Goal: Feedback & Contribution: Leave review/rating

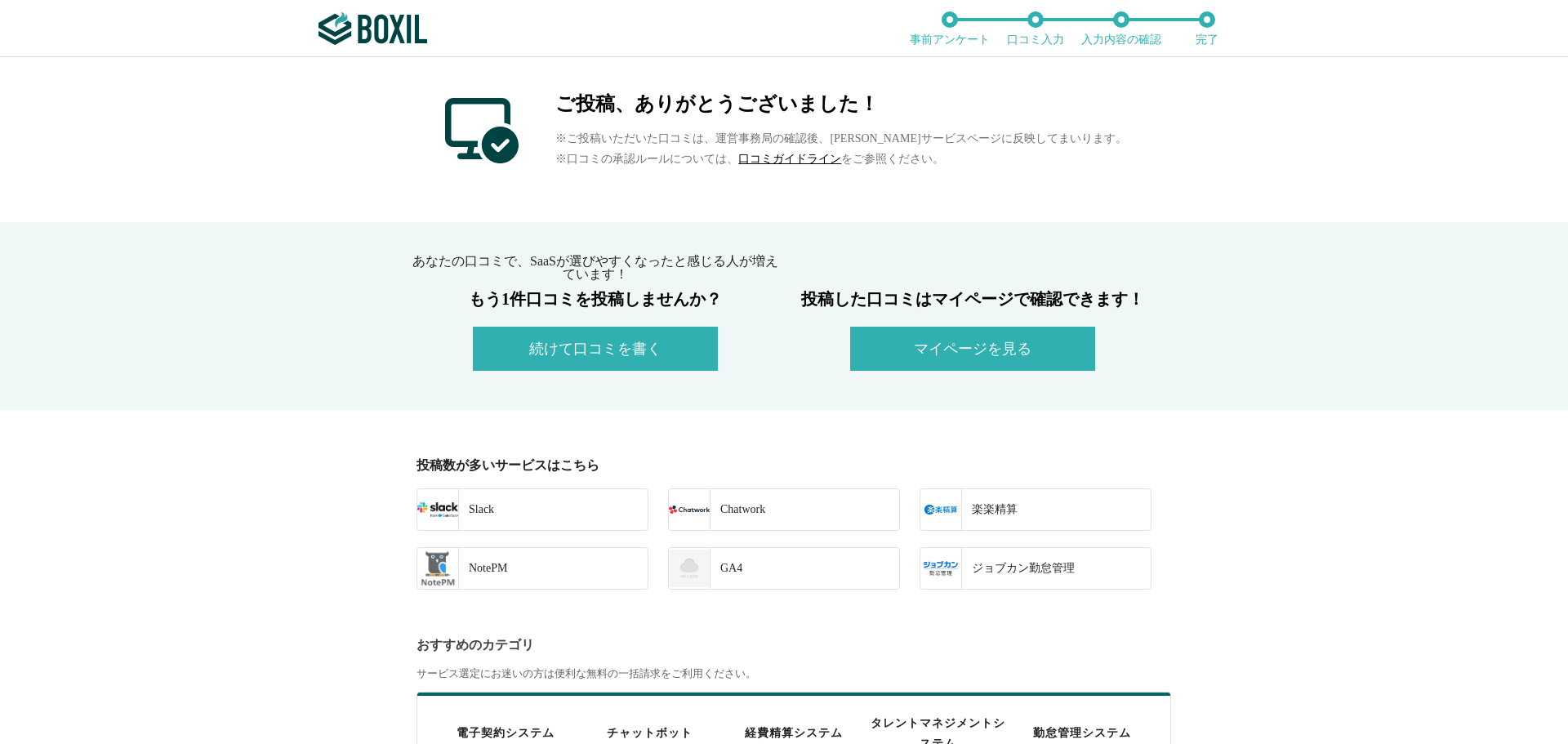
click at [581, 333] on button "続けて口コミを書く" at bounding box center [595, 349] width 245 height 44
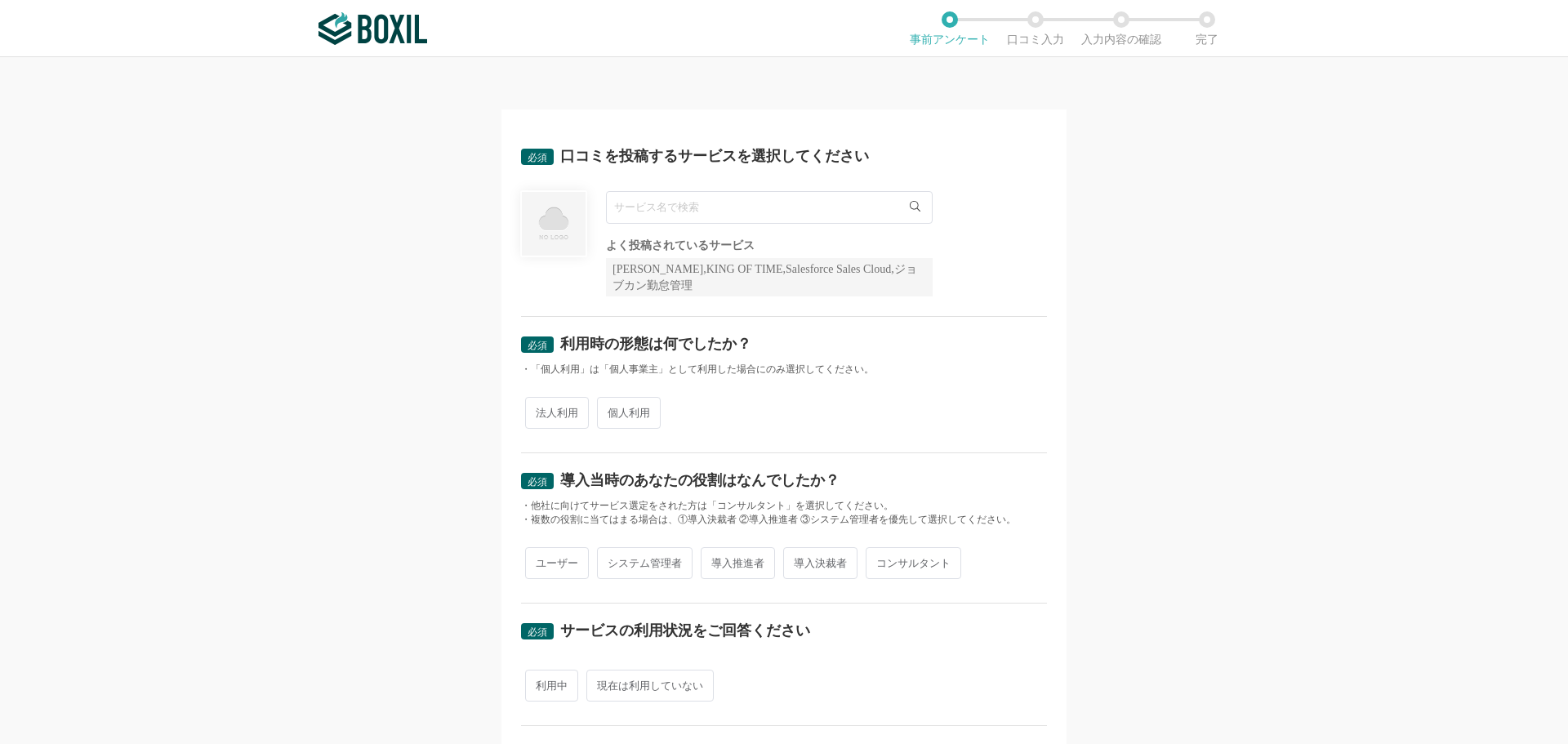
click at [633, 214] on input "text" at bounding box center [769, 206] width 327 height 32
paste input "Rimo Voice"
type input "Rimo Voice"
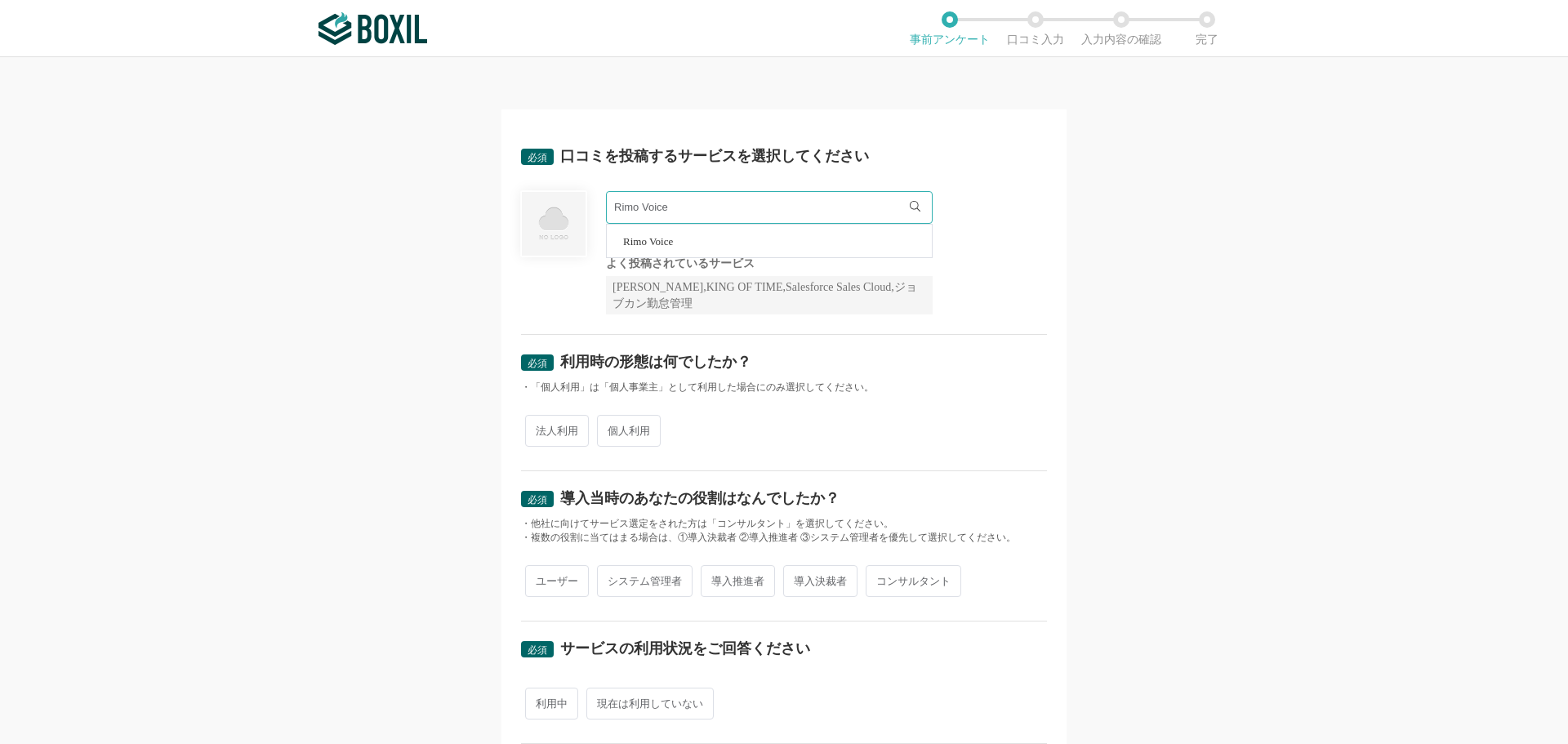
click at [641, 245] on span "Rimo Voice" at bounding box center [649, 241] width 50 height 11
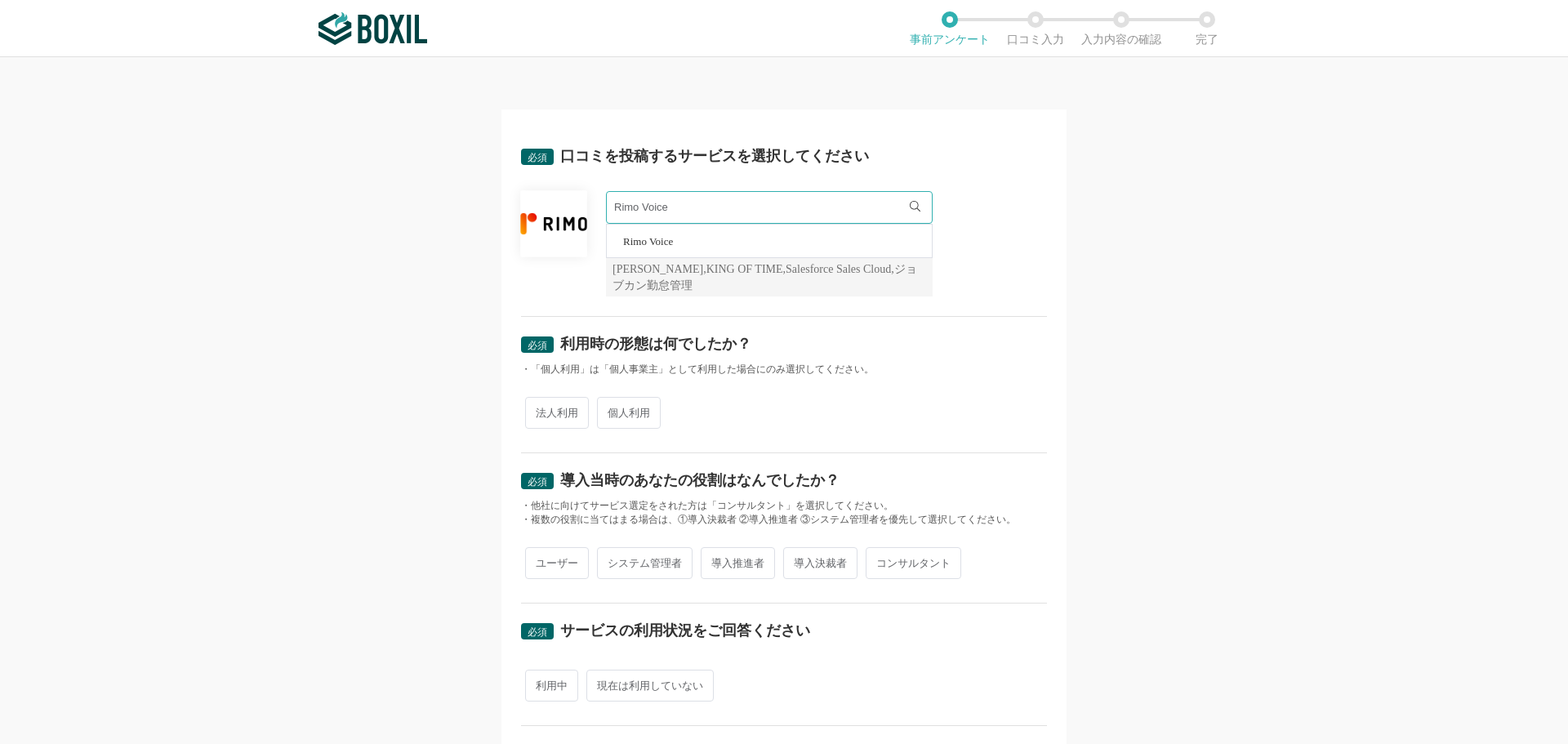
click at [605, 413] on span "個人利用" at bounding box center [628, 413] width 64 height 32
click at [605, 410] on input "個人利用" at bounding box center [607, 405] width 11 height 11
radio input "true"
click at [546, 560] on span "ユーザー" at bounding box center [556, 563] width 64 height 32
click at [540, 560] on input "ユーザー" at bounding box center [535, 555] width 11 height 11
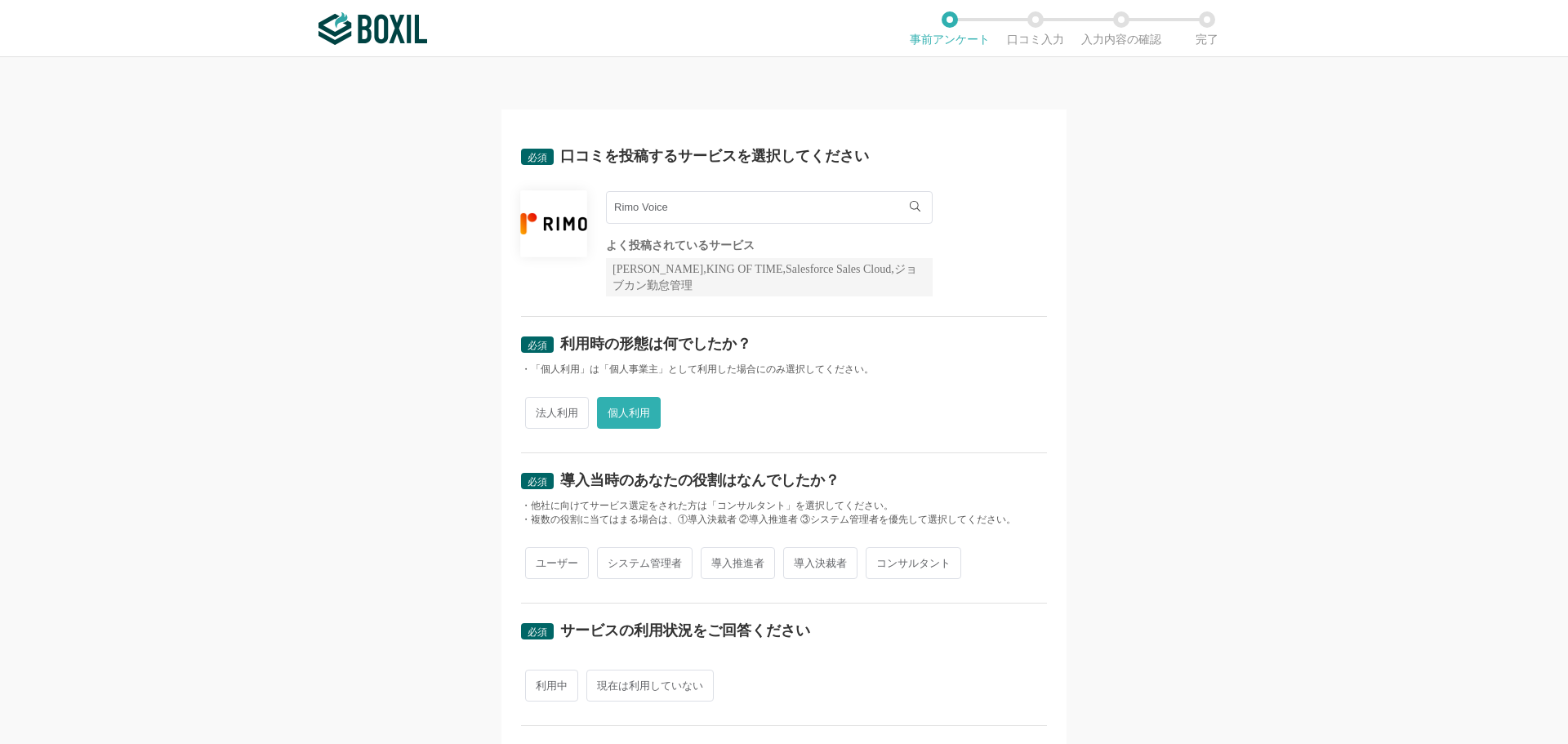
radio input "true"
click at [555, 690] on span "利用中" at bounding box center [552, 685] width 53 height 32
click at [540, 682] on input "利用中" at bounding box center [535, 678] width 11 height 11
radio input "true"
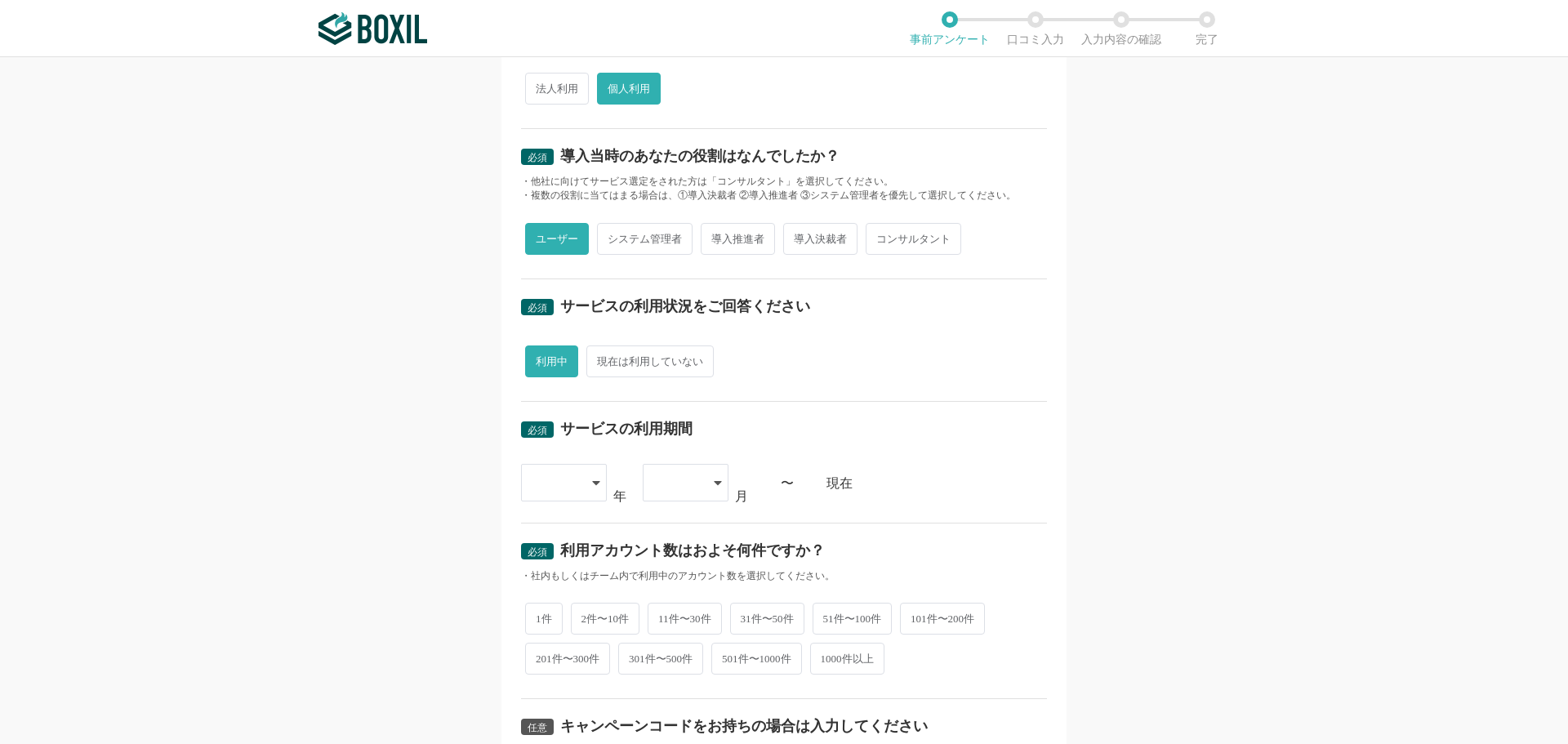
scroll to position [327, 0]
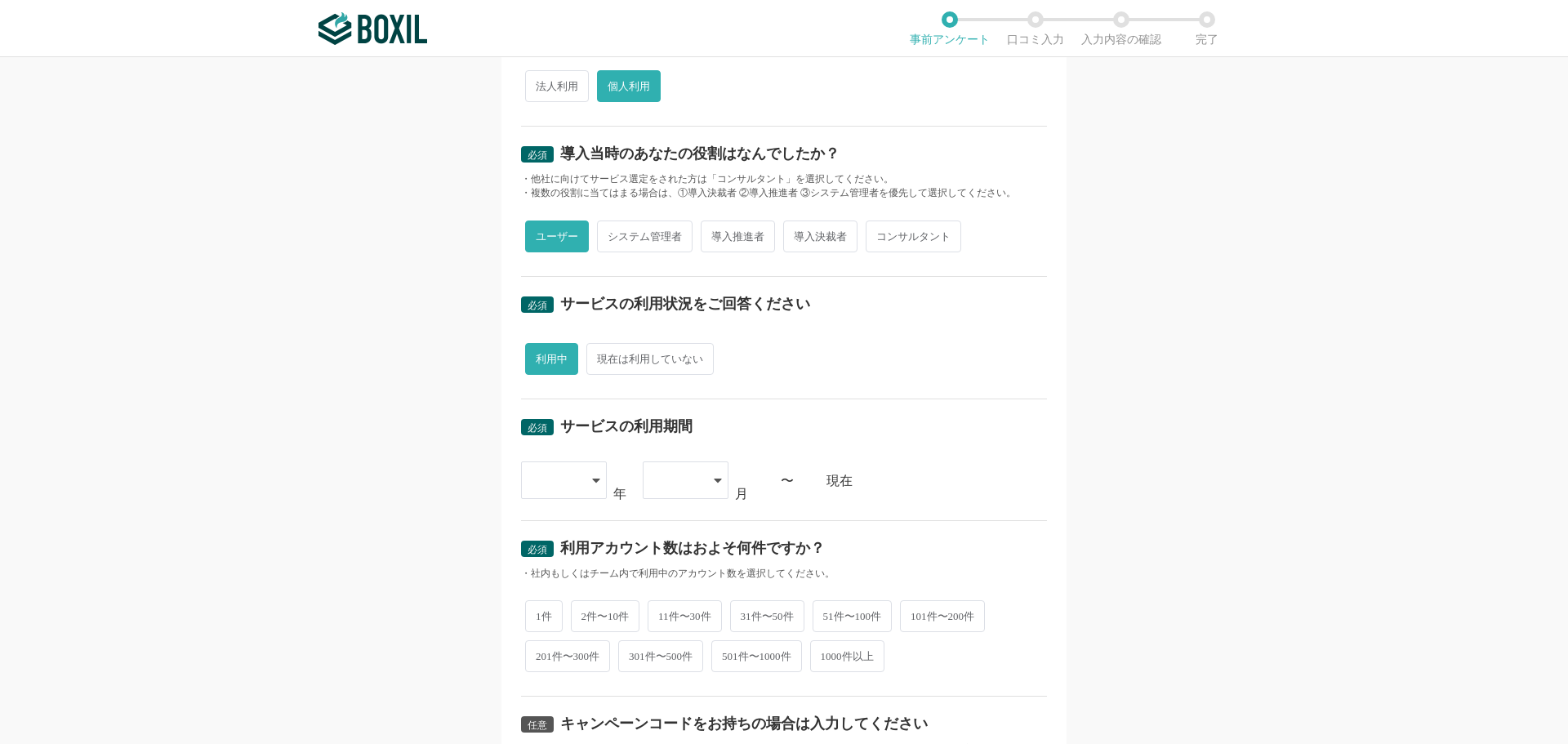
click at [592, 476] on icon at bounding box center [596, 480] width 8 height 13
click at [568, 679] on li "2021" at bounding box center [564, 680] width 86 height 40
click at [895, 579] on div "必須 利用アカウント数はおよそ何件ですか？ ・社内もしくはチーム内で利用中のアカウント数を選択してください。 1件 2件〜10件 11件〜30件 31件〜50…" at bounding box center [784, 610] width 526 height 177
click at [1002, 562] on div "必須 利用アカウント数はおよそ何件ですか？" at bounding box center [784, 553] width 526 height 26
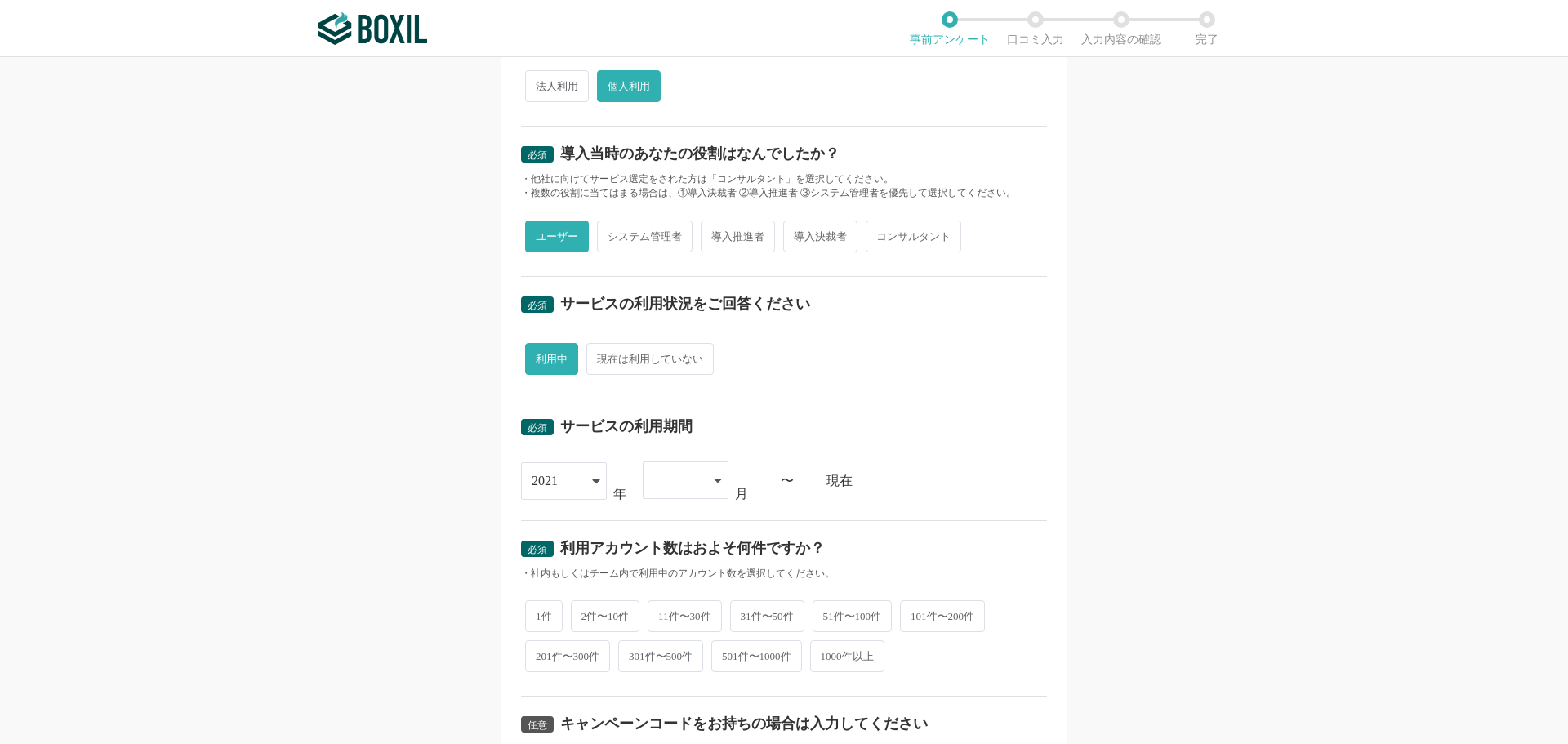
click at [715, 484] on icon at bounding box center [718, 480] width 8 height 13
click at [673, 645] on li "04" at bounding box center [685, 644] width 86 height 40
click at [534, 617] on span "1件" at bounding box center [544, 614] width 38 height 32
click at [534, 611] on input "1件" at bounding box center [535, 607] width 11 height 11
radio input "true"
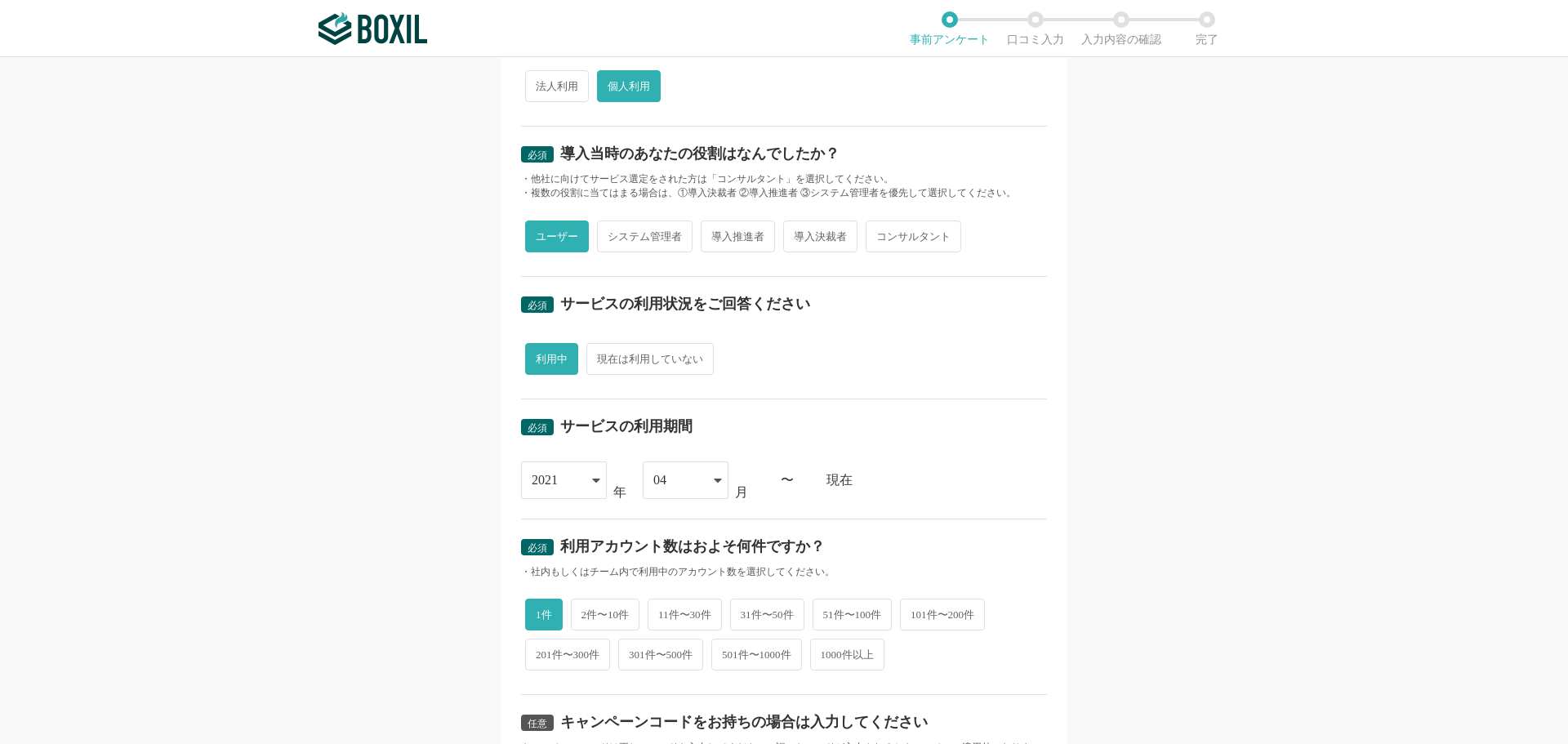
scroll to position [558, 0]
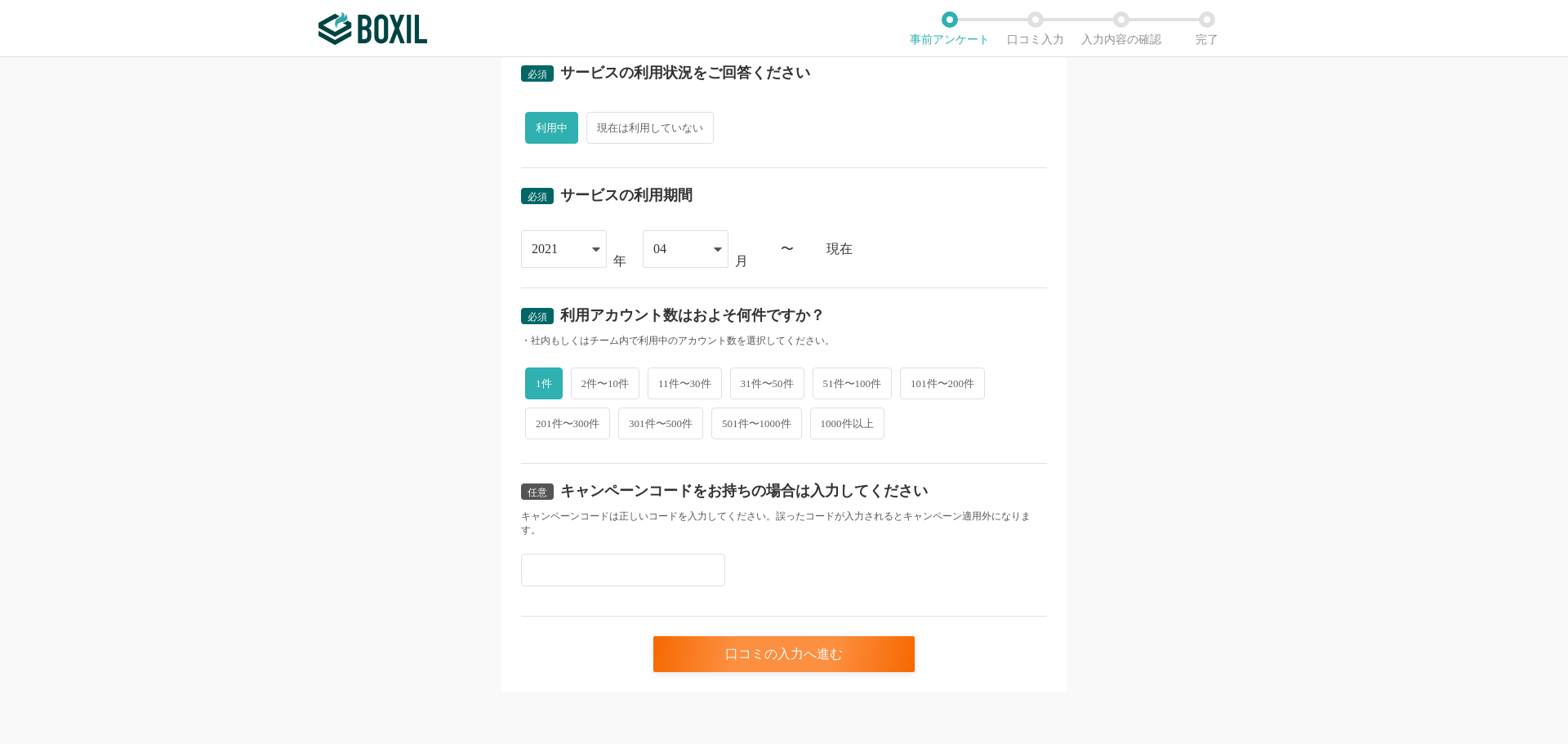
click at [588, 563] on input "text" at bounding box center [624, 569] width 205 height 32
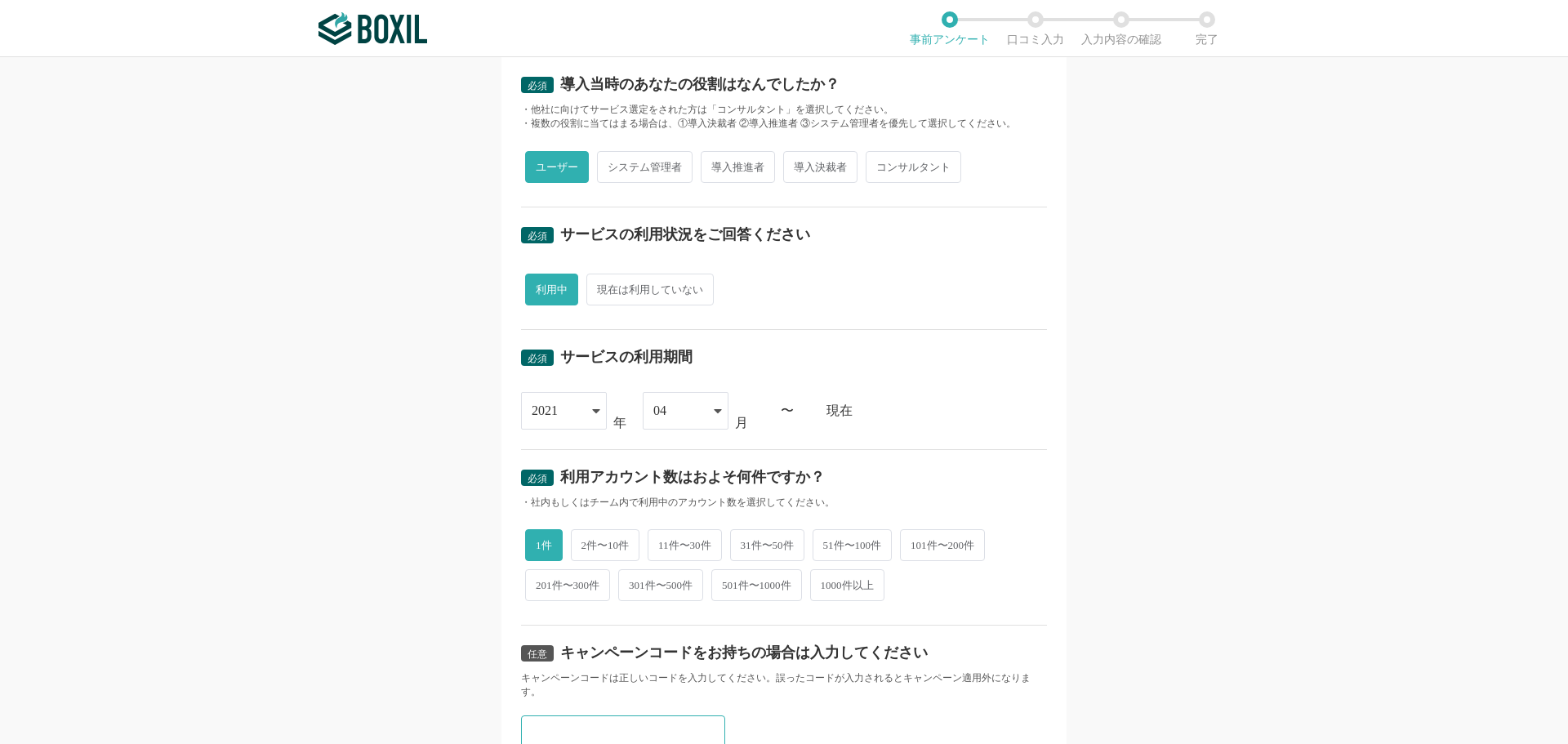
scroll to position [394, 0]
click at [583, 411] on div "2021" at bounding box center [564, 412] width 86 height 38
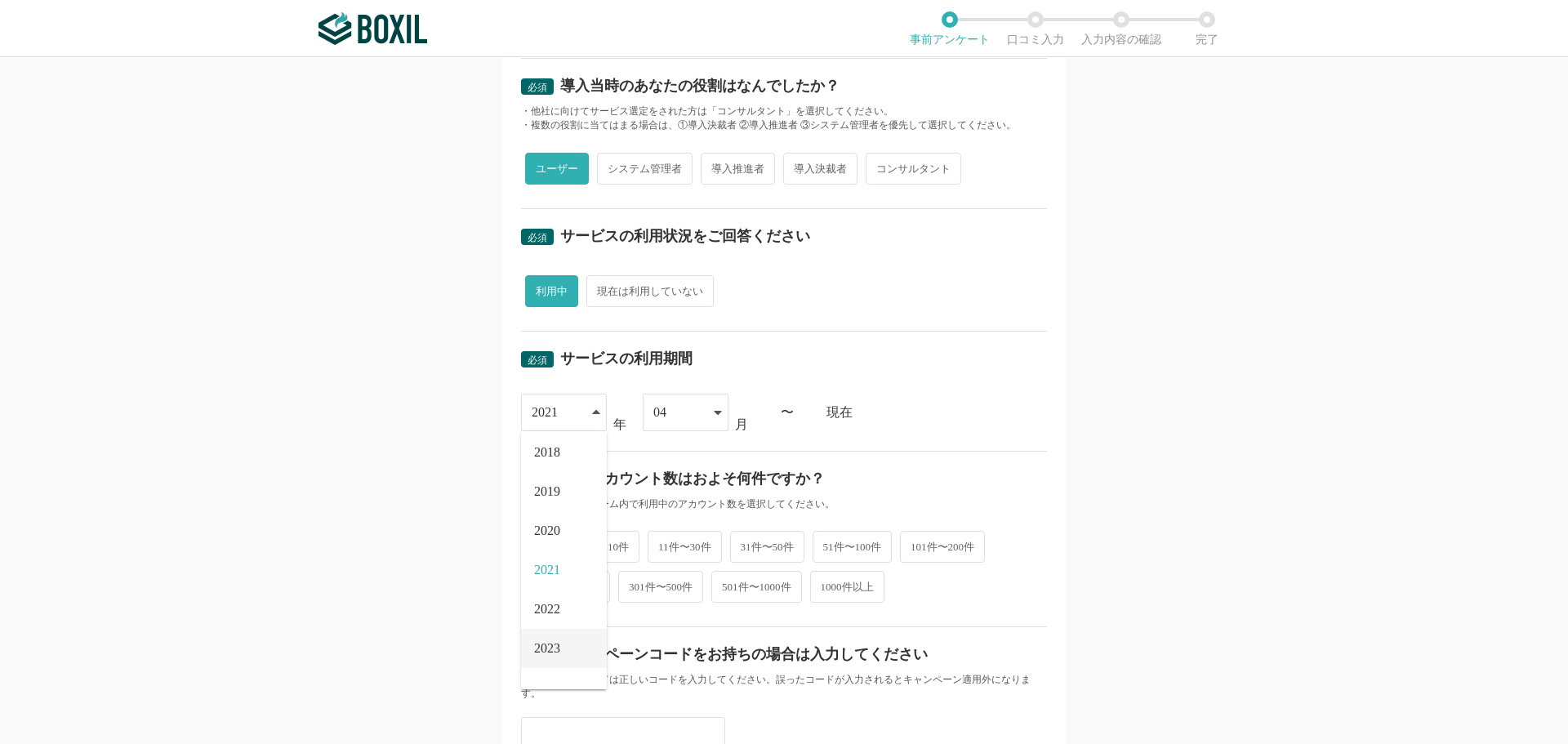
scroll to position [186, 0]
click at [553, 590] on span "2023" at bounding box center [547, 585] width 26 height 13
click at [549, 738] on input "text" at bounding box center [624, 733] width 205 height 32
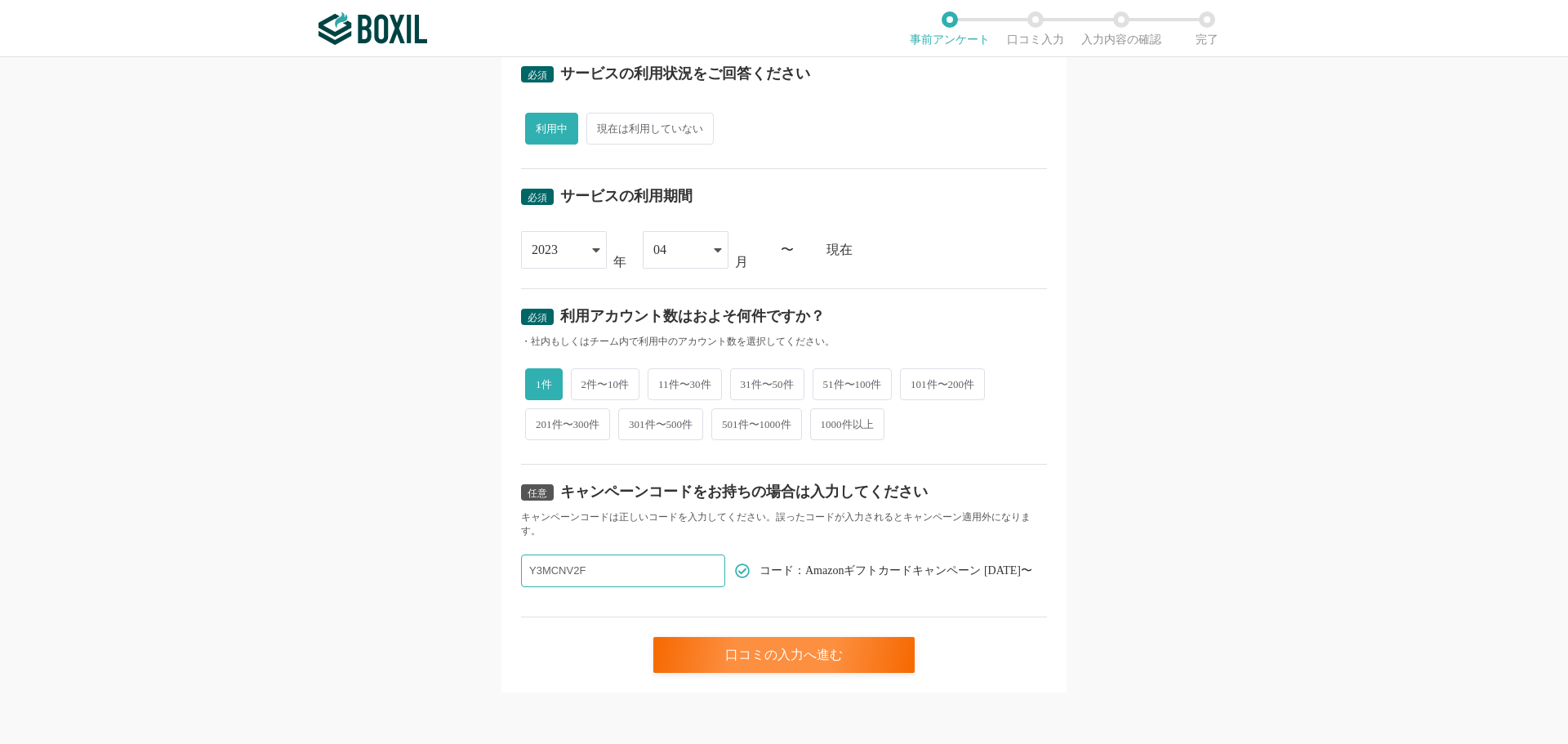
scroll to position [558, 0]
type input "Y3MCNV2F"
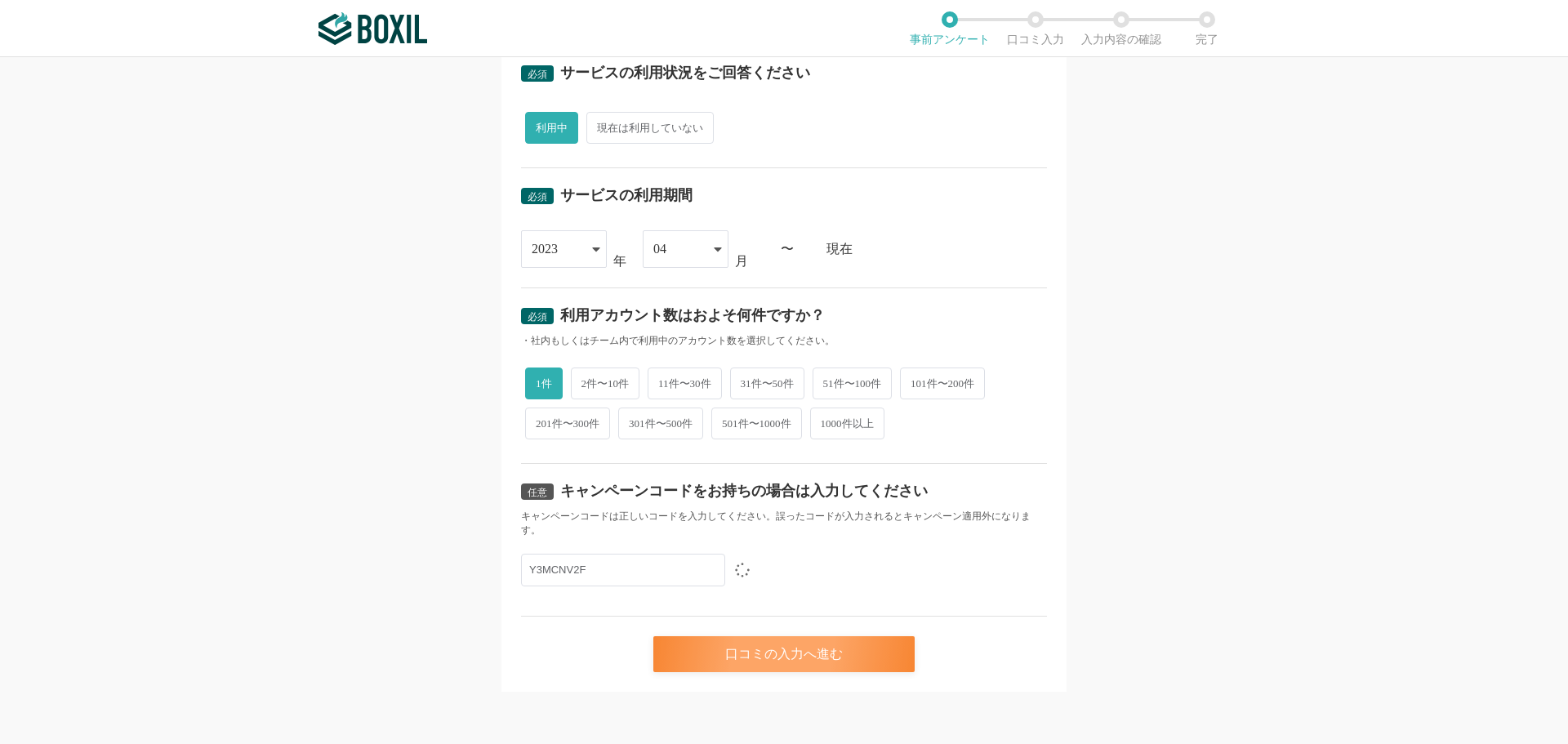
click at [764, 655] on div "口コミの入力へ進む" at bounding box center [784, 654] width 262 height 36
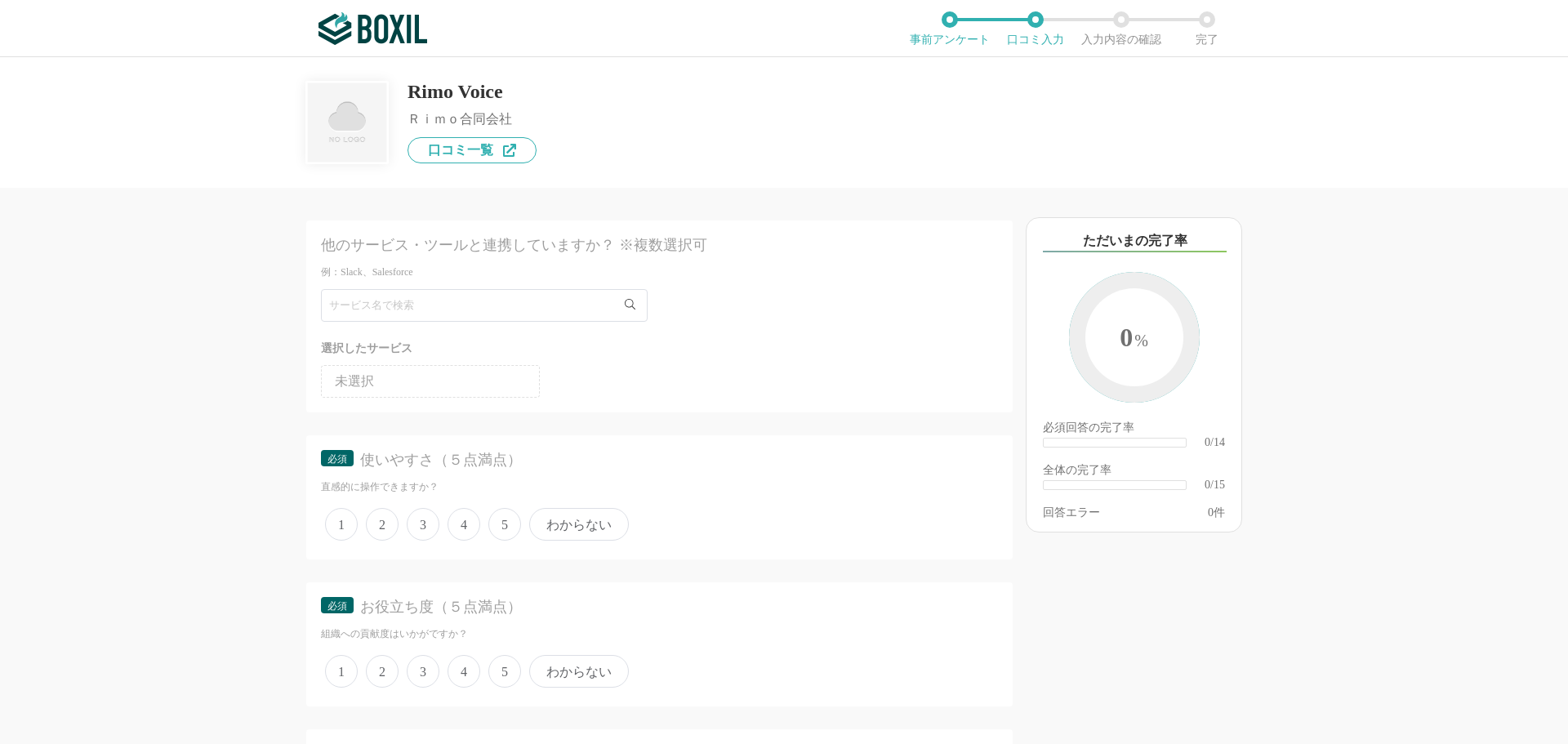
click at [472, 523] on span "4" at bounding box center [463, 524] width 32 height 32
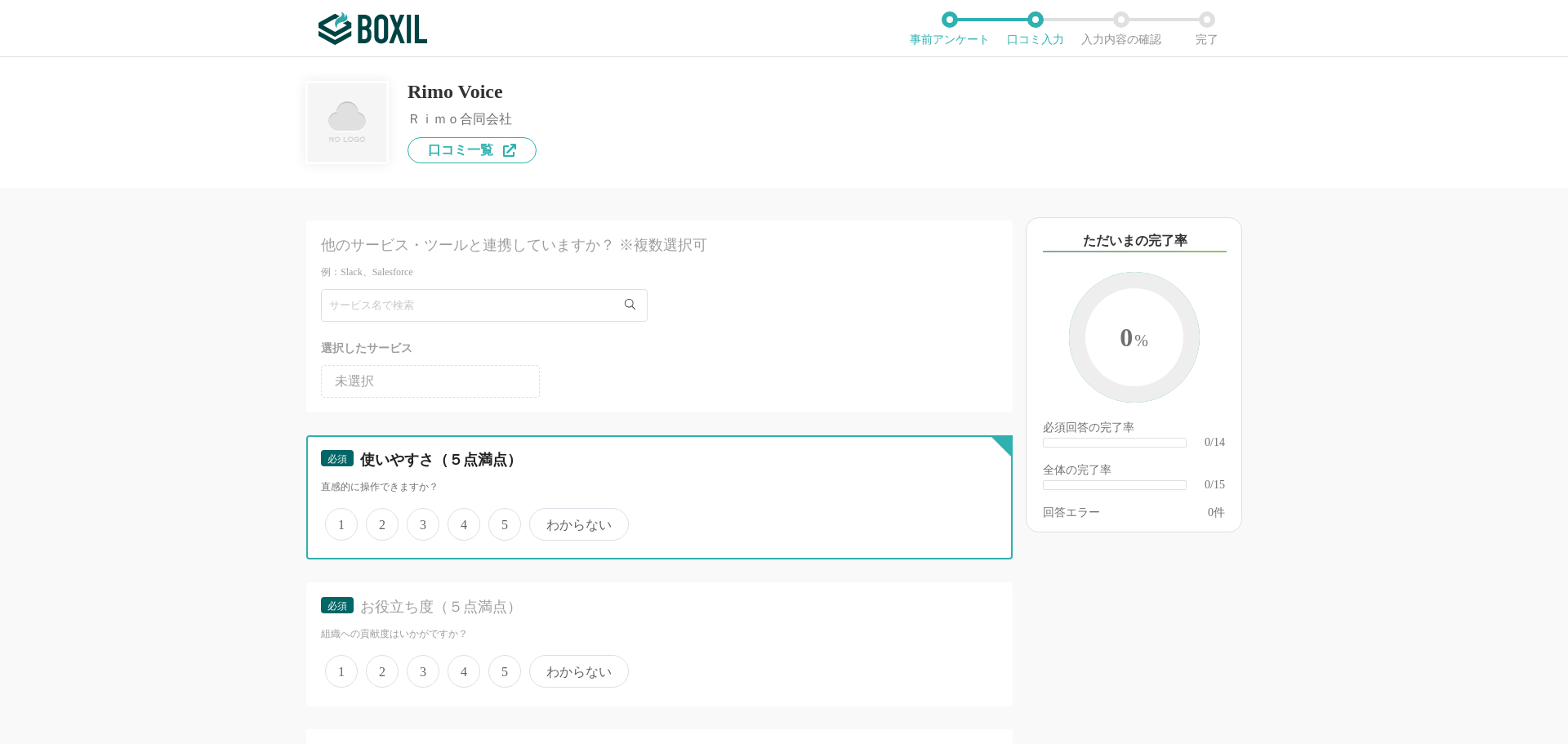
click at [462, 521] on input "4" at bounding box center [457, 516] width 11 height 11
radio input "true"
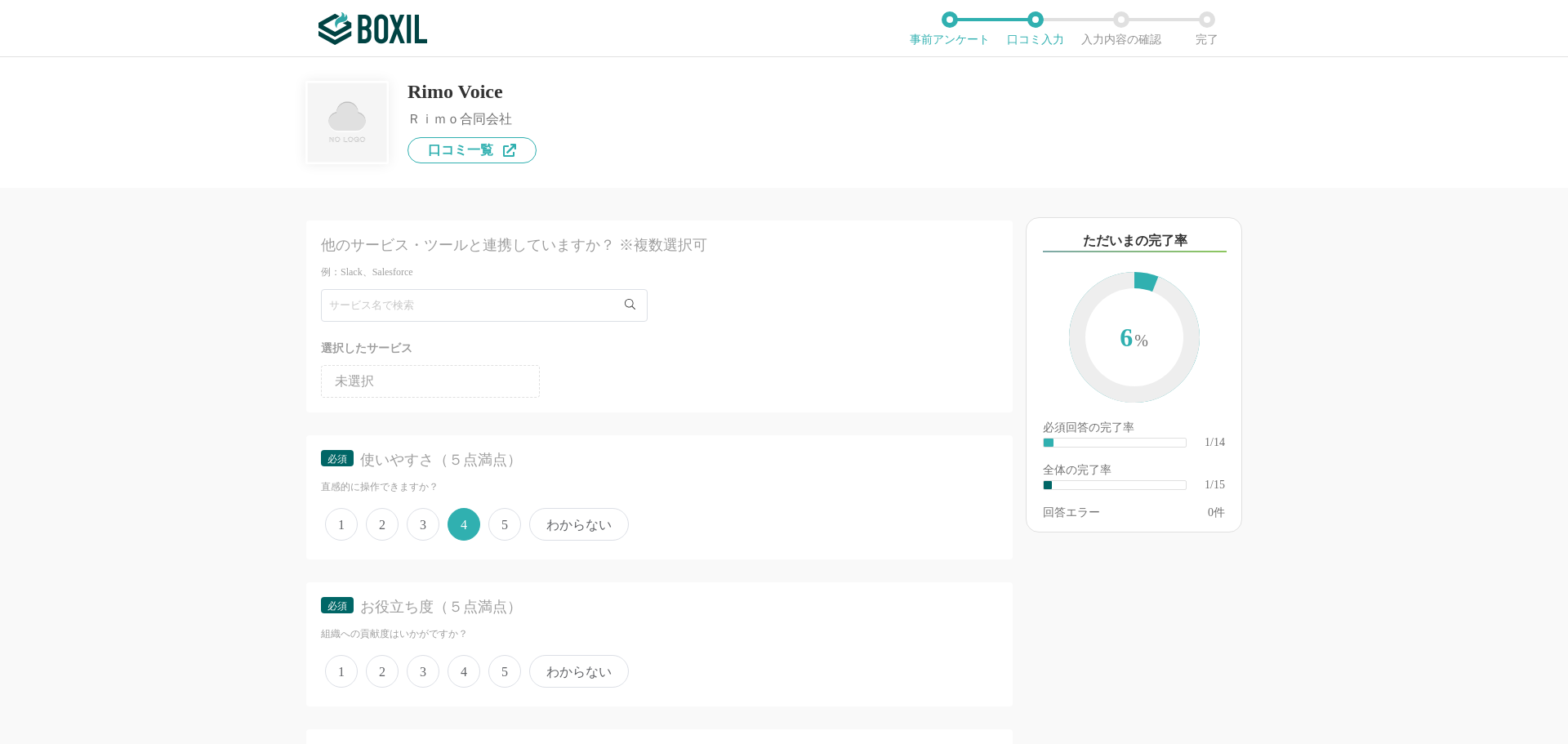
click at [466, 677] on span "4" at bounding box center [463, 670] width 32 height 32
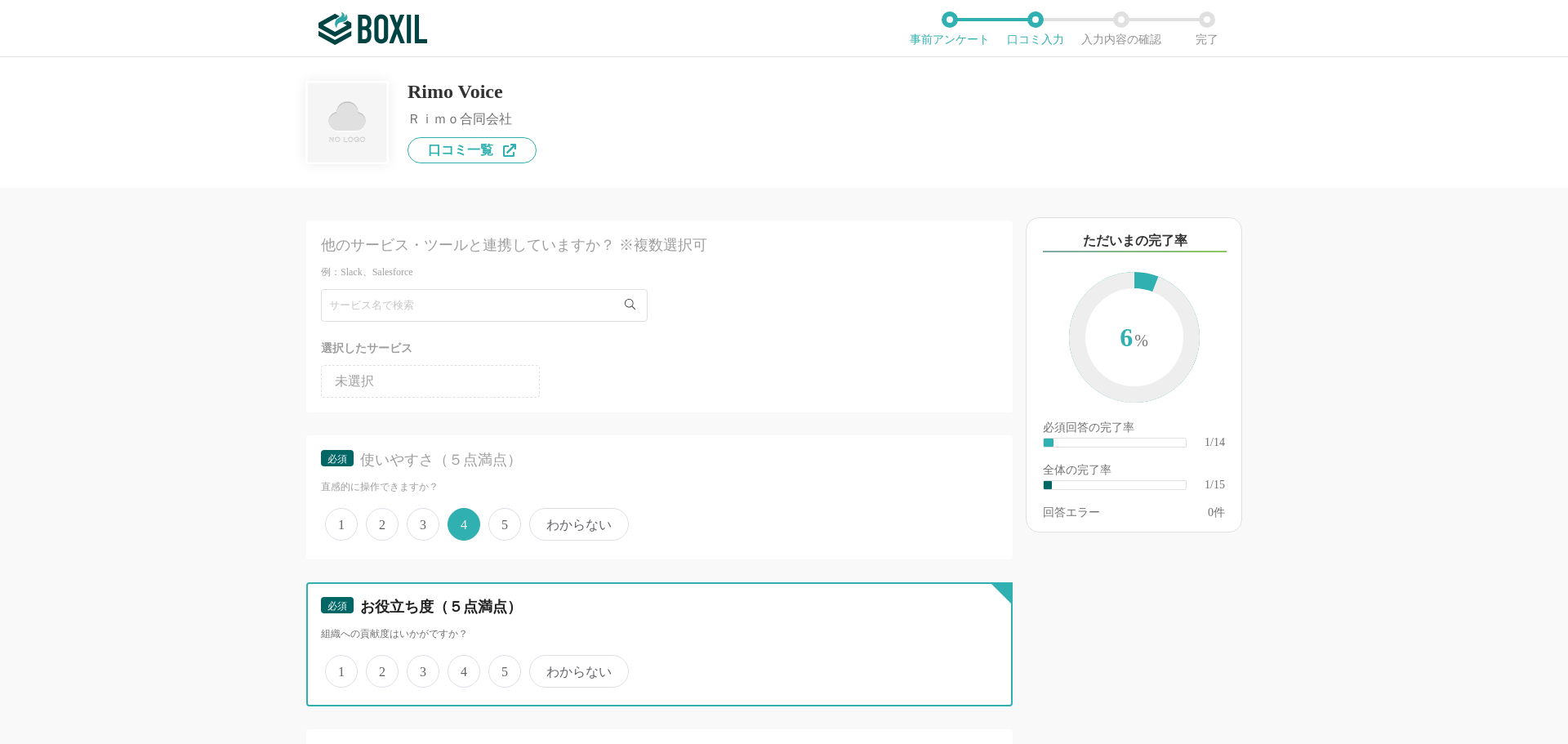
click at [462, 668] on input "4" at bounding box center [457, 663] width 11 height 11
radio input "true"
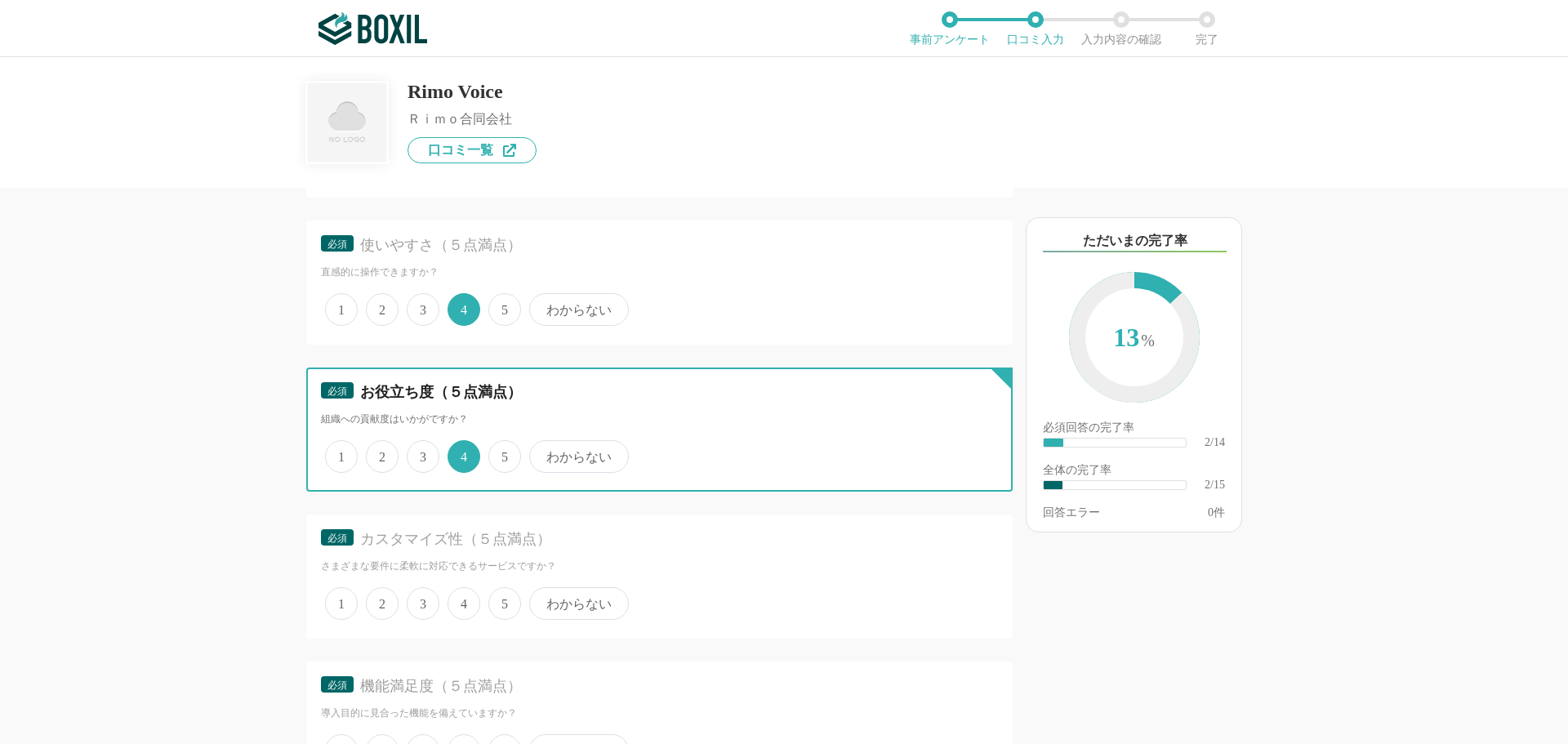
scroll to position [490, 0]
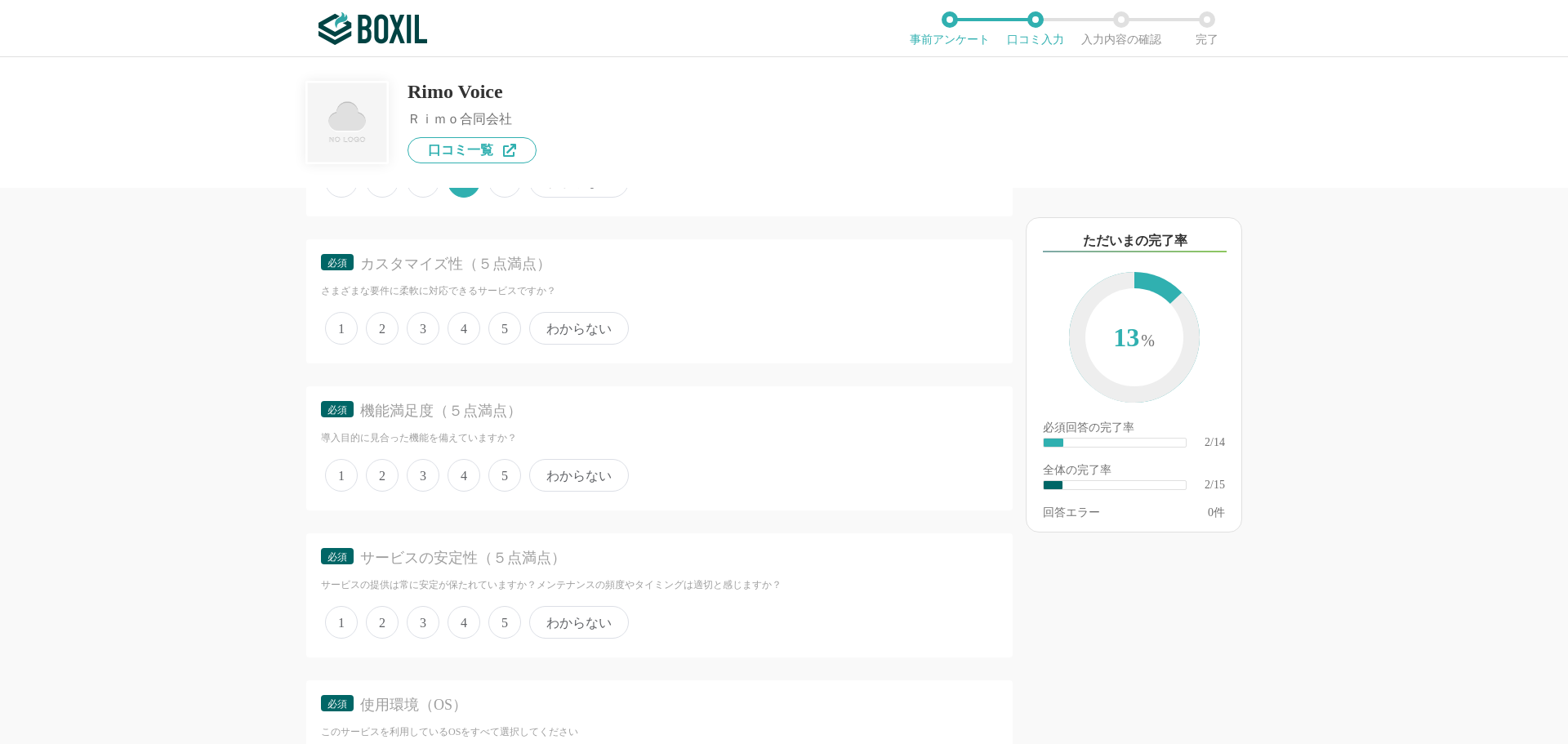
click at [472, 332] on span "4" at bounding box center [463, 328] width 32 height 32
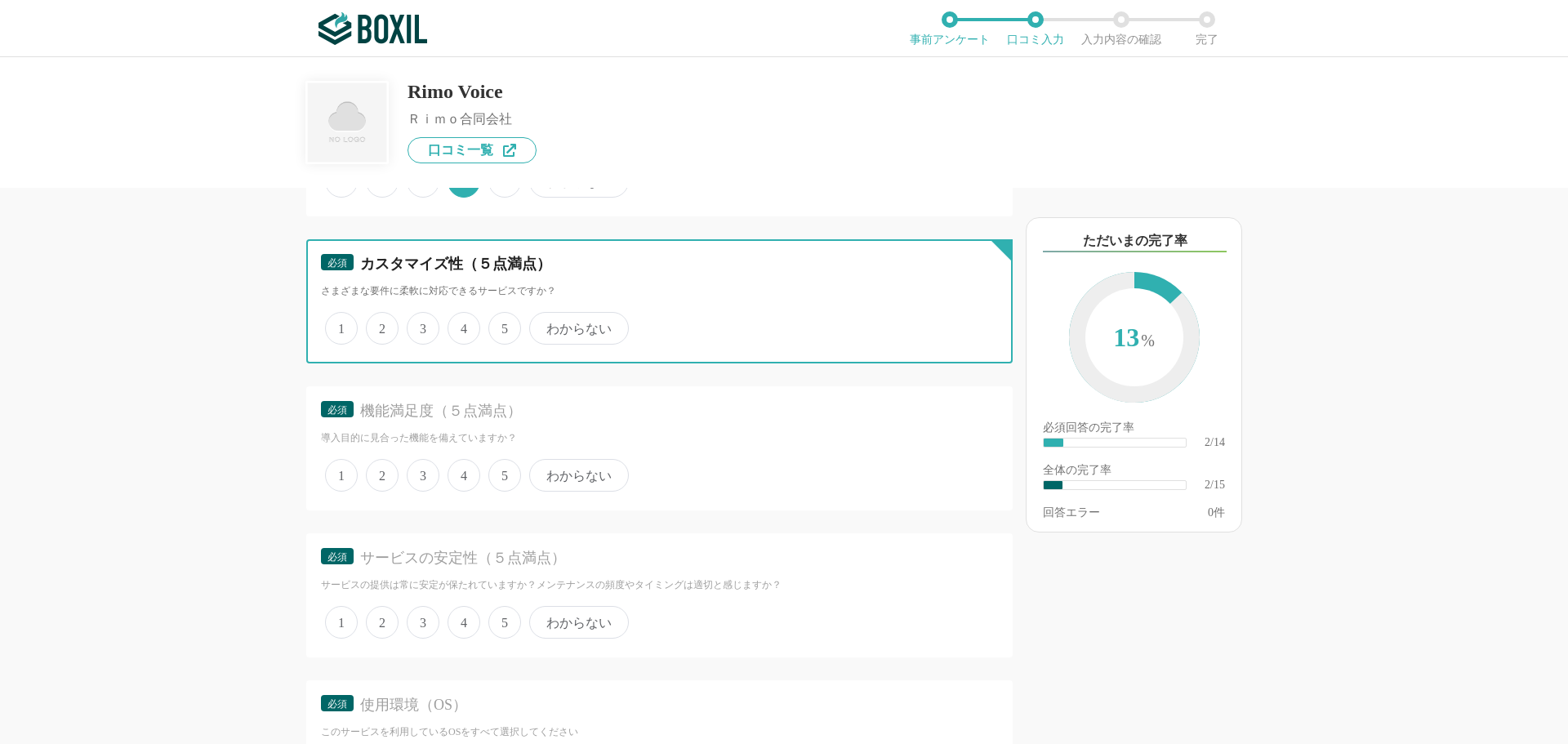
click at [462, 325] on input "4" at bounding box center [457, 320] width 11 height 11
radio input "true"
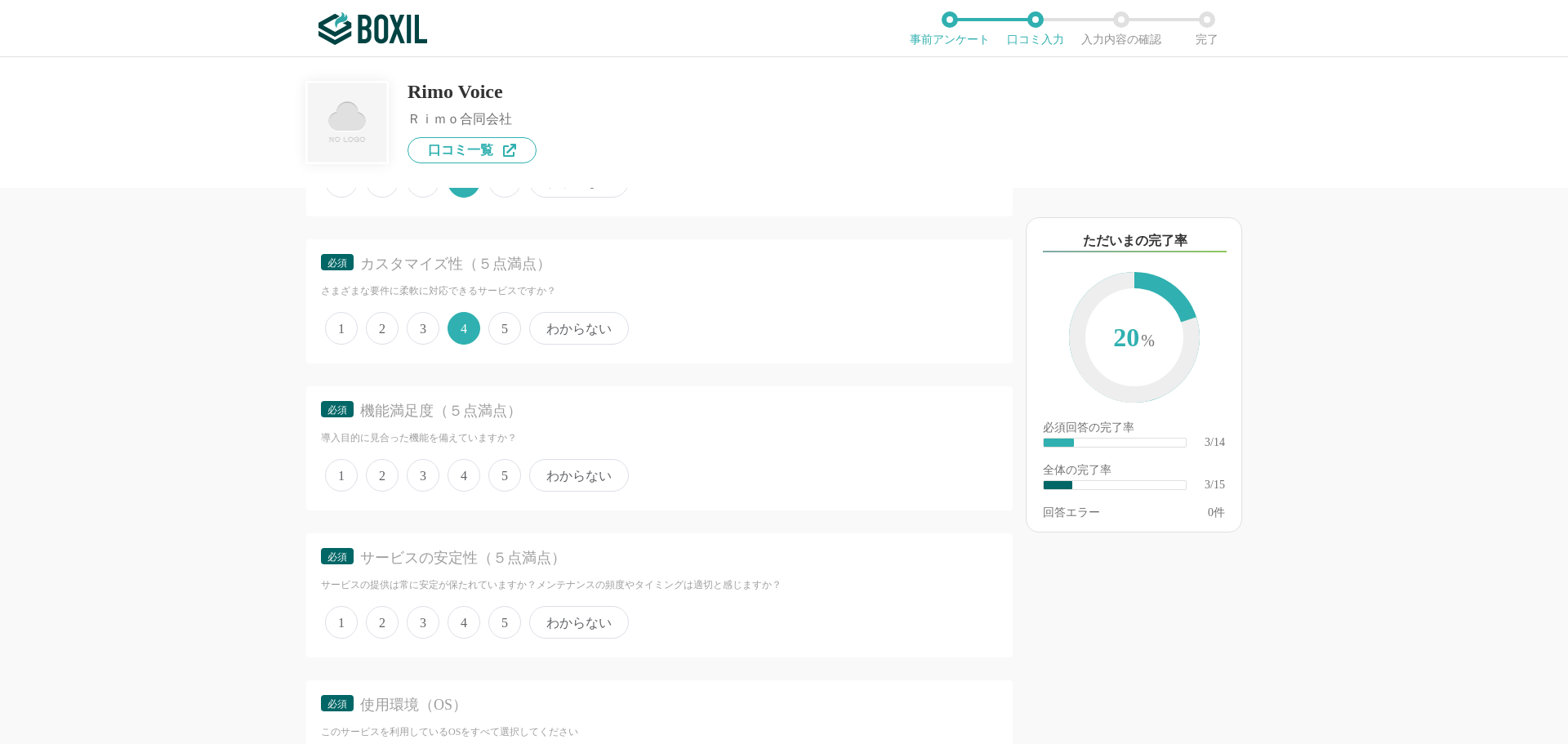
click at [462, 471] on span "4" at bounding box center [463, 474] width 32 height 32
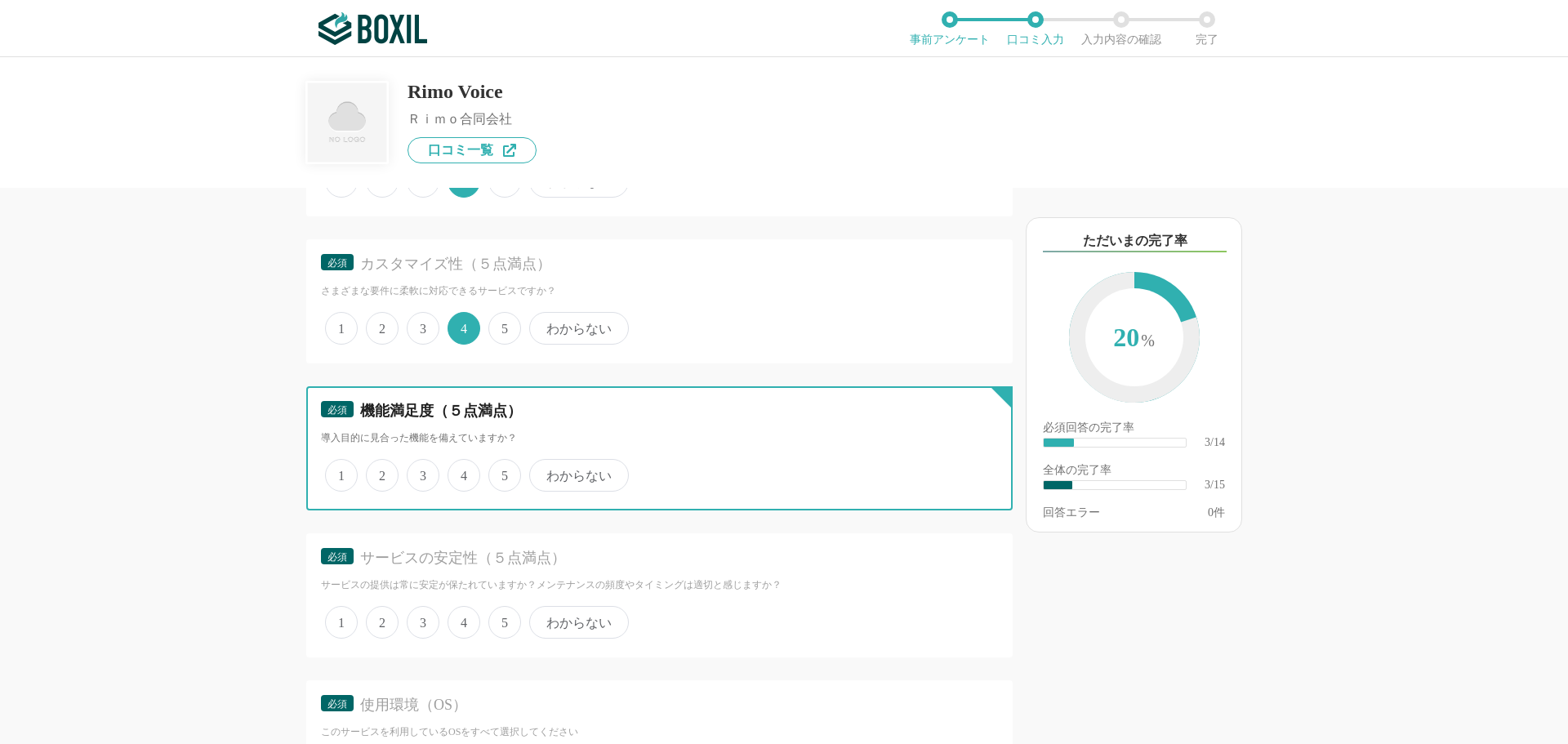
click at [462, 471] on input "4" at bounding box center [457, 467] width 11 height 11
radio input "true"
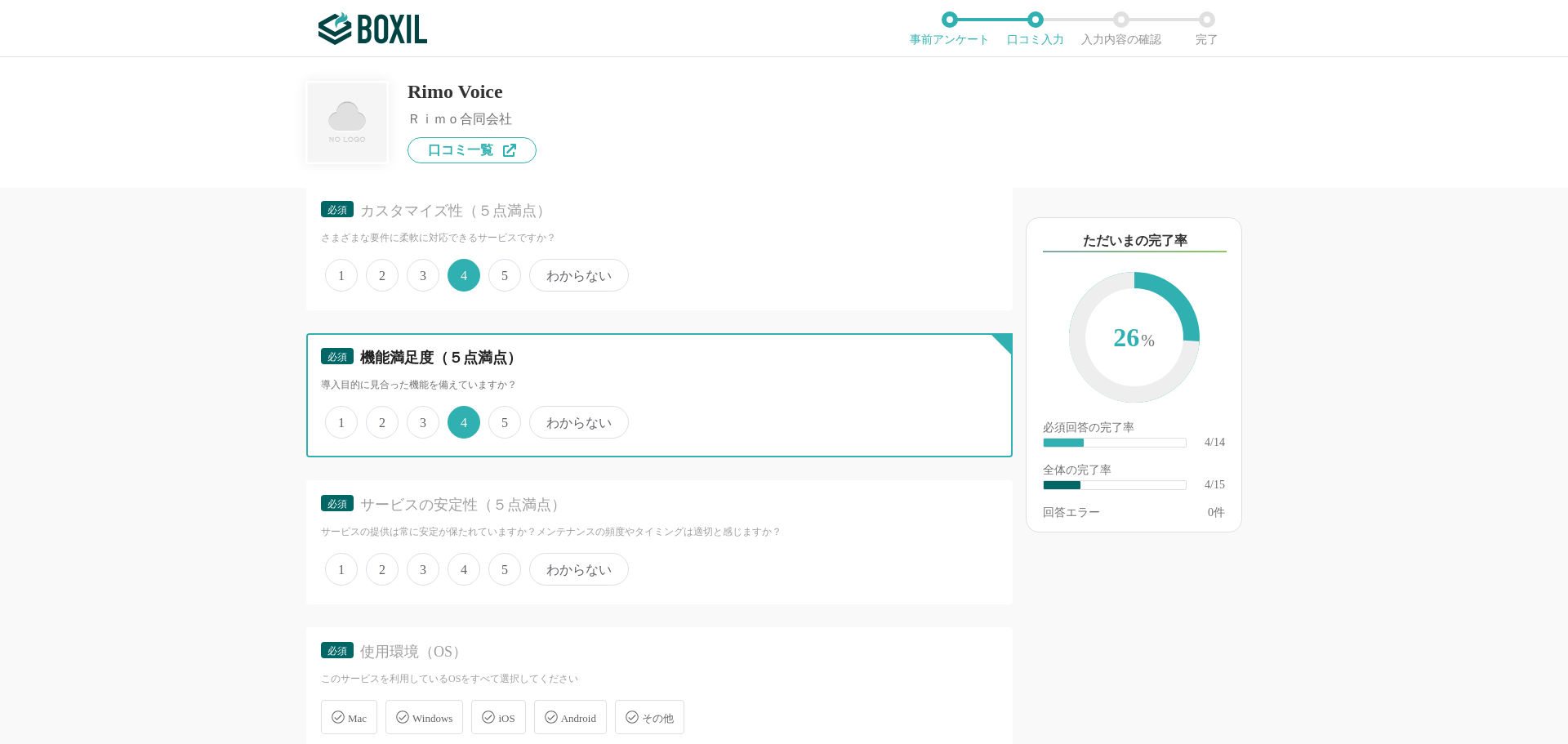
scroll to position [572, 0]
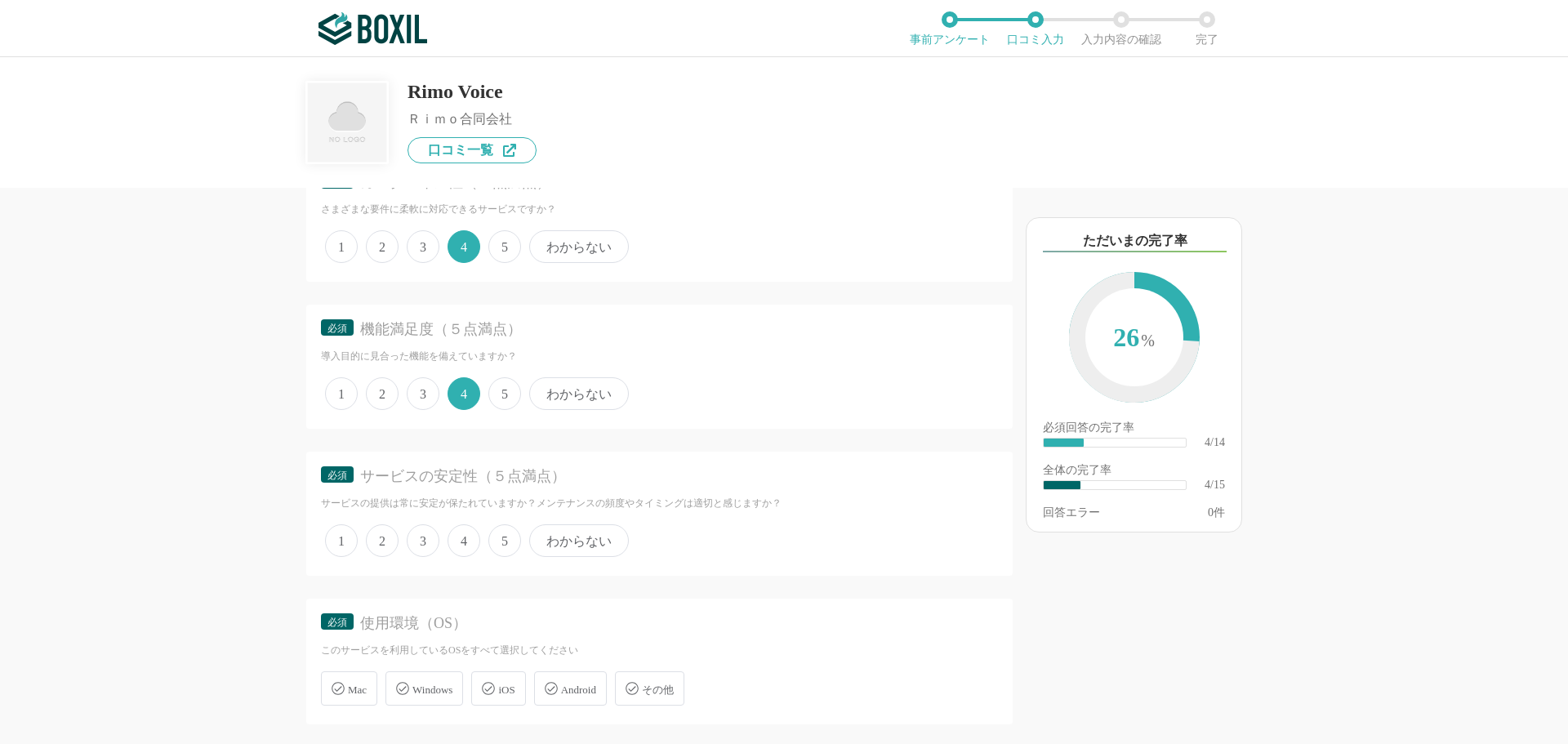
click at [469, 541] on span "4" at bounding box center [463, 540] width 32 height 32
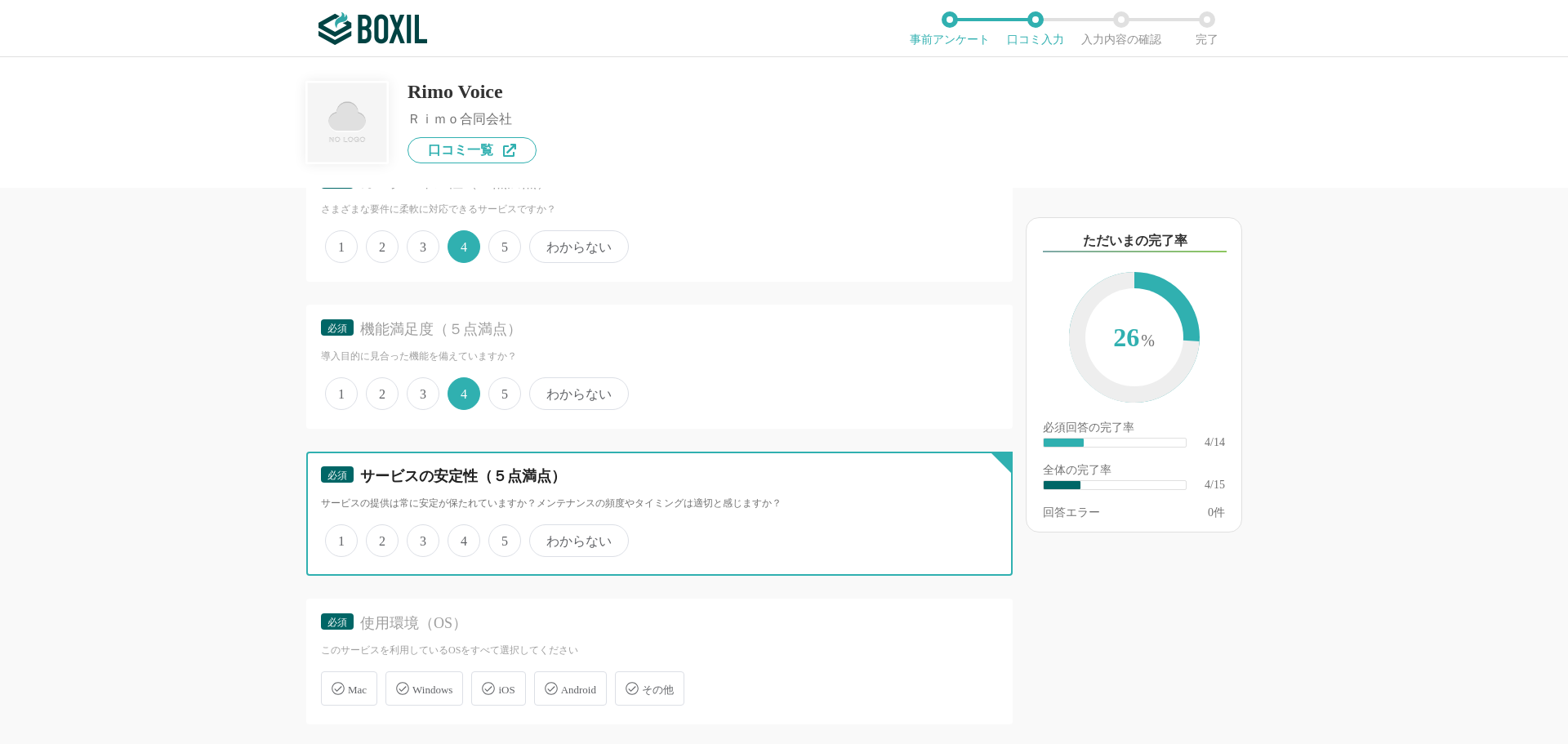
click at [462, 537] on input "4" at bounding box center [457, 532] width 11 height 11
radio input "true"
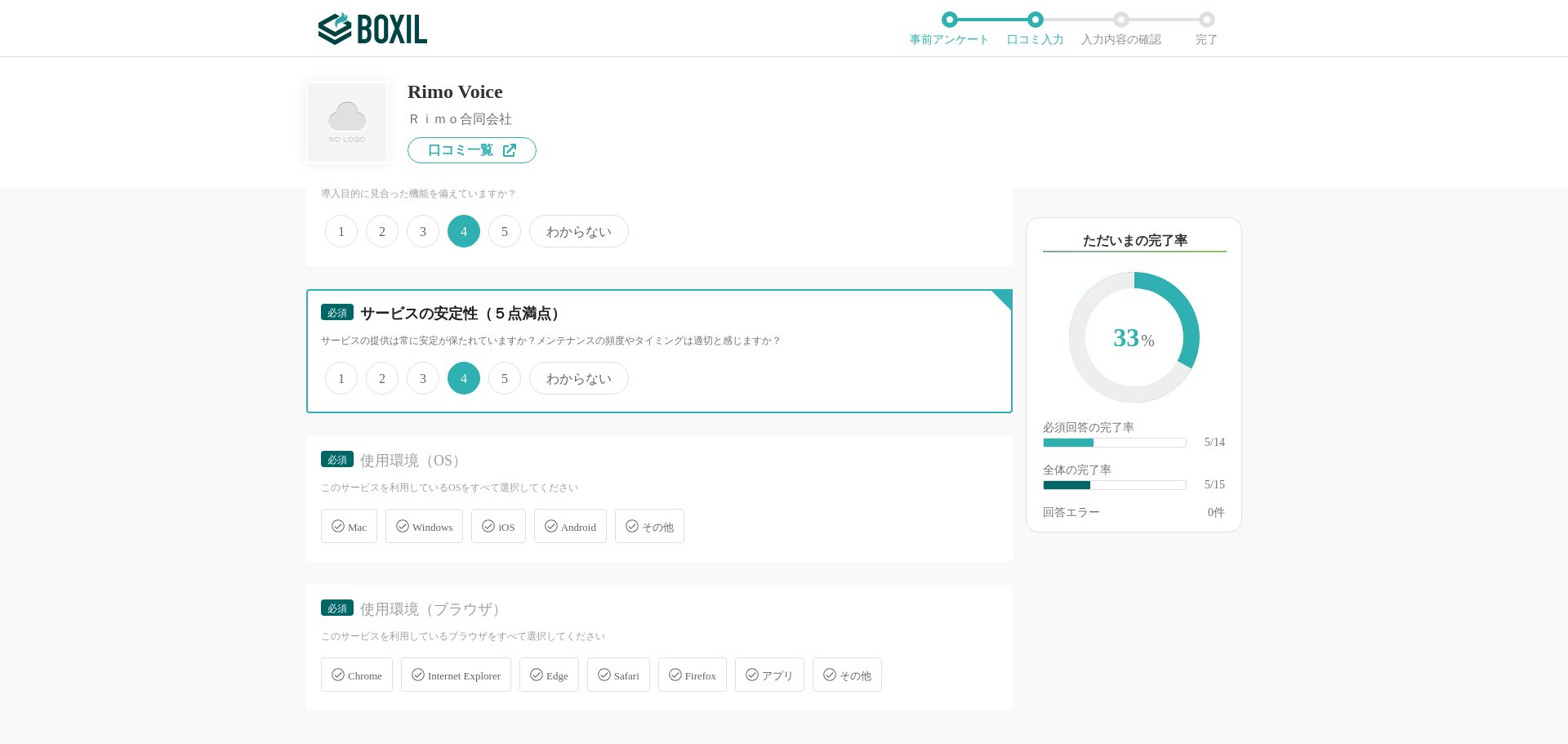
scroll to position [735, 0]
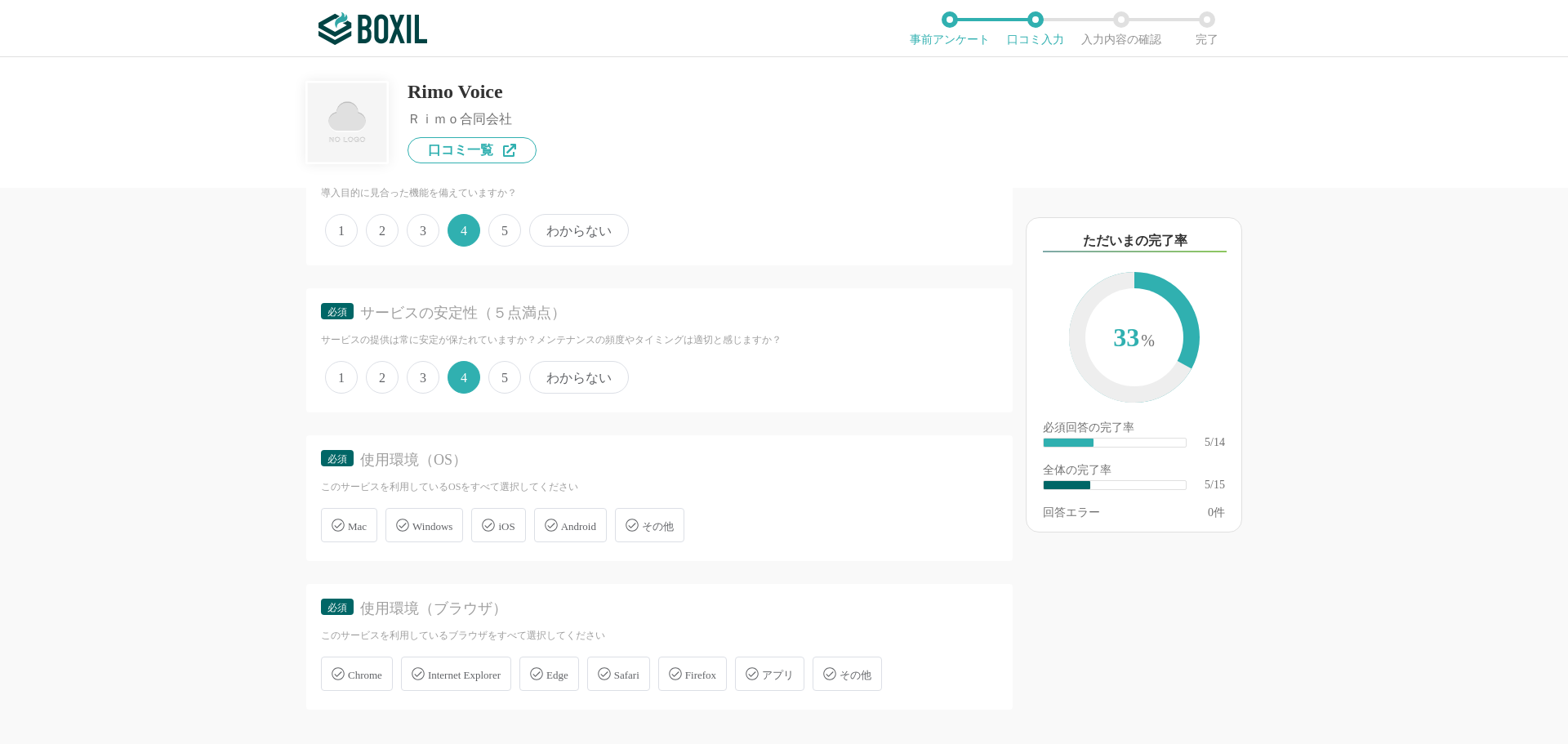
click at [445, 528] on span "Windows" at bounding box center [432, 526] width 40 height 12
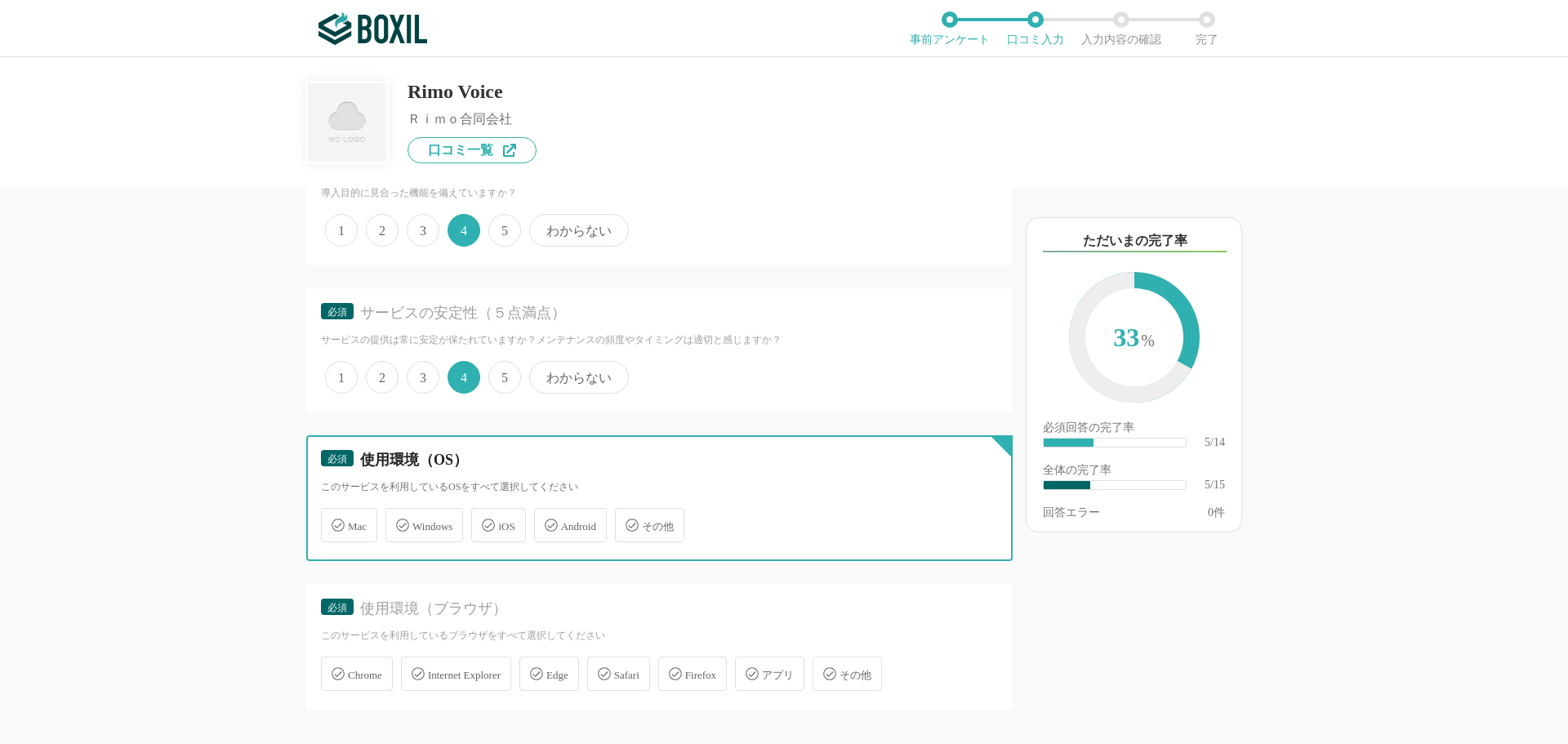
click at [400, 521] on input "Windows" at bounding box center [394, 516] width 11 height 11
checkbox input "true"
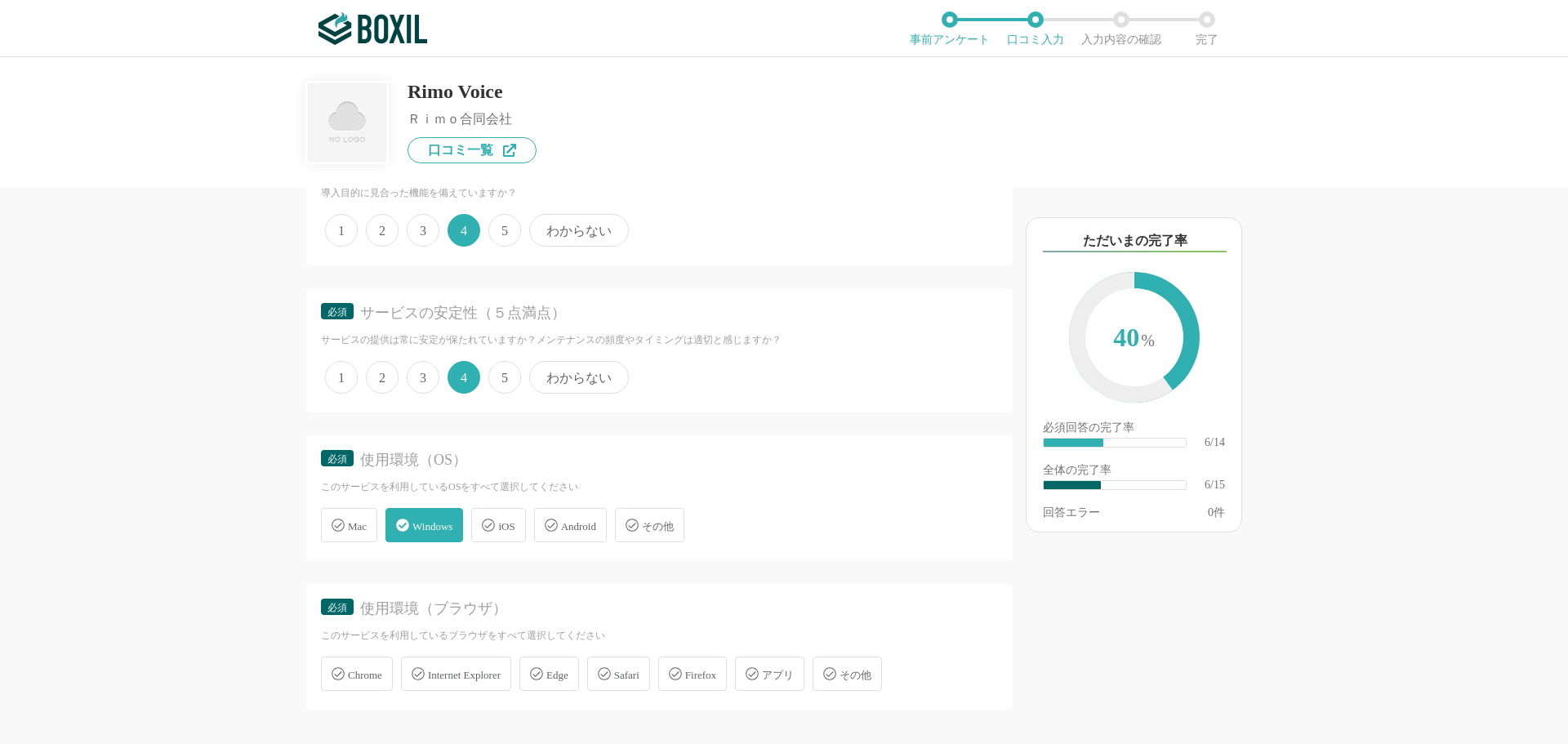
click at [371, 681] on span "Chrome" at bounding box center [365, 674] width 34 height 12
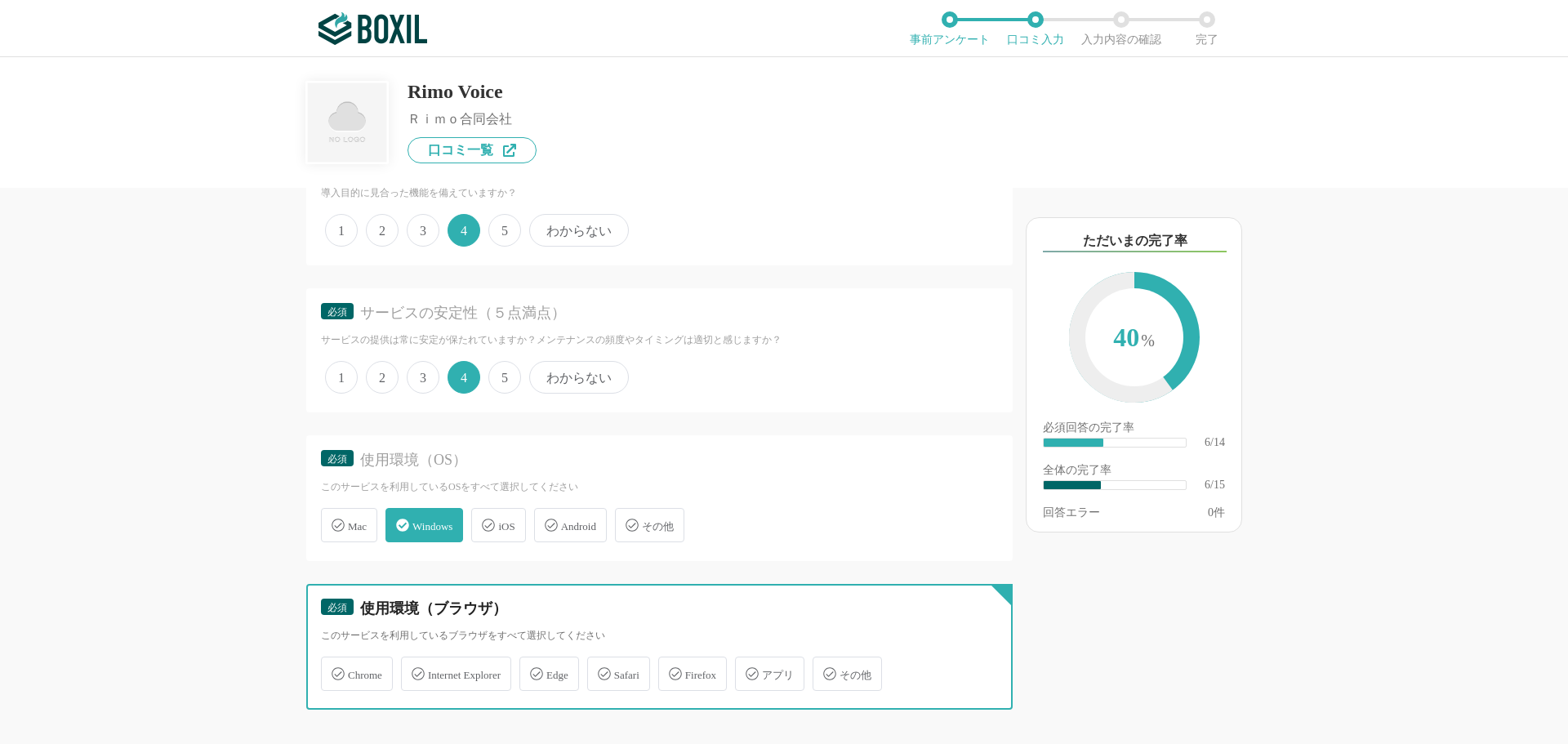
click at [335, 669] on input "Chrome" at bounding box center [330, 665] width 11 height 11
checkbox input "true"
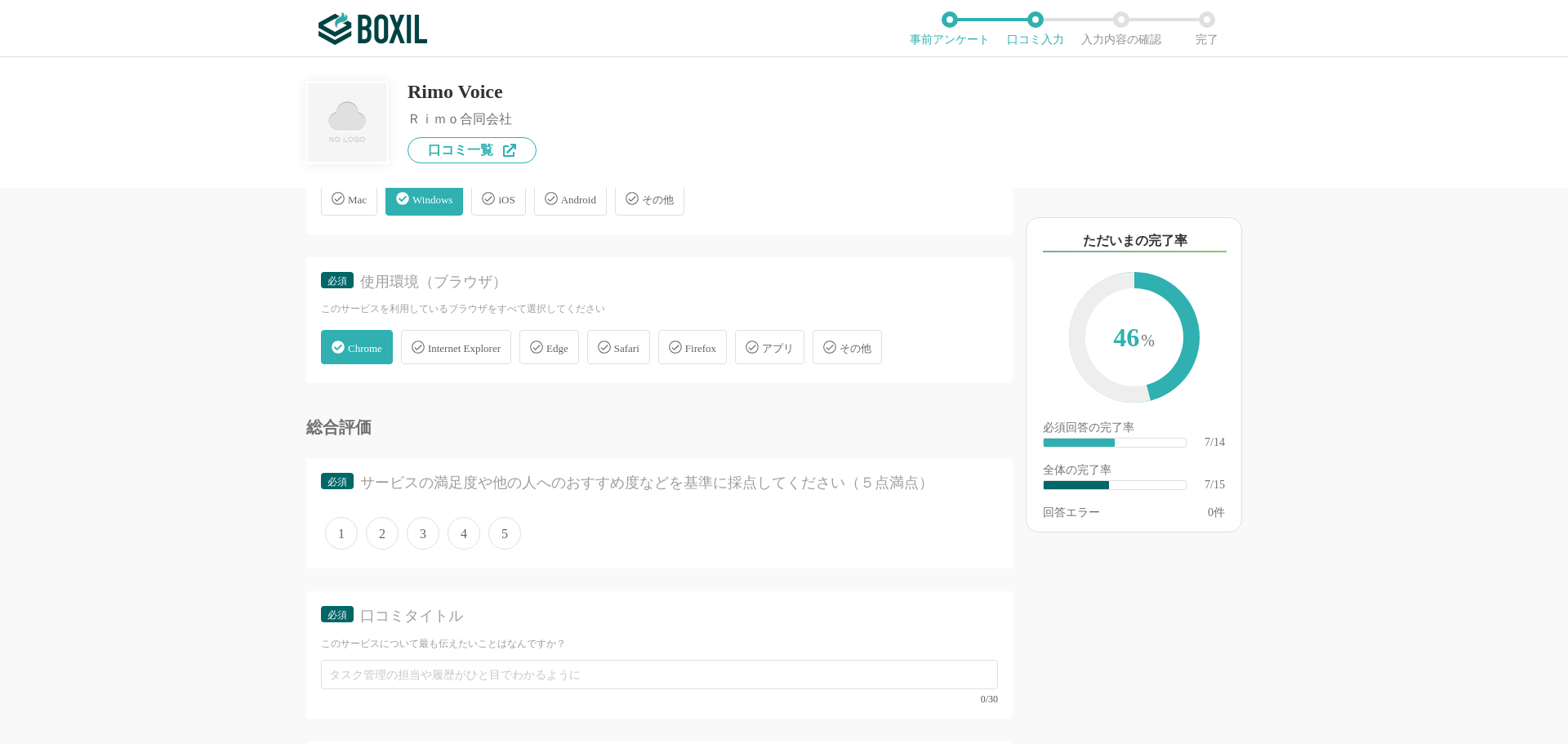
click at [458, 534] on span "4" at bounding box center [463, 532] width 32 height 32
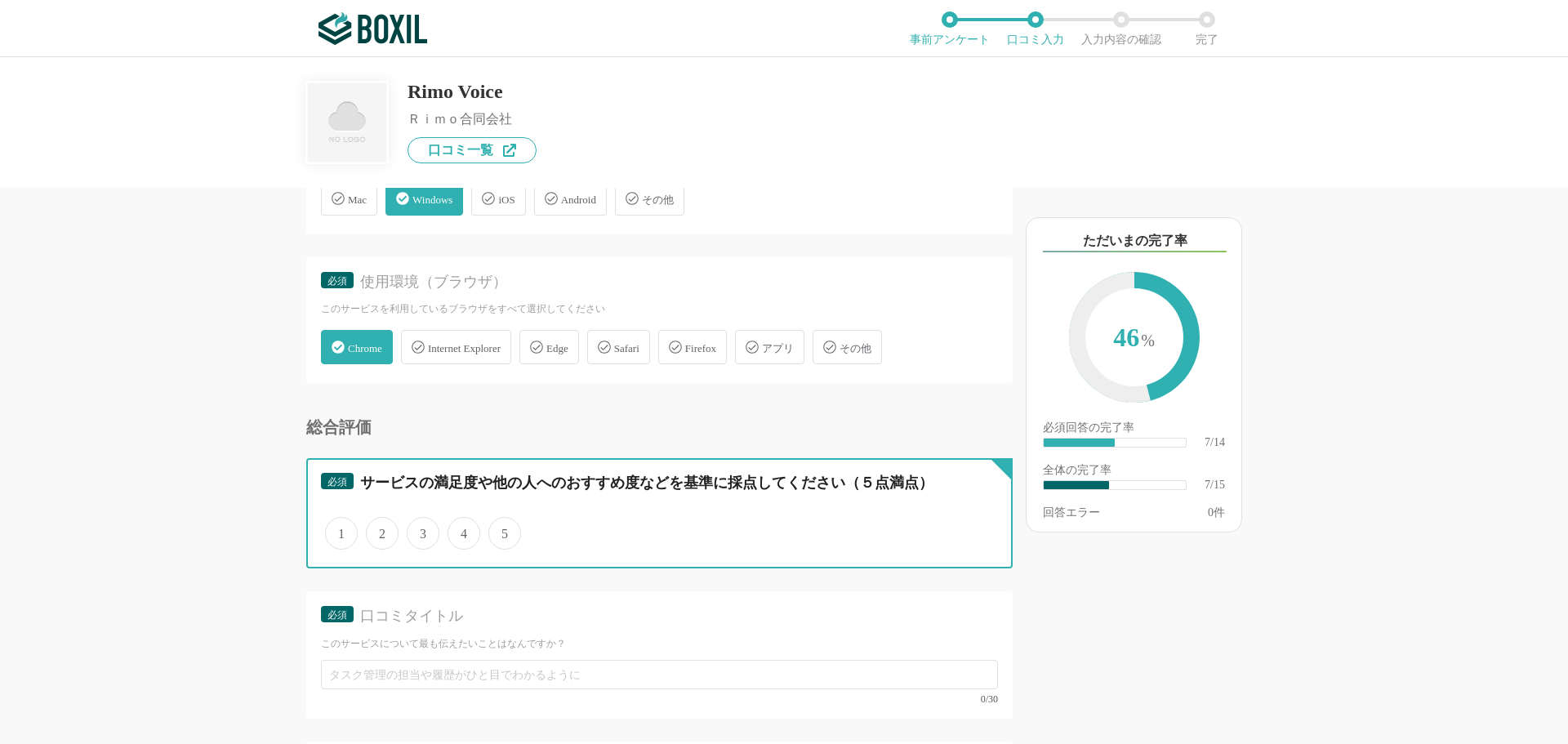
click at [458, 529] on input "4" at bounding box center [457, 525] width 11 height 11
radio input "true"
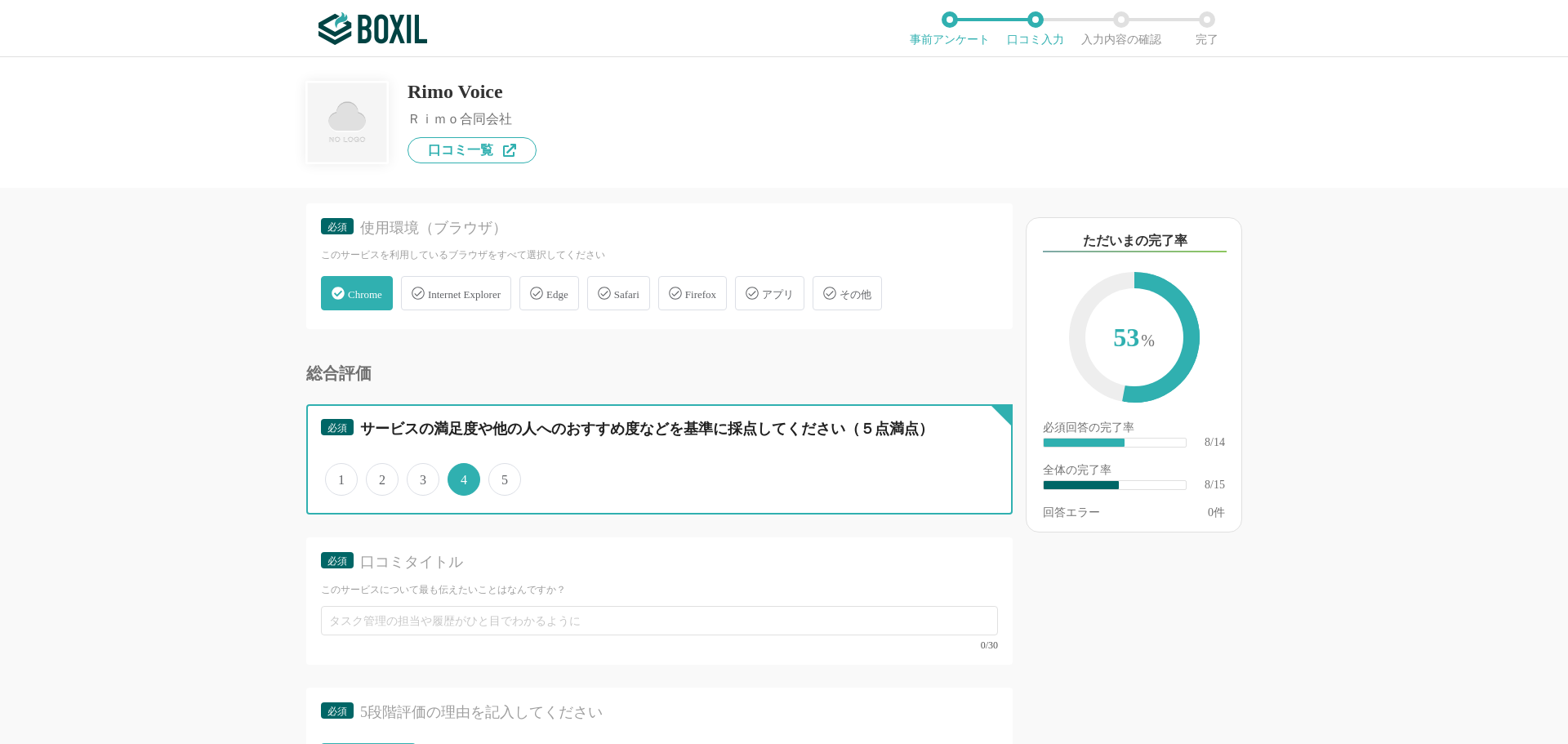
scroll to position [1143, 0]
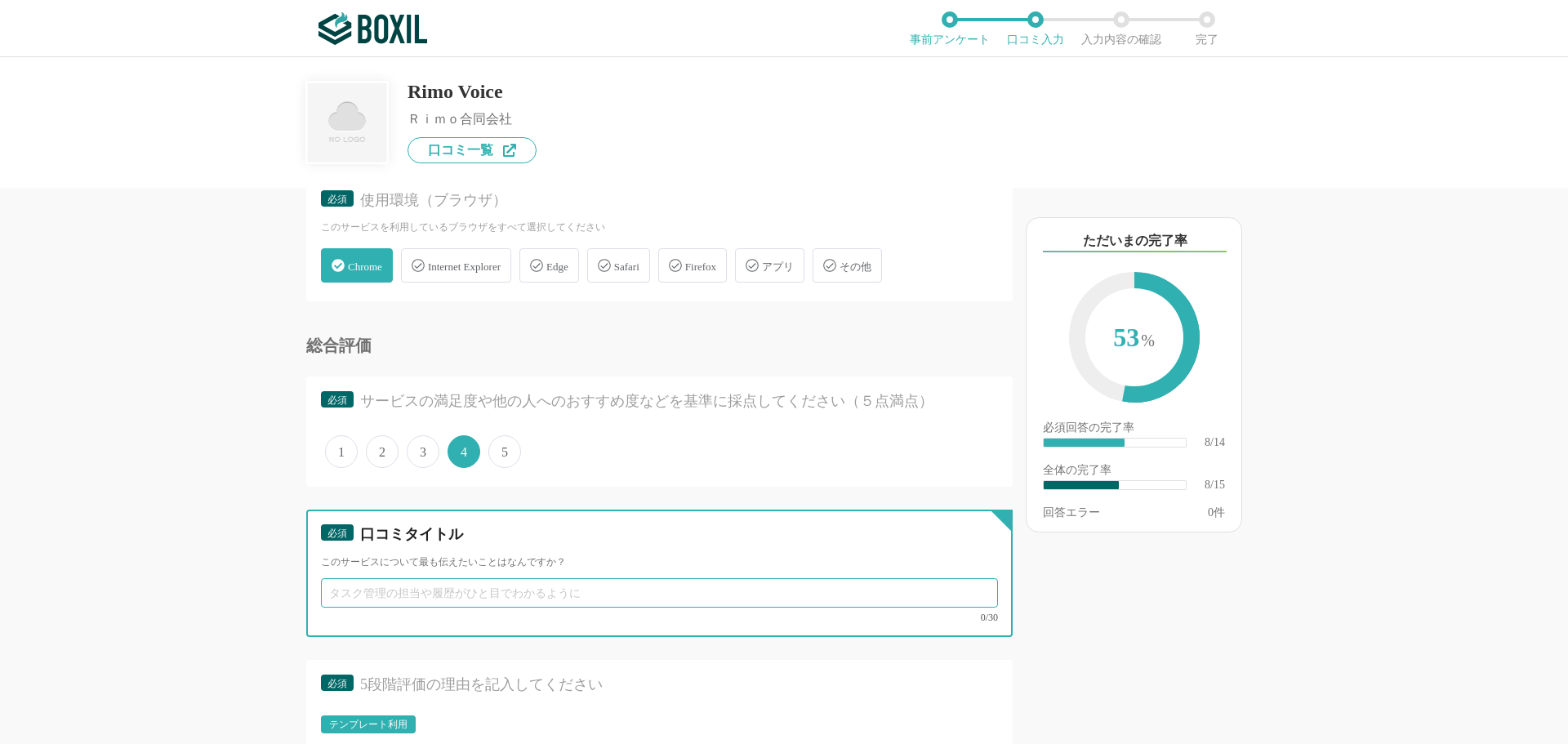
click at [390, 594] on input "text" at bounding box center [659, 593] width 677 height 29
type input "d"
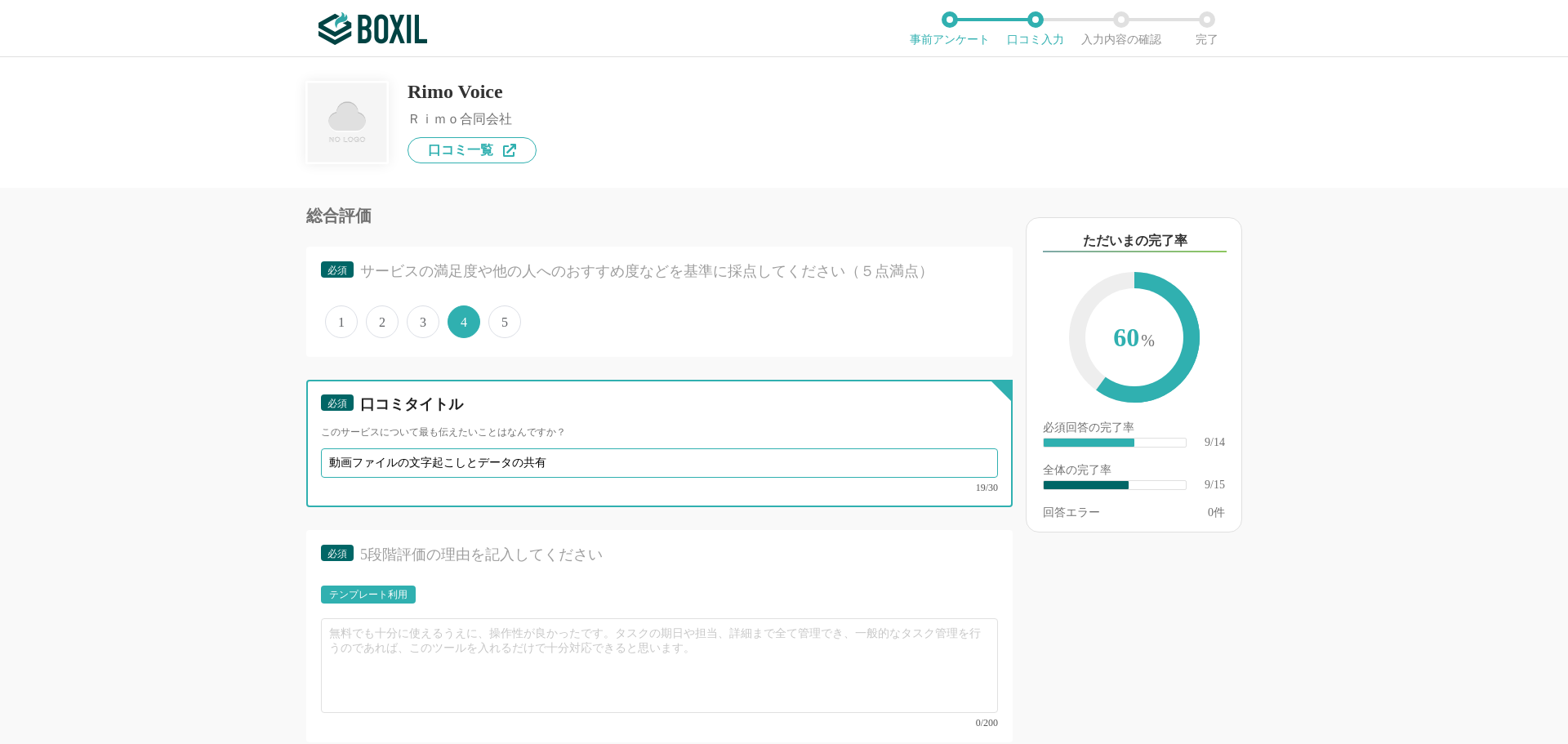
scroll to position [1388, 0]
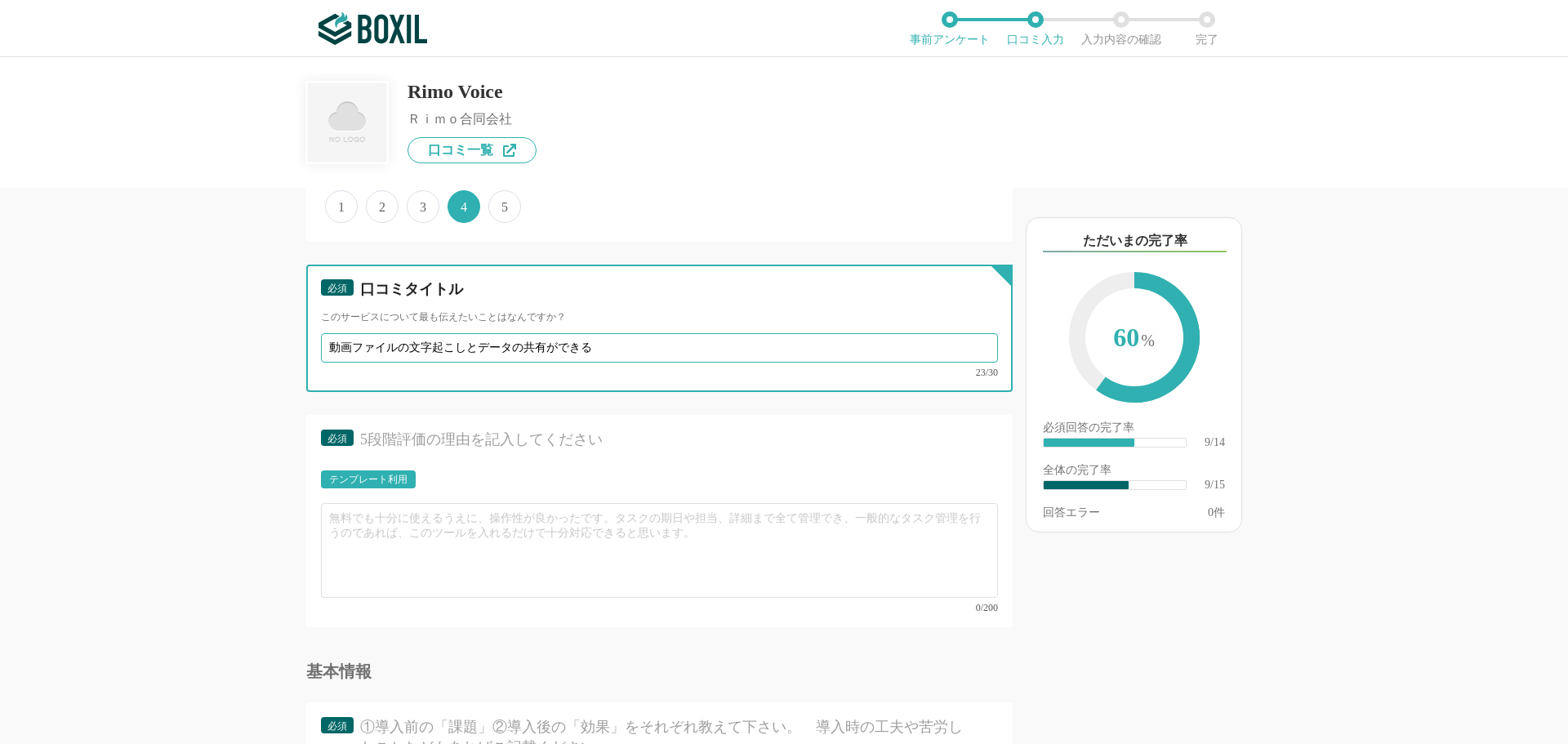
type input "動画ファイルの文字起こしとデータの共有ができる"
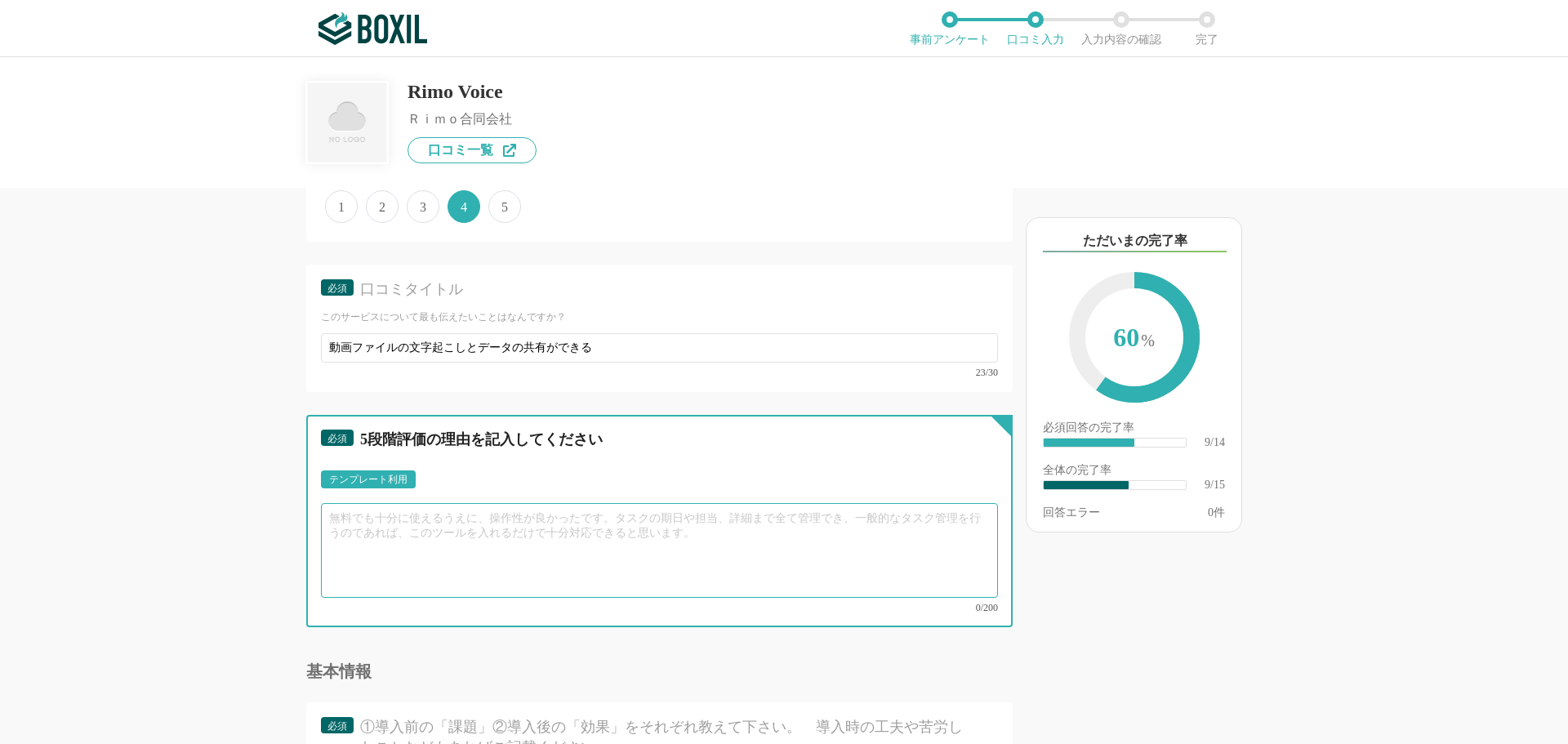
click at [435, 517] on textarea at bounding box center [659, 550] width 677 height 95
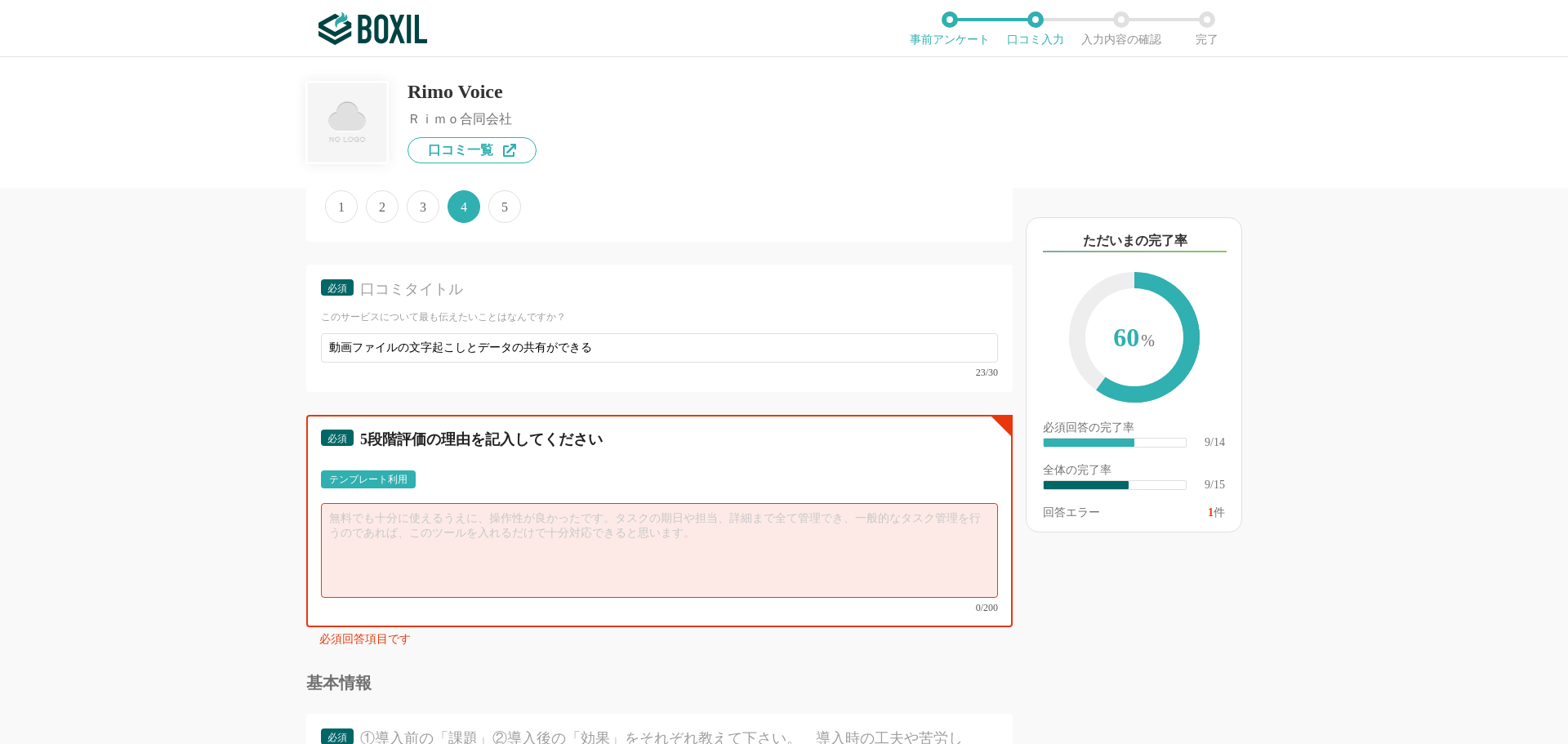
click at [384, 529] on textarea at bounding box center [659, 550] width 677 height 95
type textarea "ど"
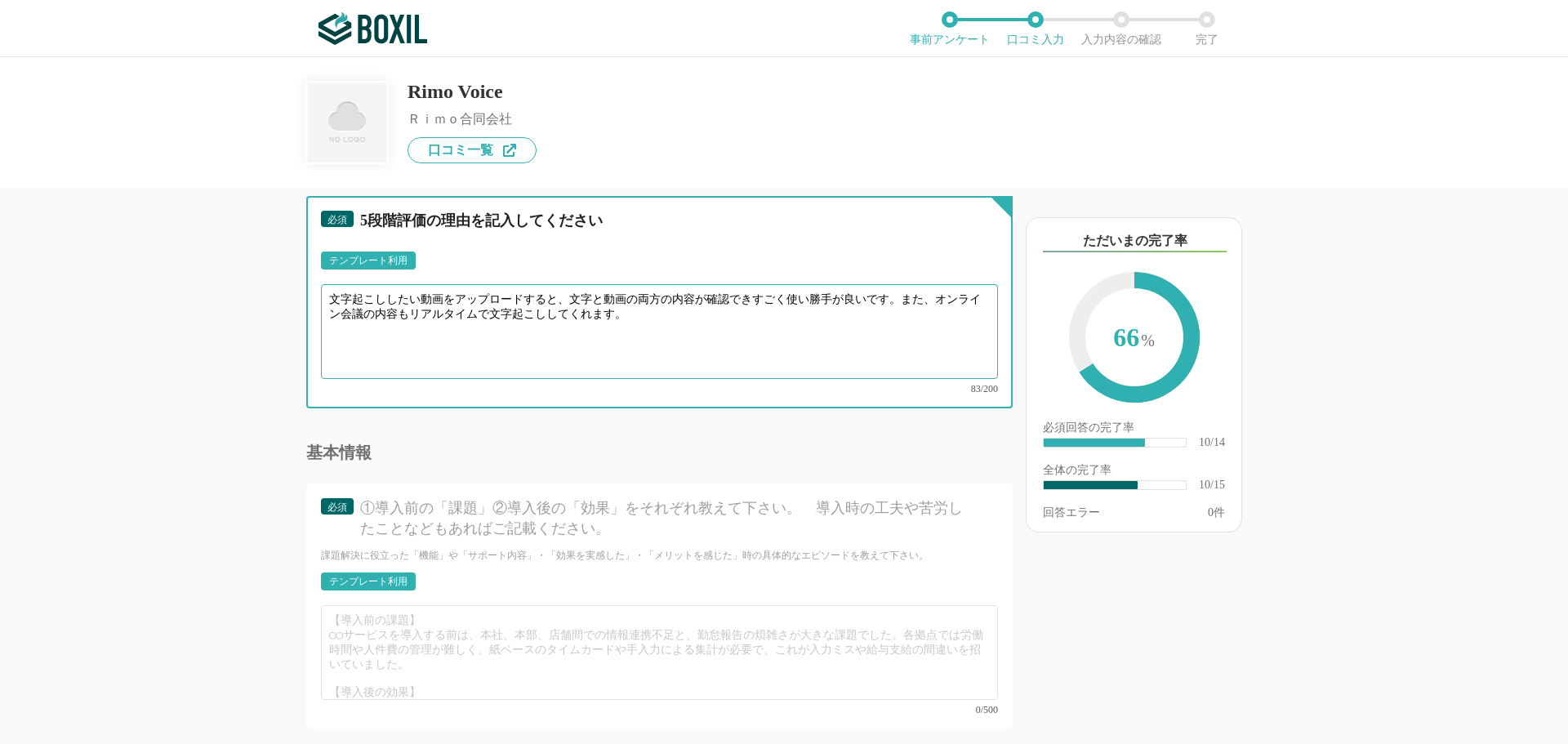
scroll to position [1715, 0]
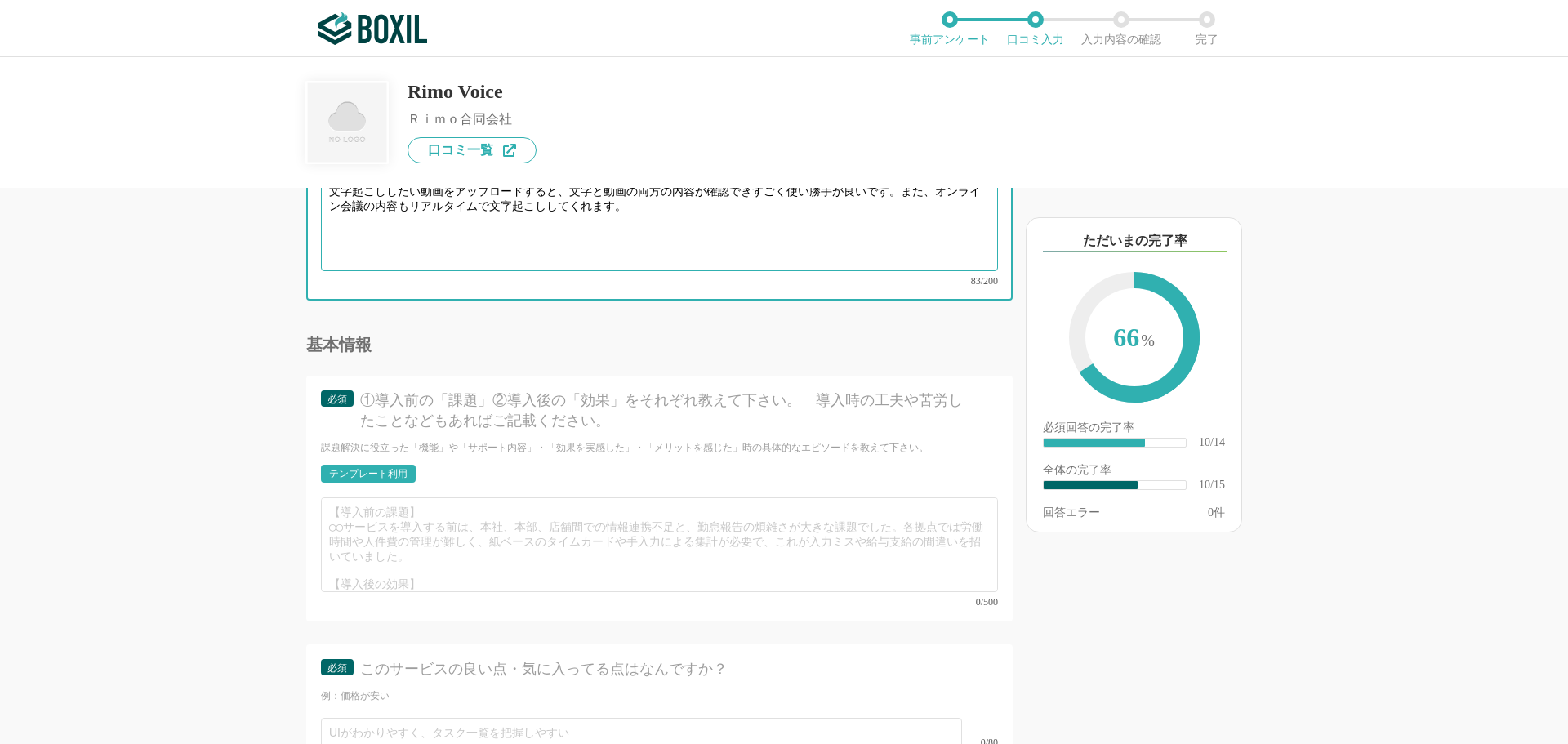
type textarea "文字起こししたい動画をアップロードすると、文字と動画の両方の内容が確認できすごく使い勝手が良いです。また、オンライン会議の内容もリアルタイムで文字起こししてく…"
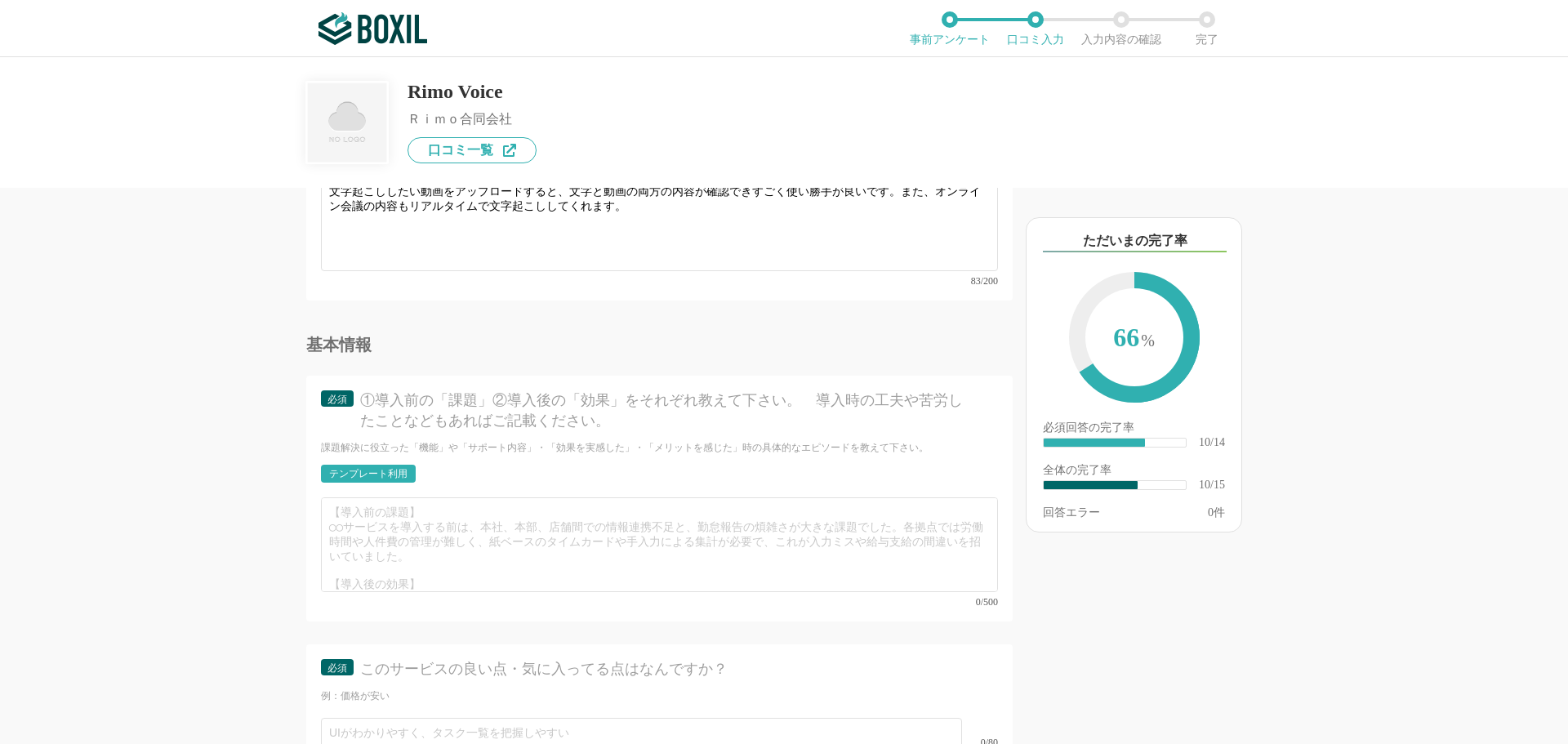
click at [376, 469] on div "テンプレート利用" at bounding box center [368, 473] width 78 height 10
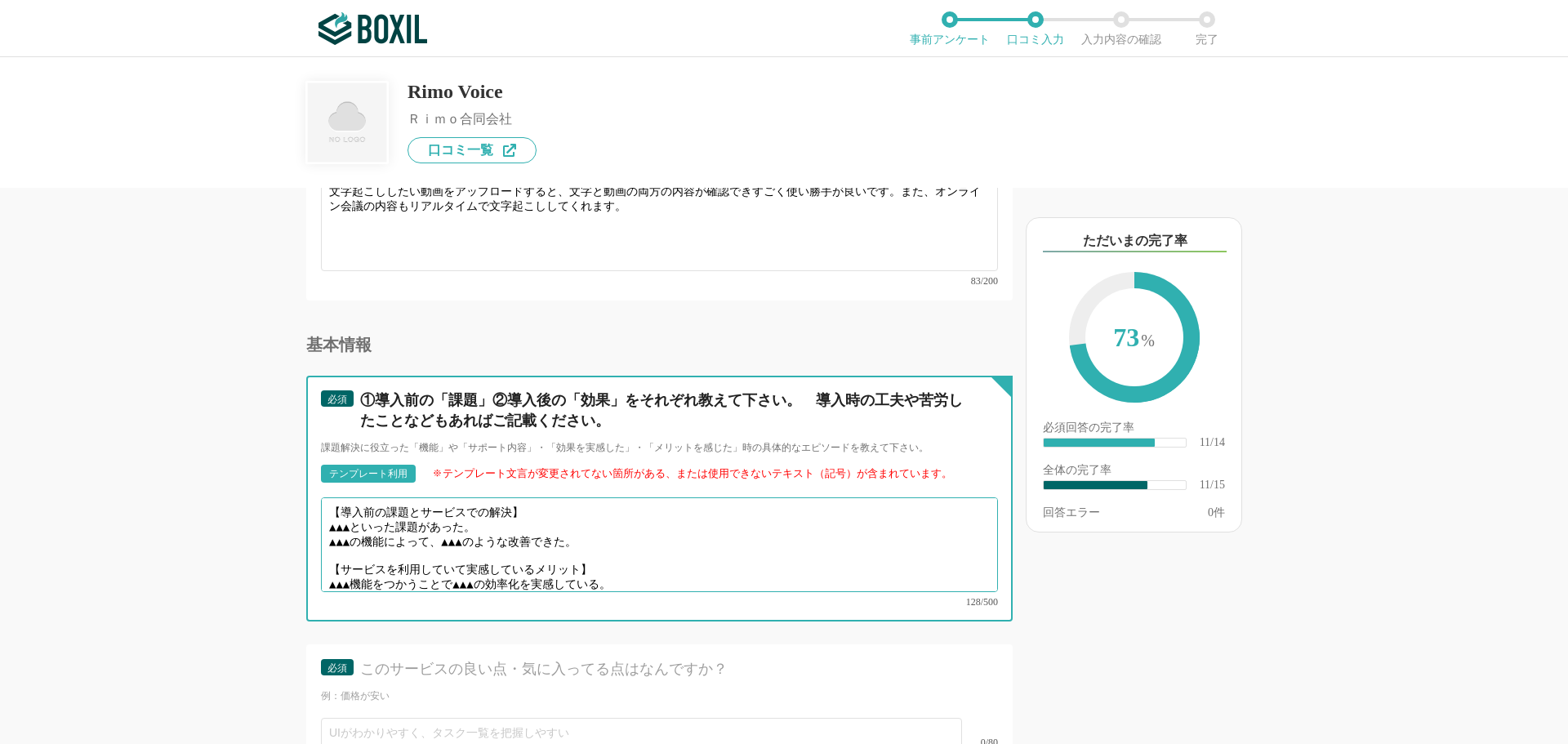
click at [365, 511] on textarea "【導入前の課題とサービスでの解決】 ▲▲▲といった課題があった。 ▲▲▲の機能によって、▲▲▲のような改善できた。 【サービスを利用していて実感しているメリッ…" at bounding box center [659, 544] width 677 height 95
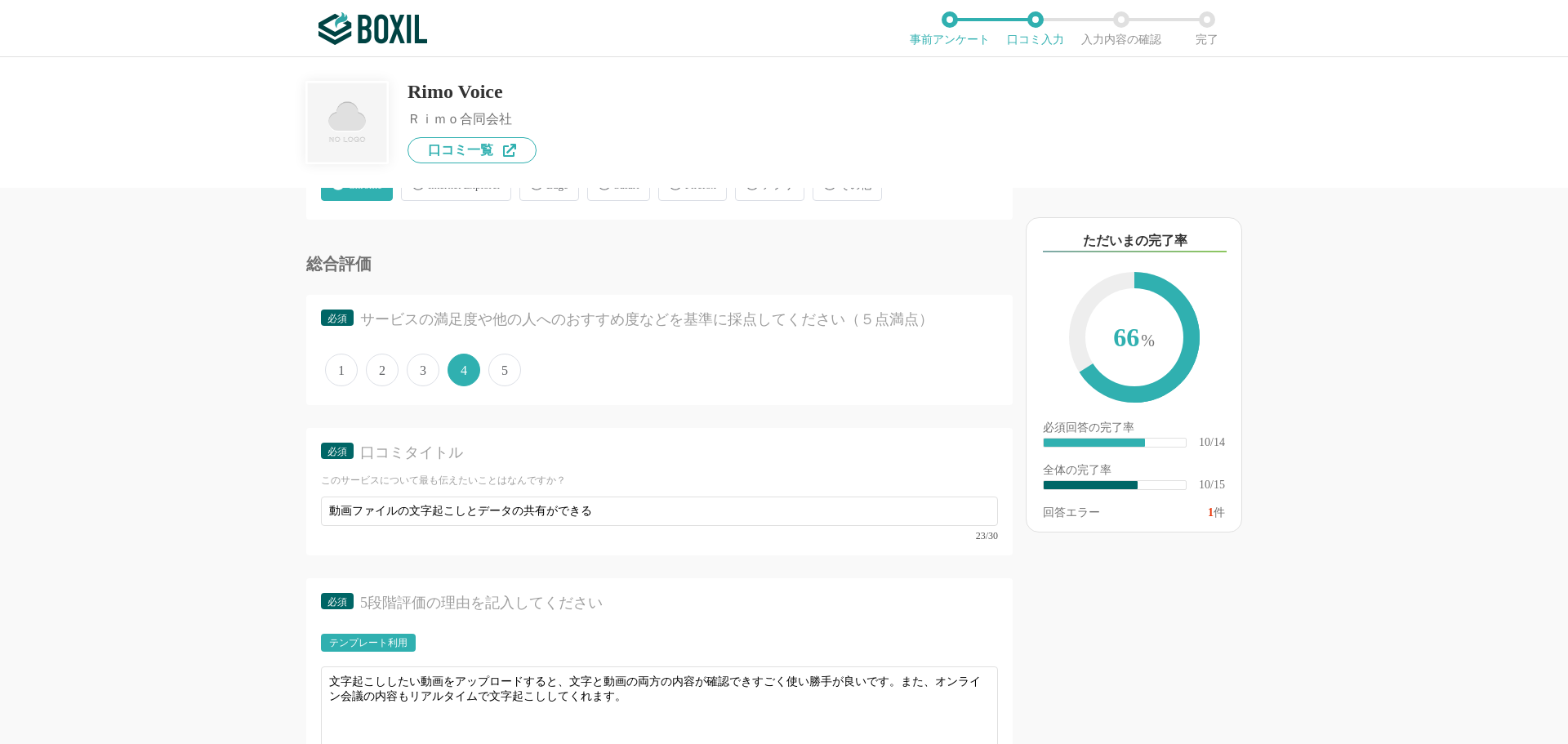
scroll to position [1633, 0]
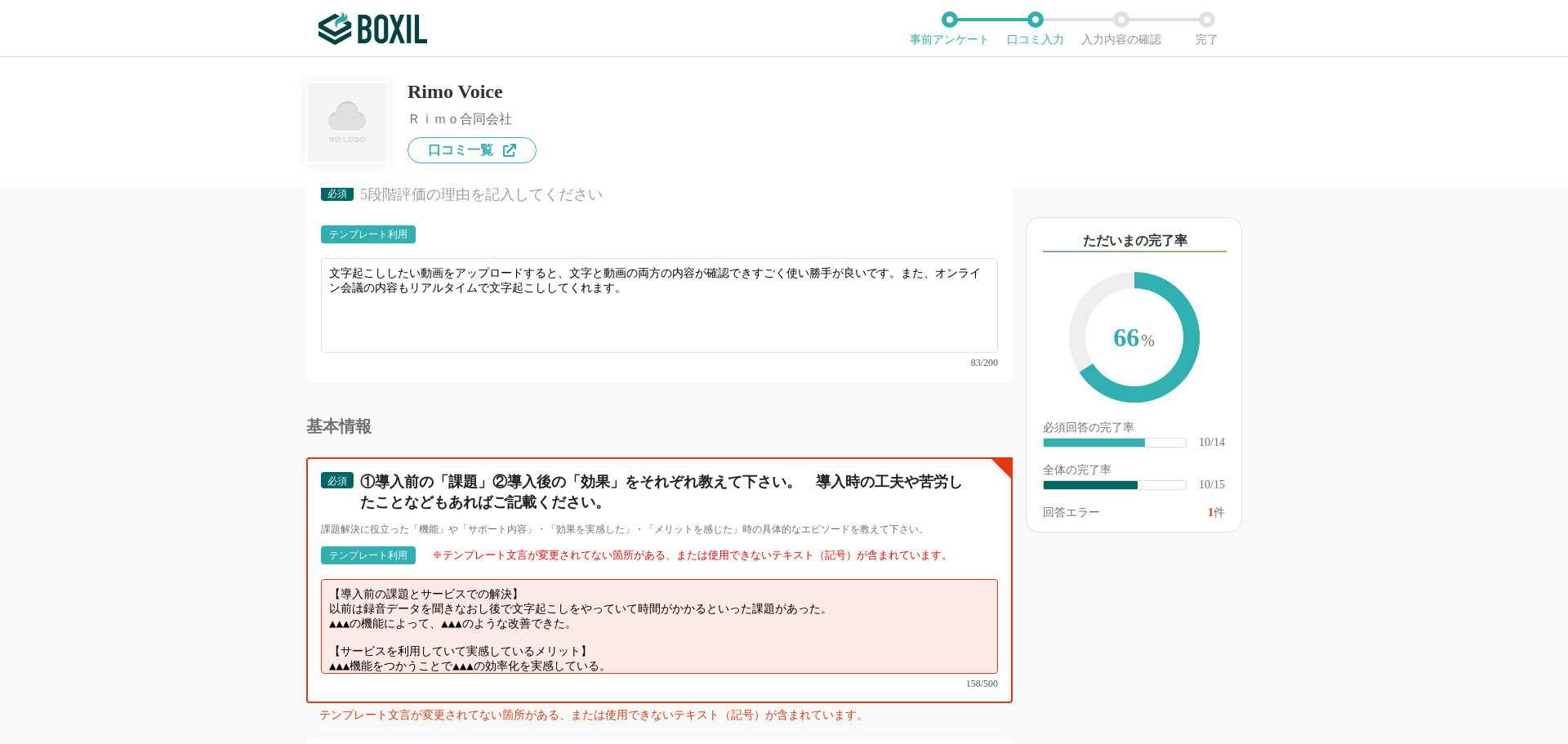
click at [604, 604] on textarea "【導入前の課題とサービスでの解決】 以前は録音データを聞きなおし後で文字起こしをやっていて時間がかかるといった課題があった。 ▲▲▲の機能によって、▲▲▲のよ…" at bounding box center [659, 626] width 677 height 95
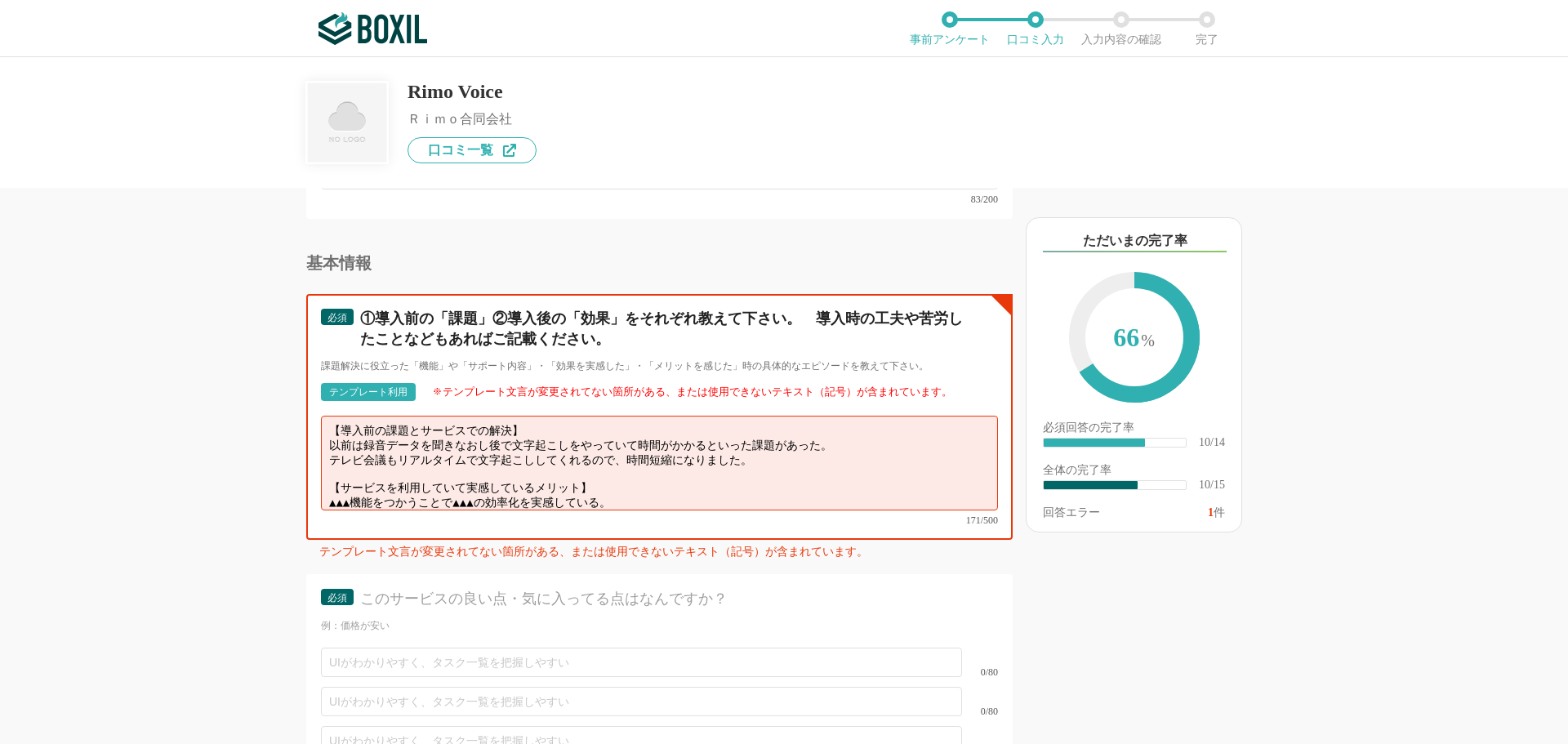
scroll to position [11, 0]
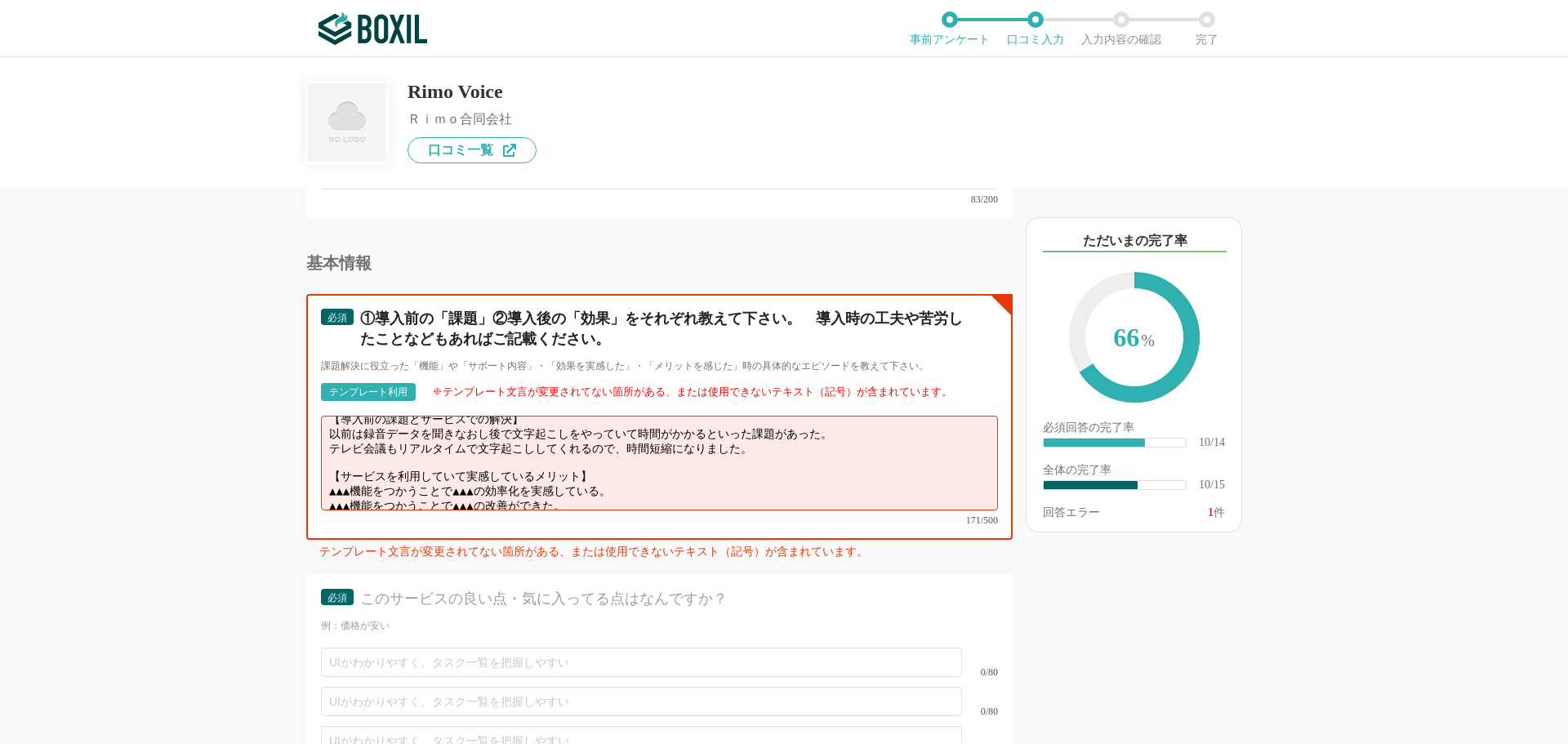
drag, startPoint x: 595, startPoint y: 486, endPoint x: 318, endPoint y: 467, distance: 277.7
click at [318, 467] on div "必須 ①導入前の「課題」②導入後の「効果」をそれぞれ教えて下さい。　導入時の工夫や苦労したことなどもあればご記載ください。 課題解決に役立った「機能」や「サポ…" at bounding box center [660, 416] width 707 height 246
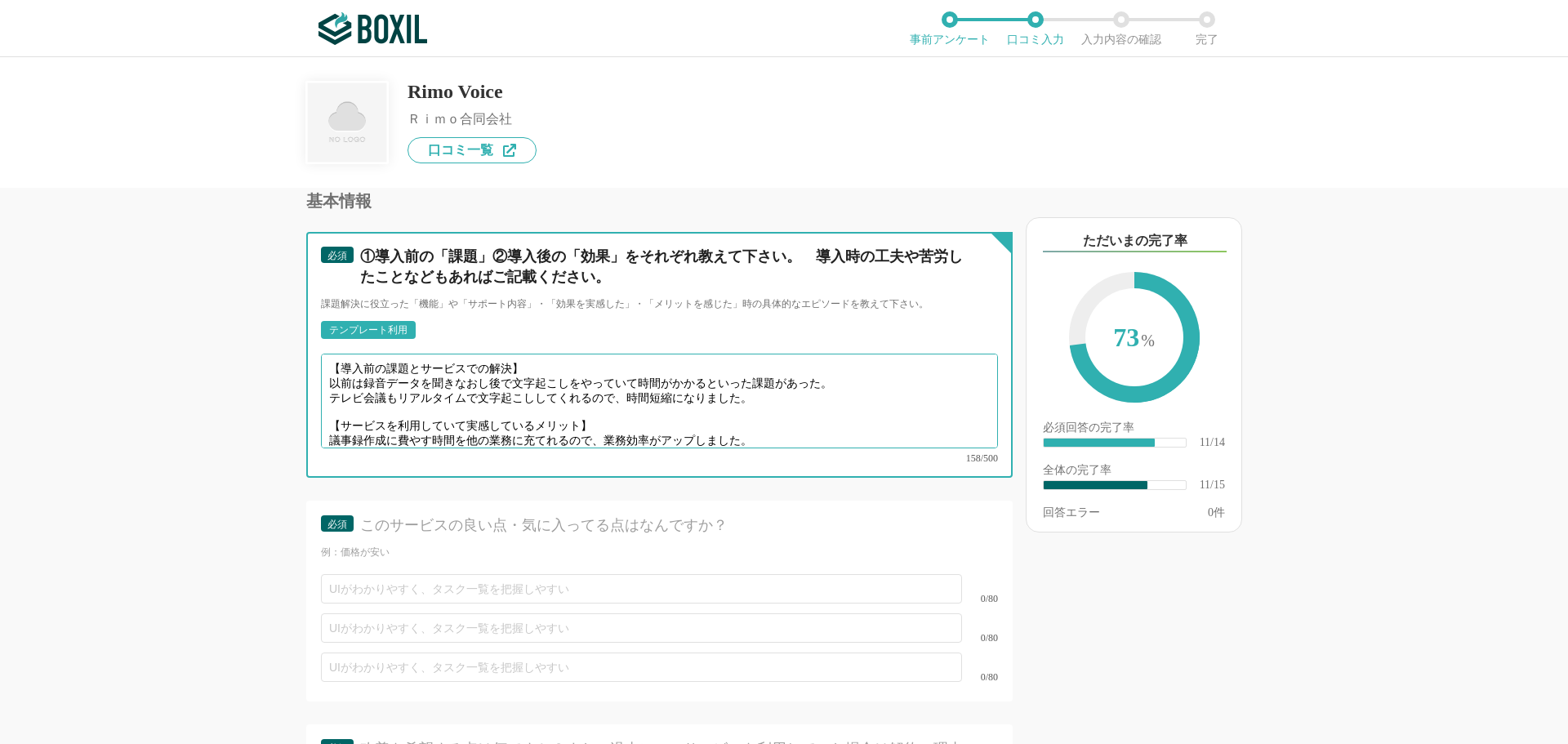
scroll to position [1959, 0]
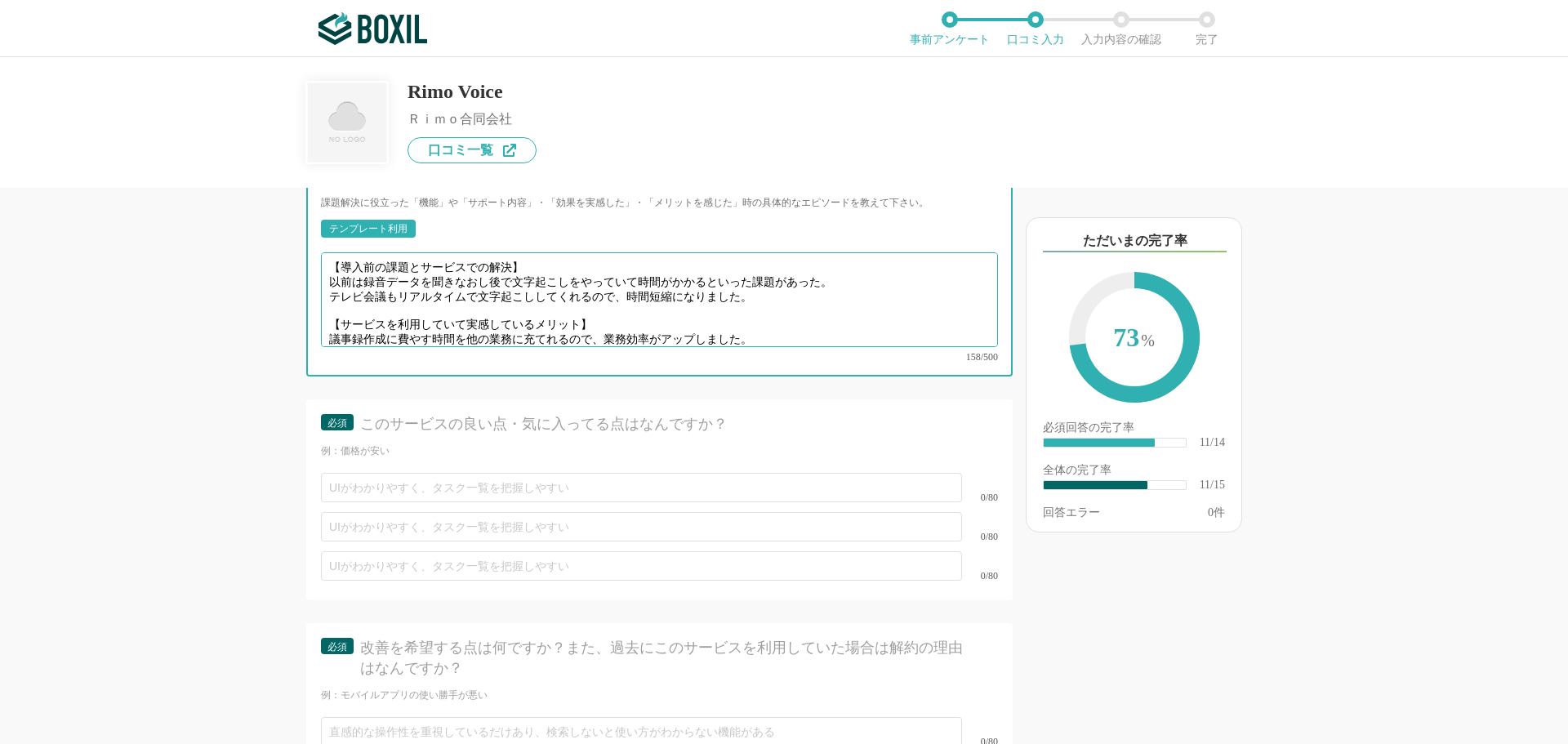
type textarea "【導入前の課題とサービスでの解決】 以前は録音データを聞きなおし後で文字起こしをやっていて時間がかかるといった課題があった。 テレビ会議もリアルタイムで文字起…"
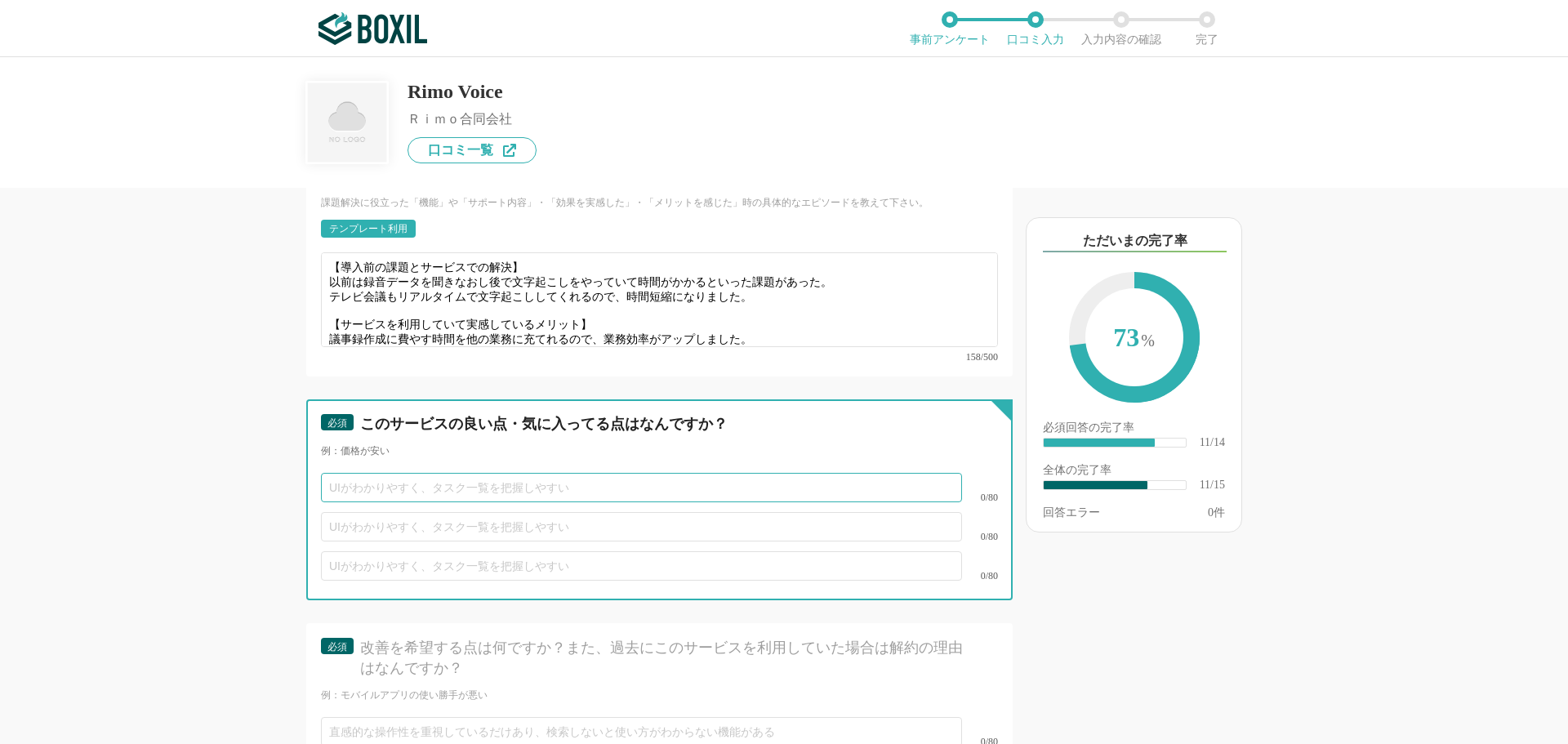
click at [383, 472] on input "text" at bounding box center [641, 487] width 641 height 29
type input "リアルタイムの文字起こし機能"
click at [381, 512] on input "text" at bounding box center [641, 527] width 641 height 29
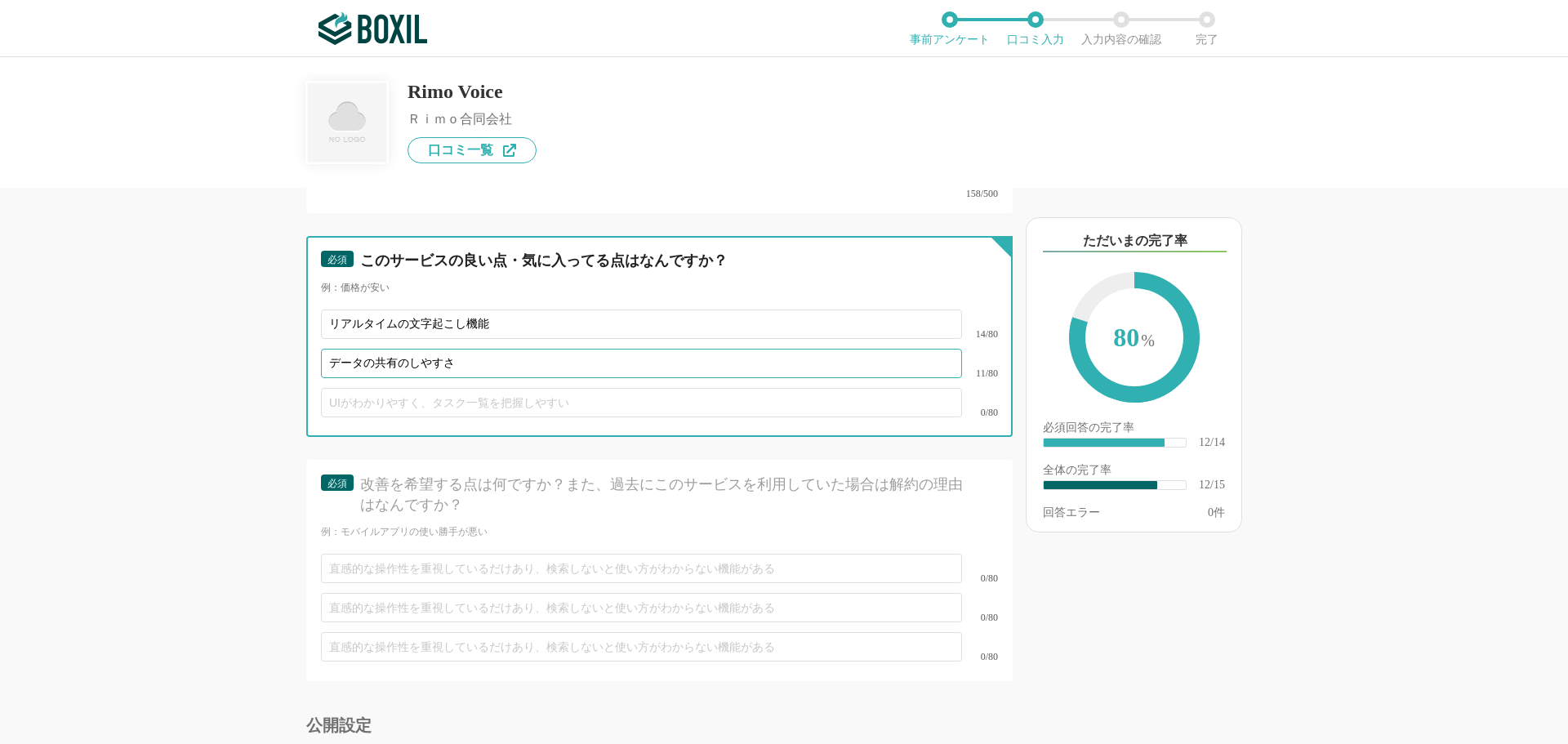
scroll to position [2325, 0]
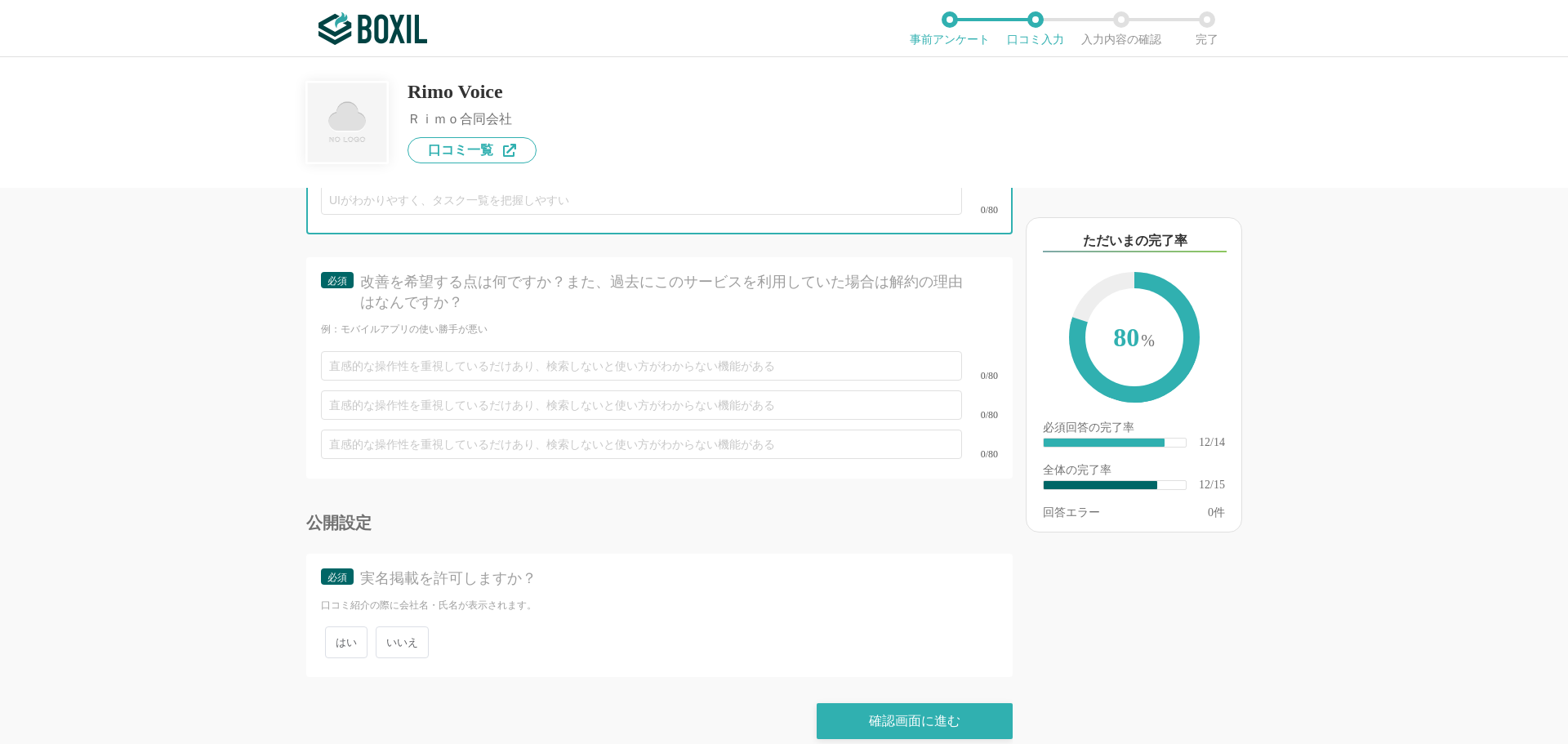
type input "データの共有のしやすさ"
click at [392, 628] on span "いいえ" at bounding box center [403, 642] width 53 height 32
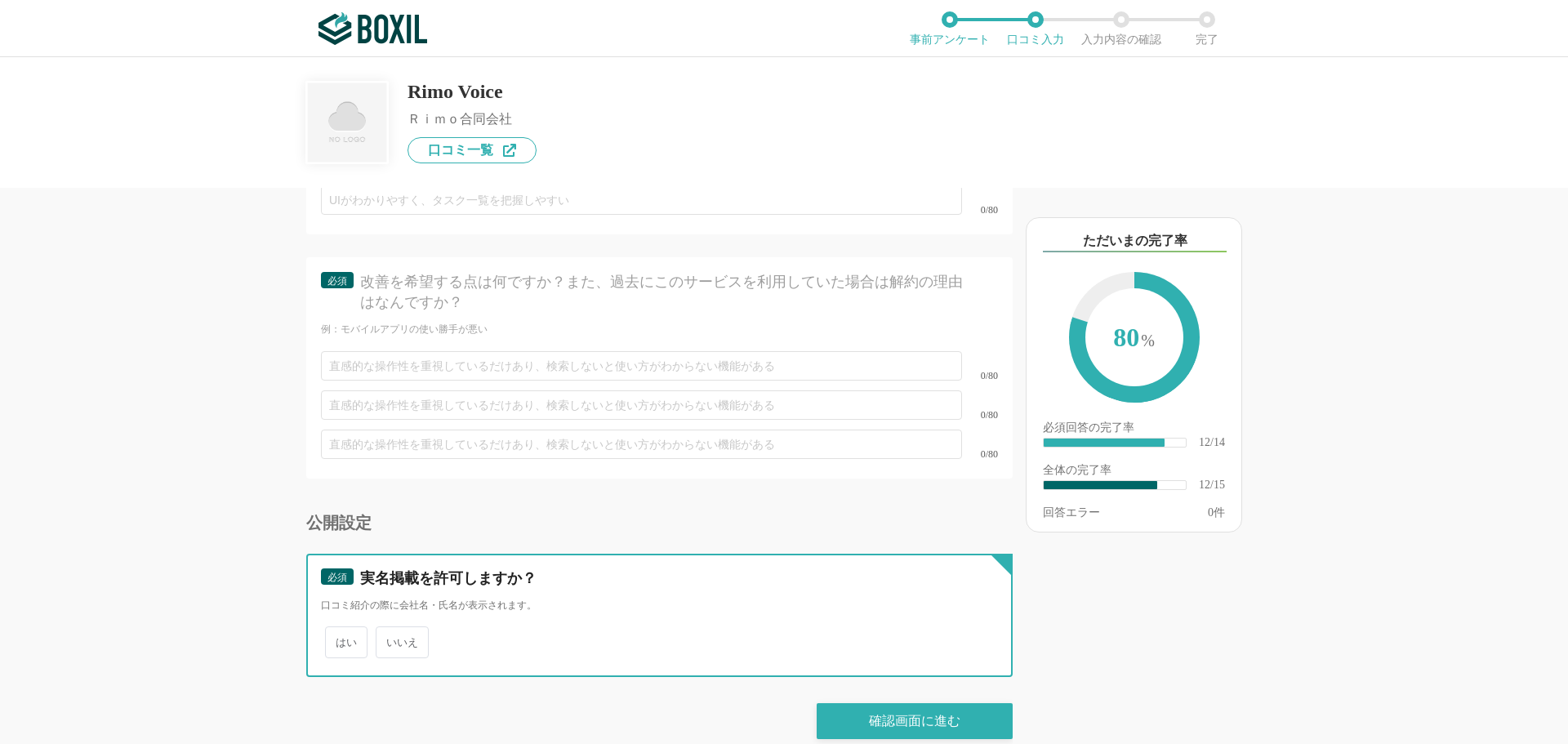
click at [391, 629] on input "いいえ" at bounding box center [385, 634] width 11 height 11
radio input "true"
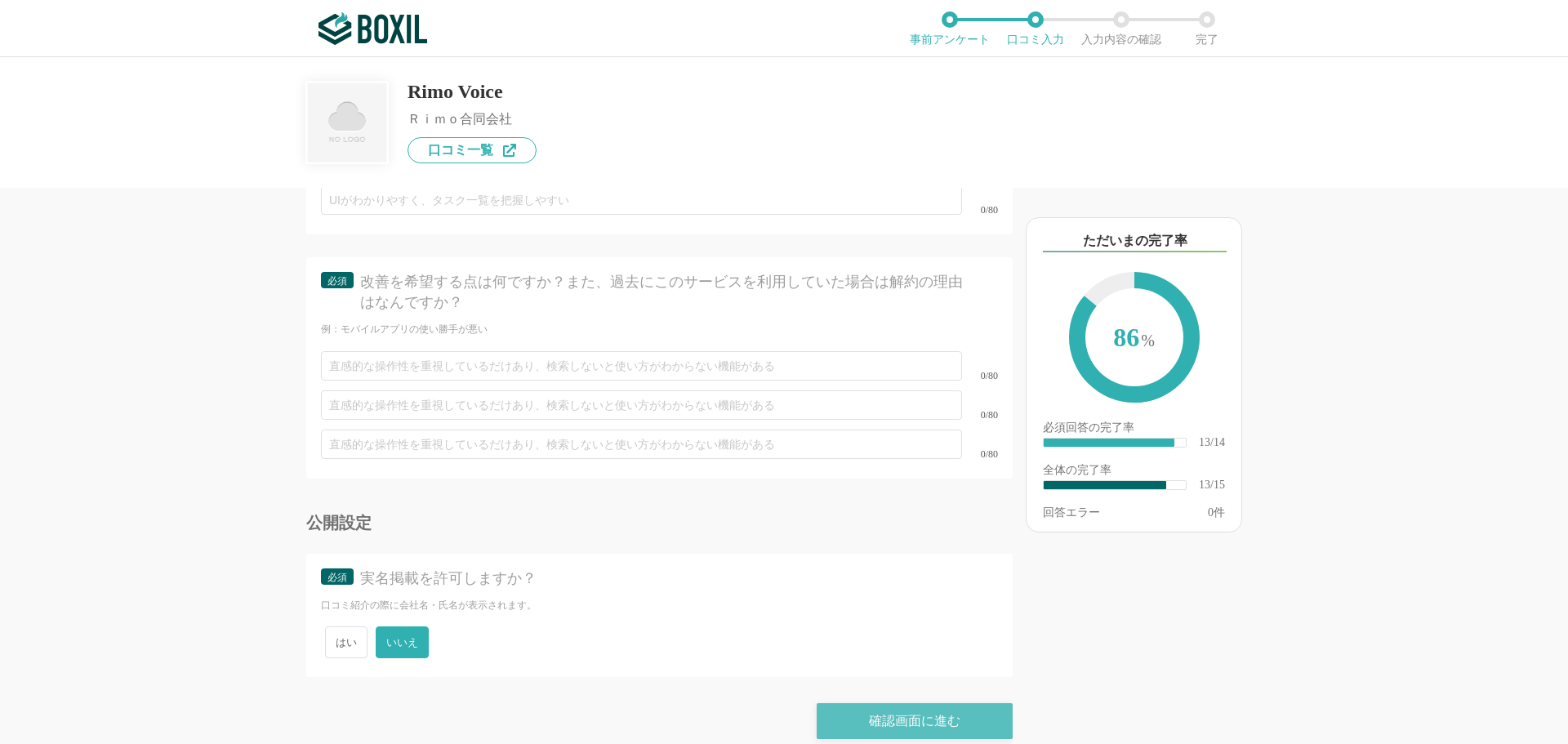
click at [843, 703] on div "確認画面に進む" at bounding box center [915, 720] width 196 height 36
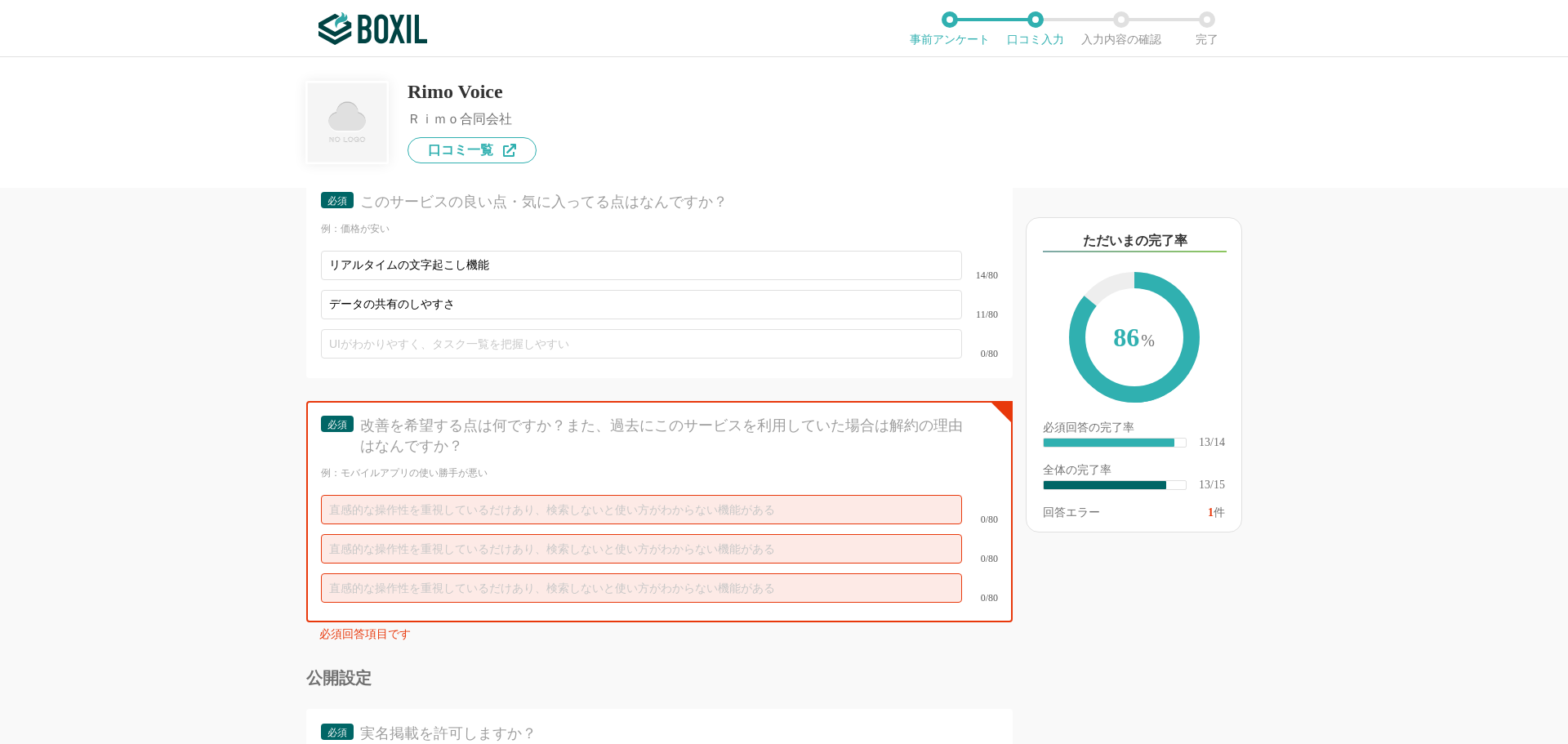
scroll to position [2286, 0]
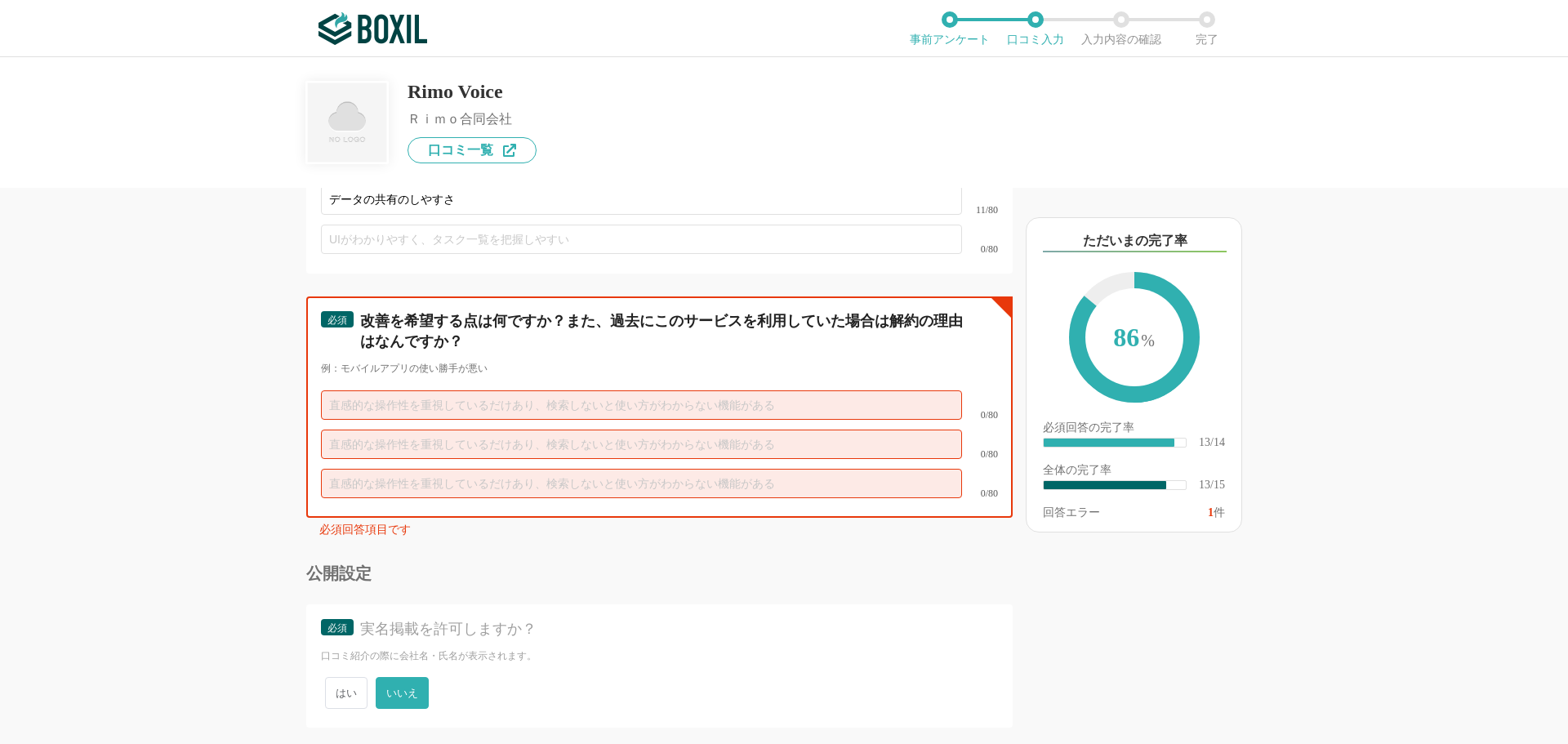
click at [392, 390] on input "text" at bounding box center [641, 405] width 641 height 29
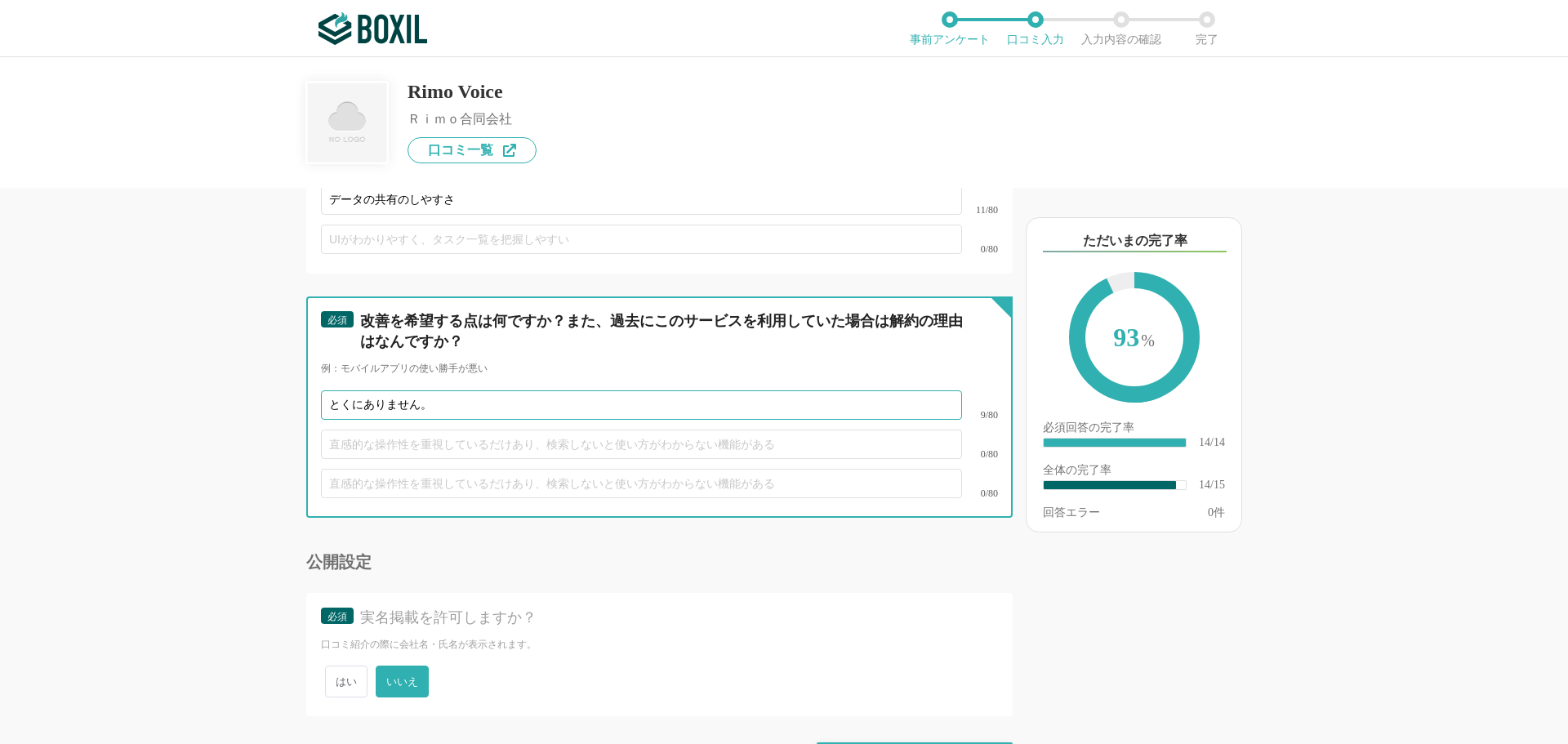
scroll to position [2325, 0]
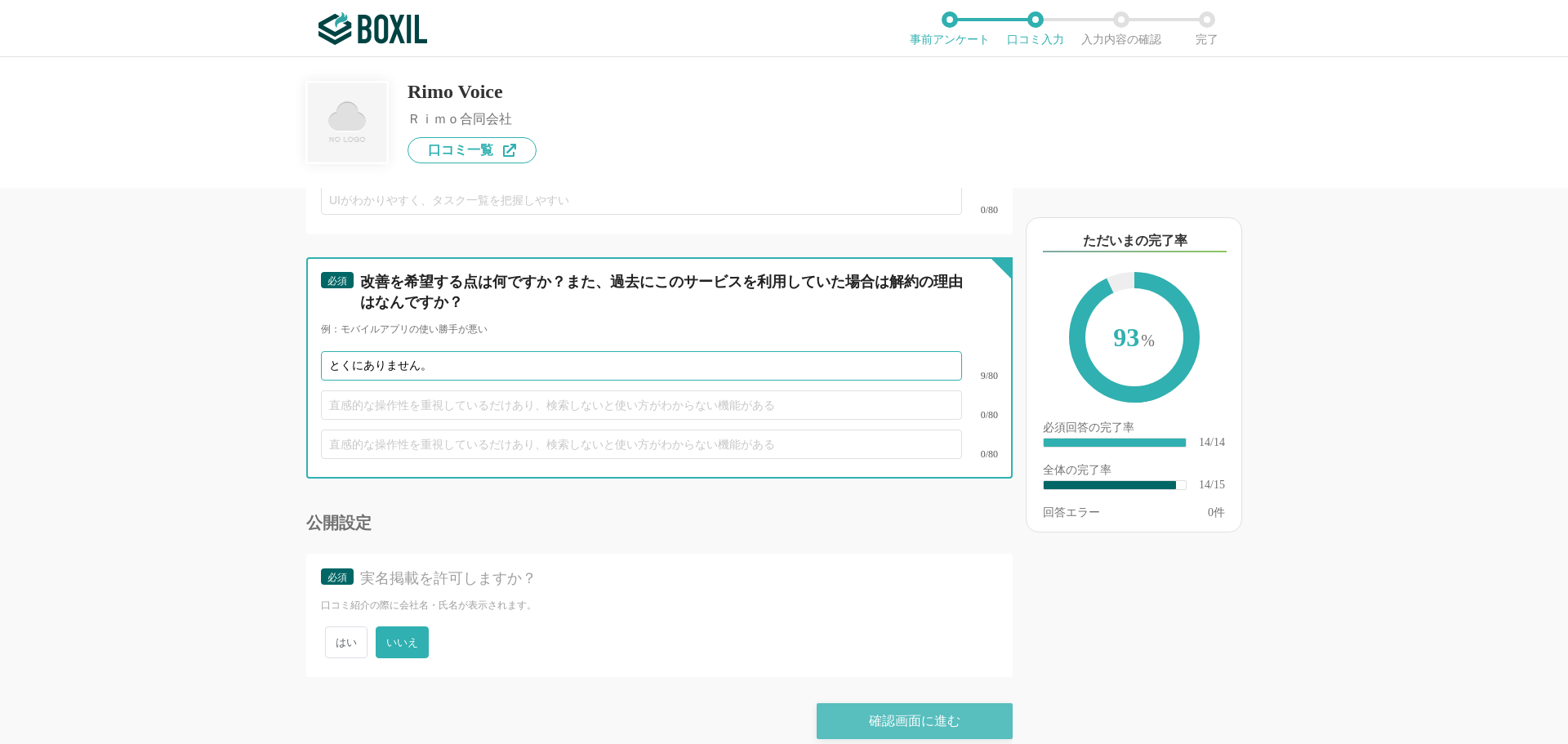
type input "とくにありません。"
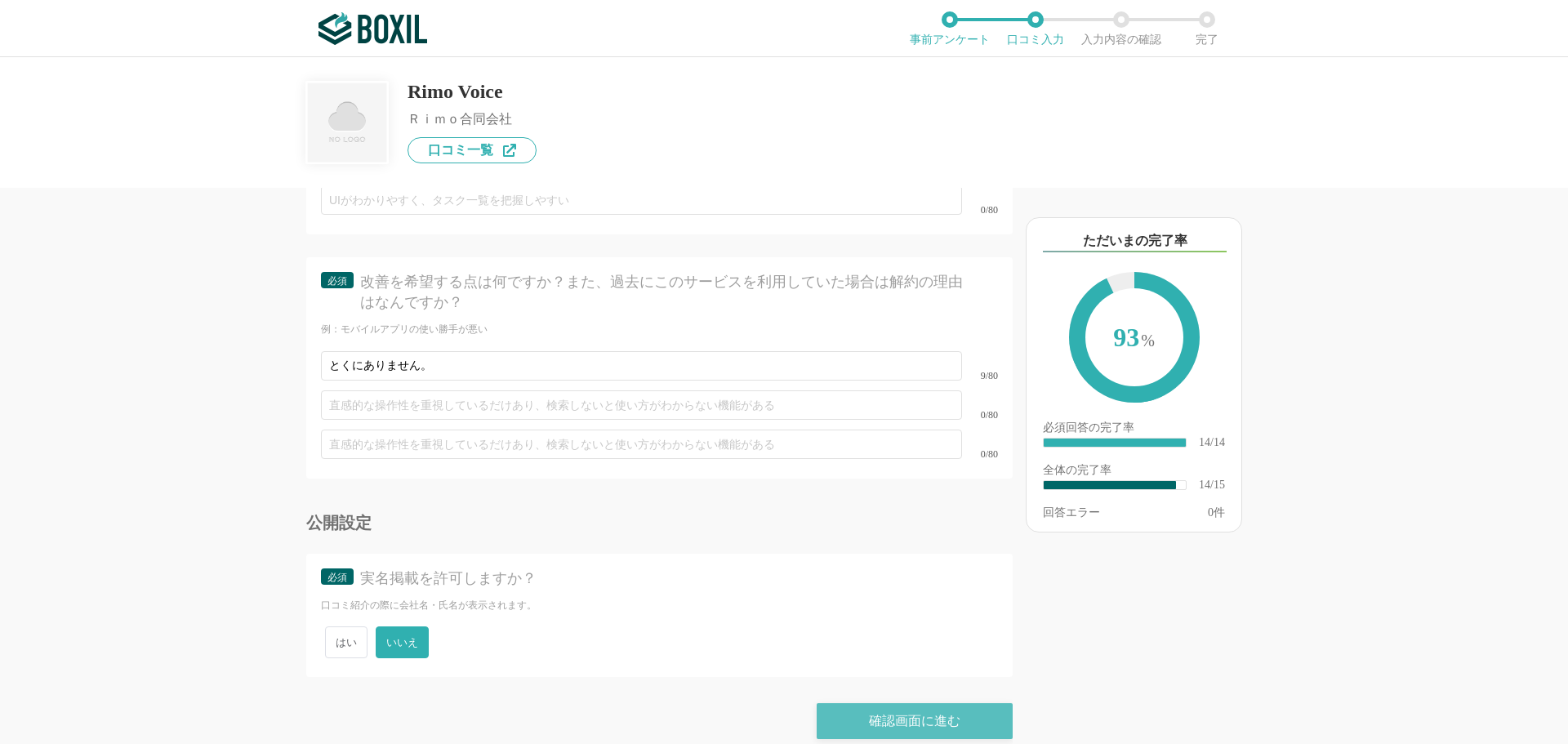
click at [903, 703] on div "確認画面に進む" at bounding box center [915, 720] width 196 height 36
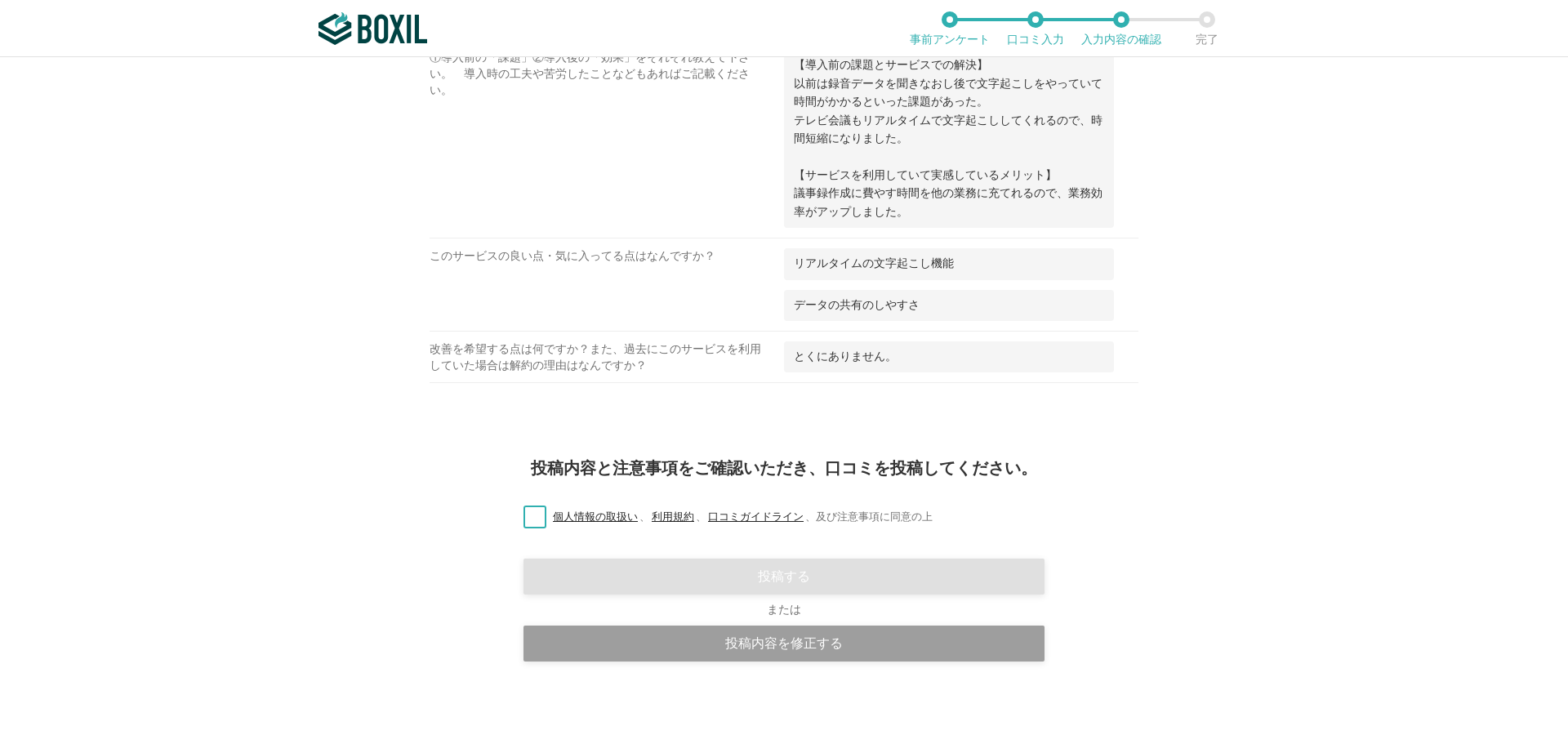
scroll to position [1117, 0]
click at [525, 516] on label "個人情報の取扱い 、 利用規約 、 口コミガイドライン 、 及び注意事項に同意の上" at bounding box center [721, 516] width 422 height 17
click at [0, 0] on input "個人情報の取扱い 、 利用規約 、 口コミガイドライン 、 及び注意事項に同意の上" at bounding box center [0, 0] width 0 height 0
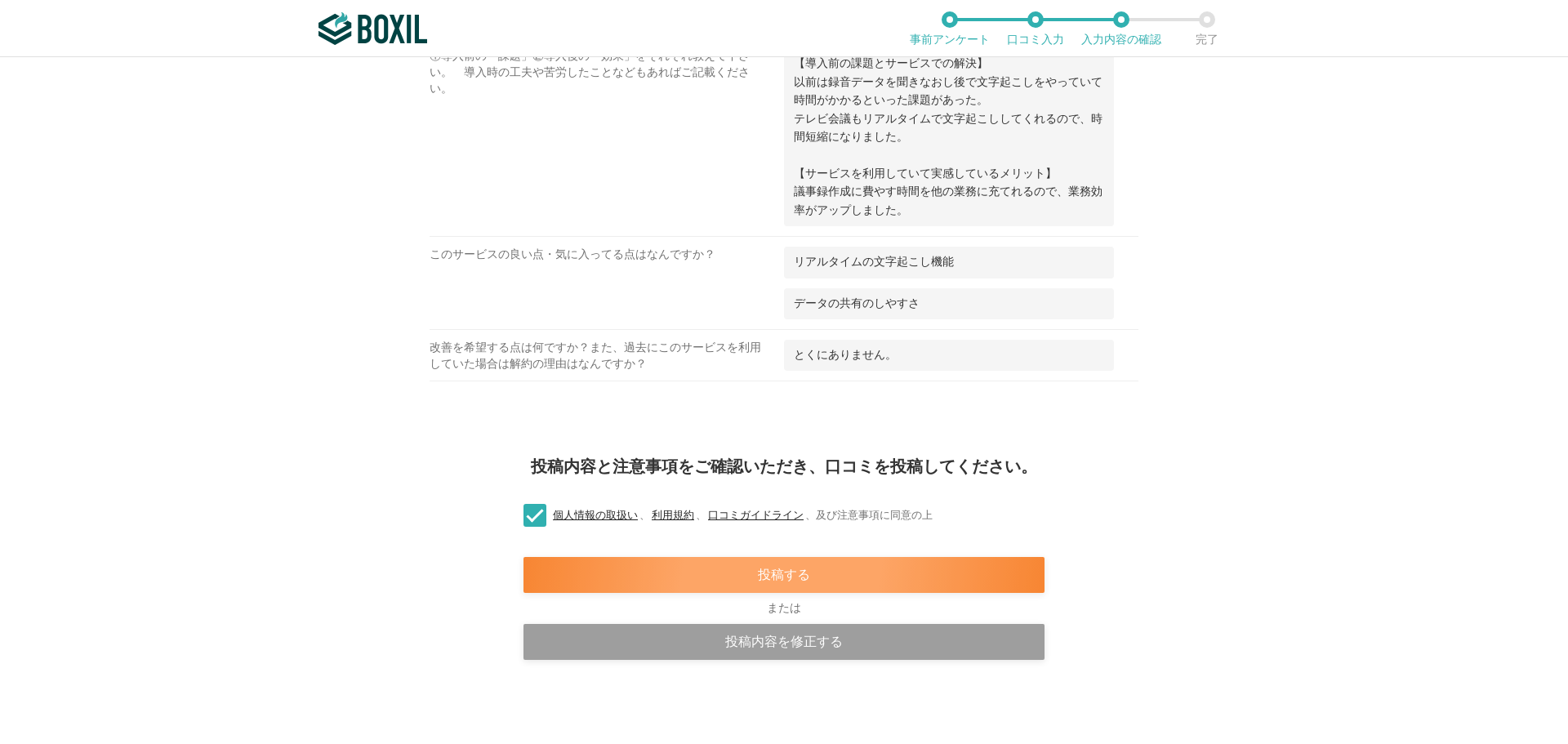
click at [636, 587] on div "投稿する" at bounding box center [784, 575] width 521 height 36
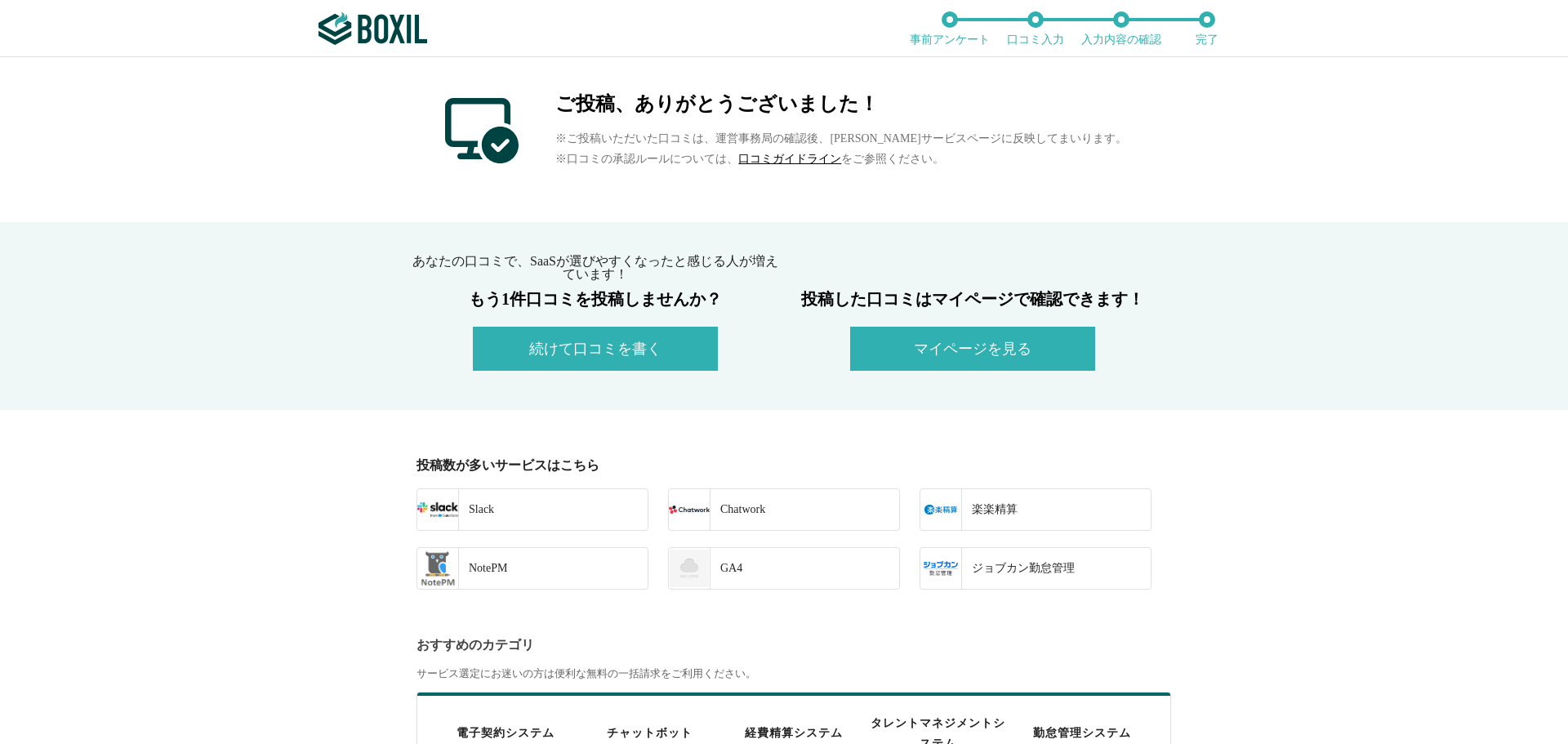
click at [573, 343] on button "続けて口コミを書く" at bounding box center [595, 349] width 245 height 44
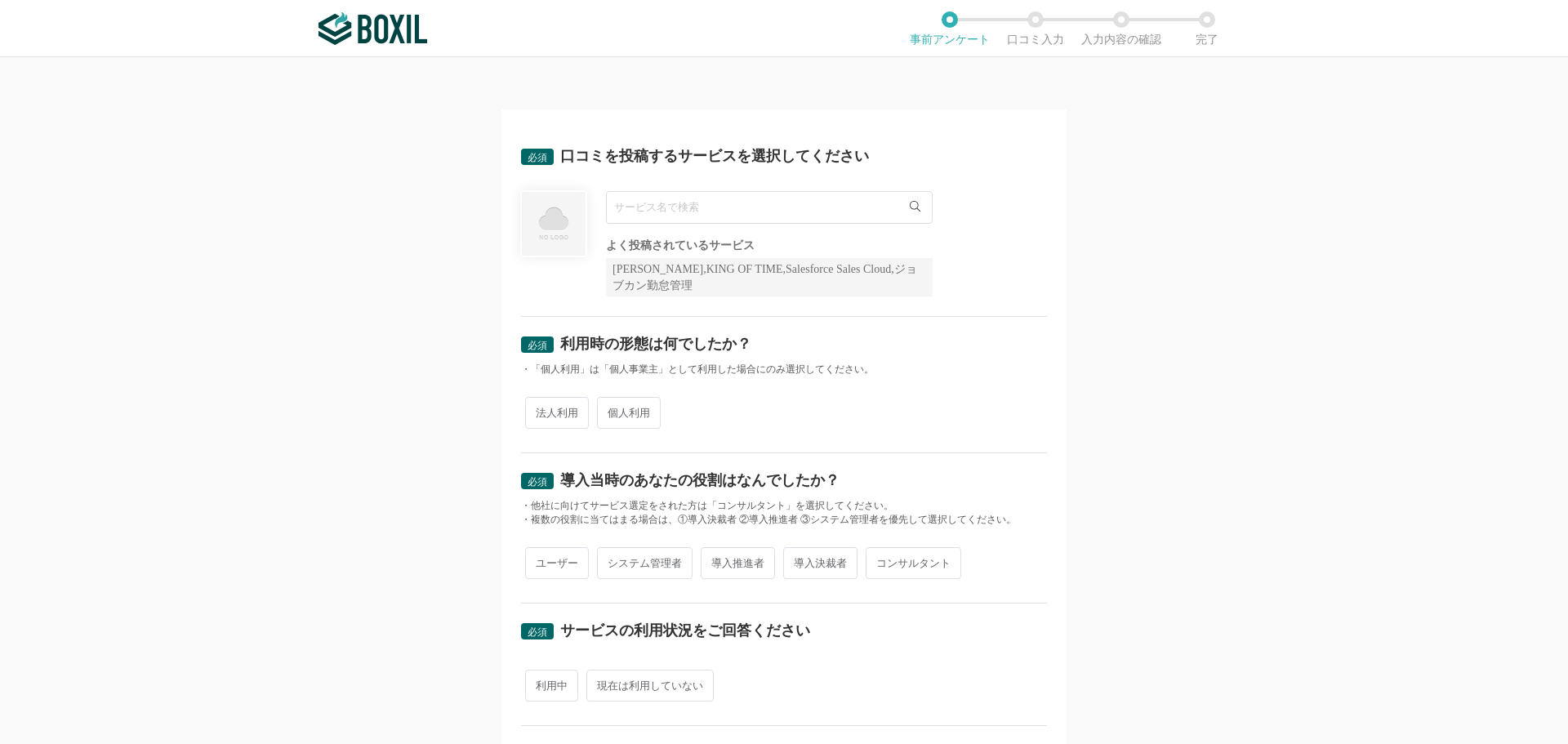
click at [631, 202] on input "text" at bounding box center [769, 206] width 327 height 32
paste input "ACES Meet"
type input "ACES Meet"
click at [653, 241] on span "ACES Meet" at bounding box center [649, 241] width 52 height 11
click at [613, 404] on span "個人利用" at bounding box center [628, 413] width 64 height 32
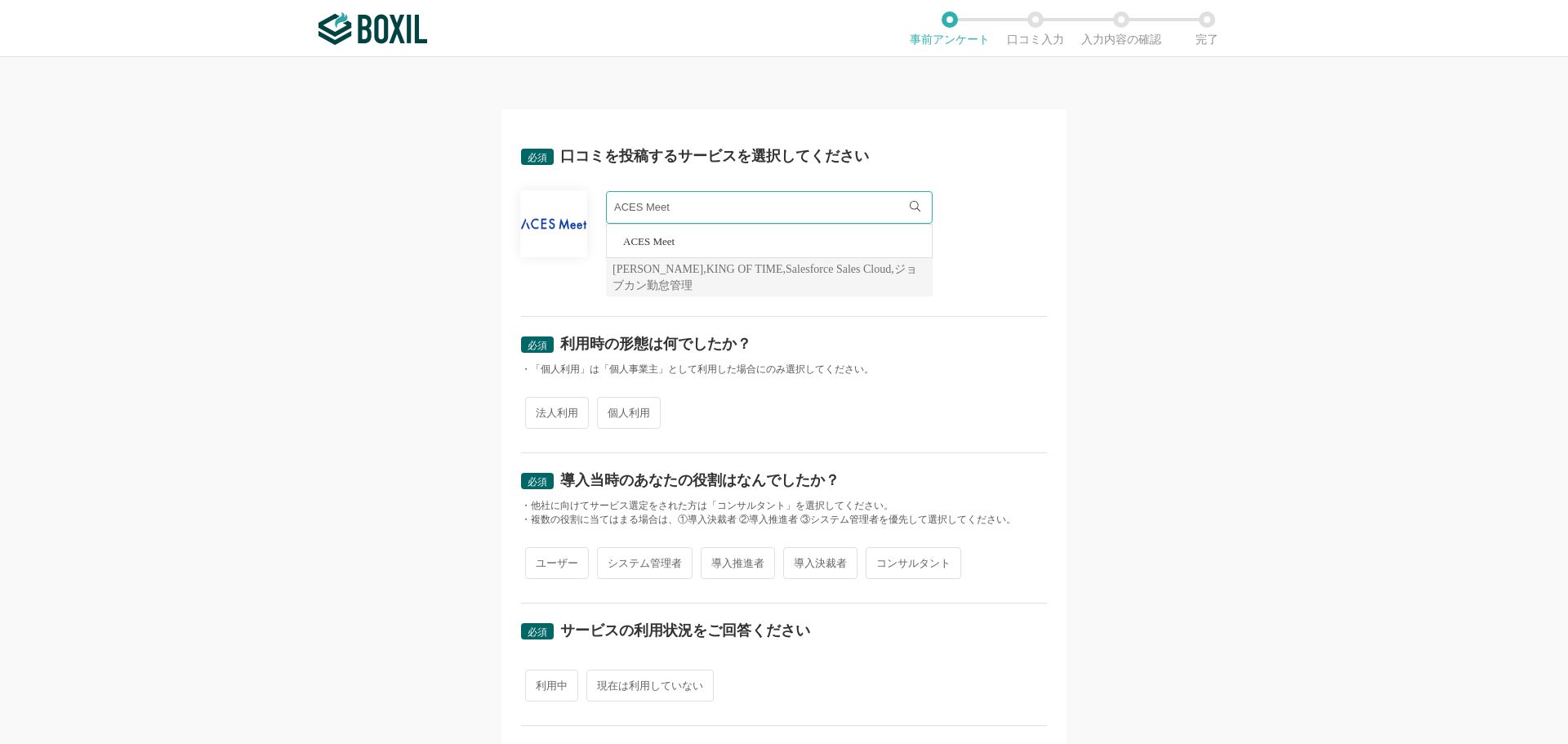
click at [612, 404] on input "個人利用" at bounding box center [607, 405] width 11 height 11
radio input "true"
click at [573, 553] on span "ユーザー" at bounding box center [556, 563] width 64 height 32
click at [540, 553] on input "ユーザー" at bounding box center [535, 555] width 11 height 11
radio input "true"
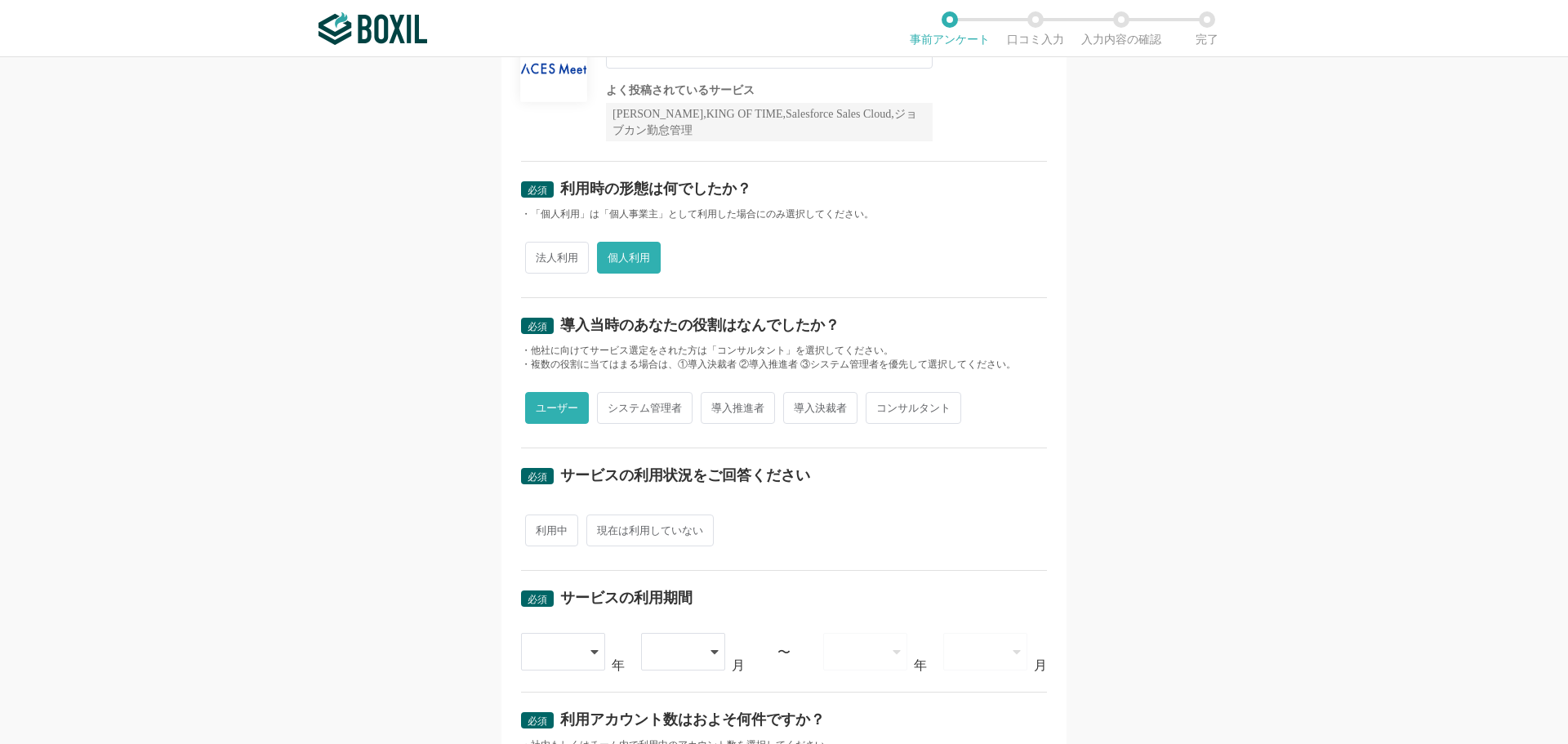
scroll to position [327, 0]
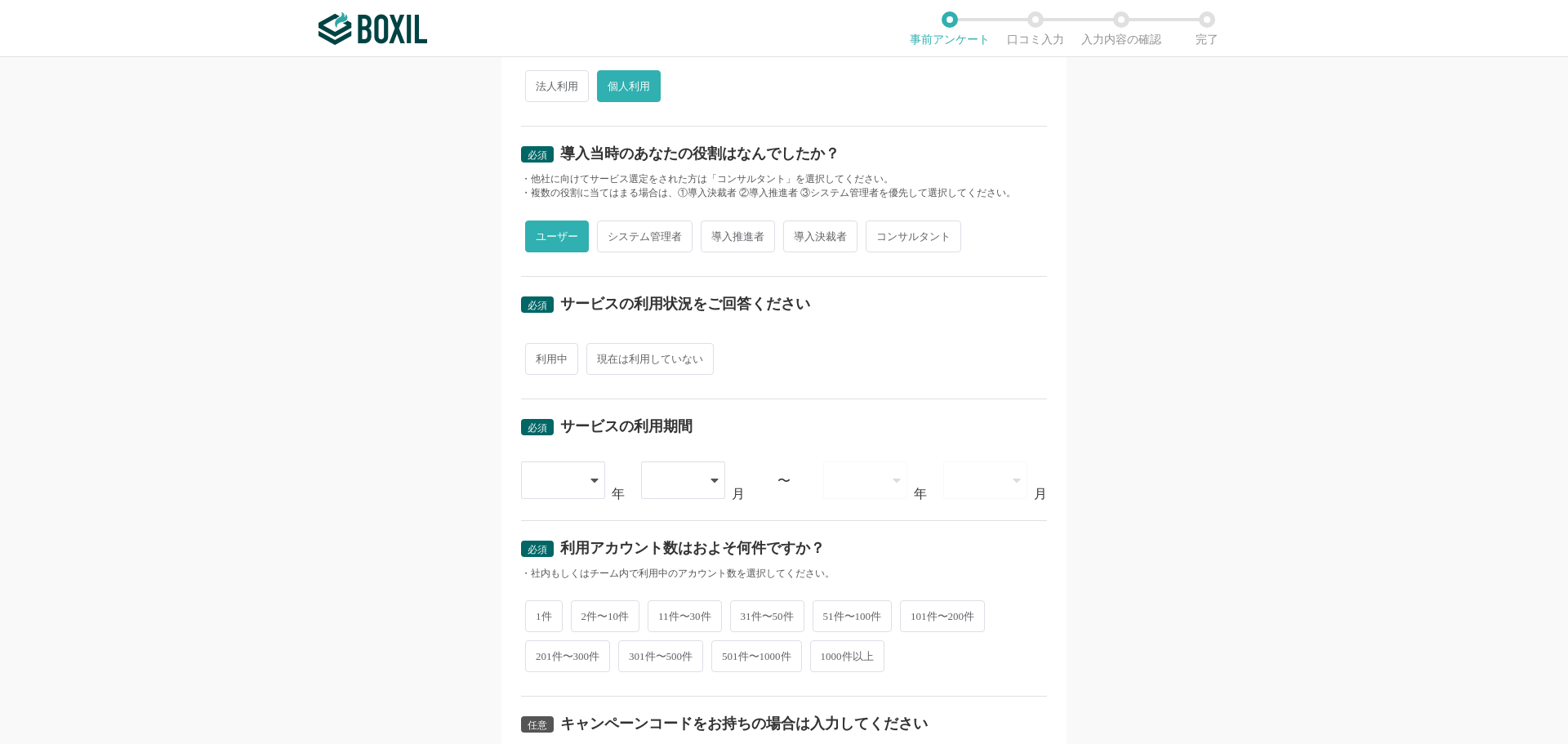
click at [539, 366] on span "利用中" at bounding box center [552, 358] width 53 height 32
click at [539, 356] on input "利用中" at bounding box center [535, 351] width 11 height 11
radio input "true"
click at [592, 481] on icon at bounding box center [596, 480] width 8 height 13
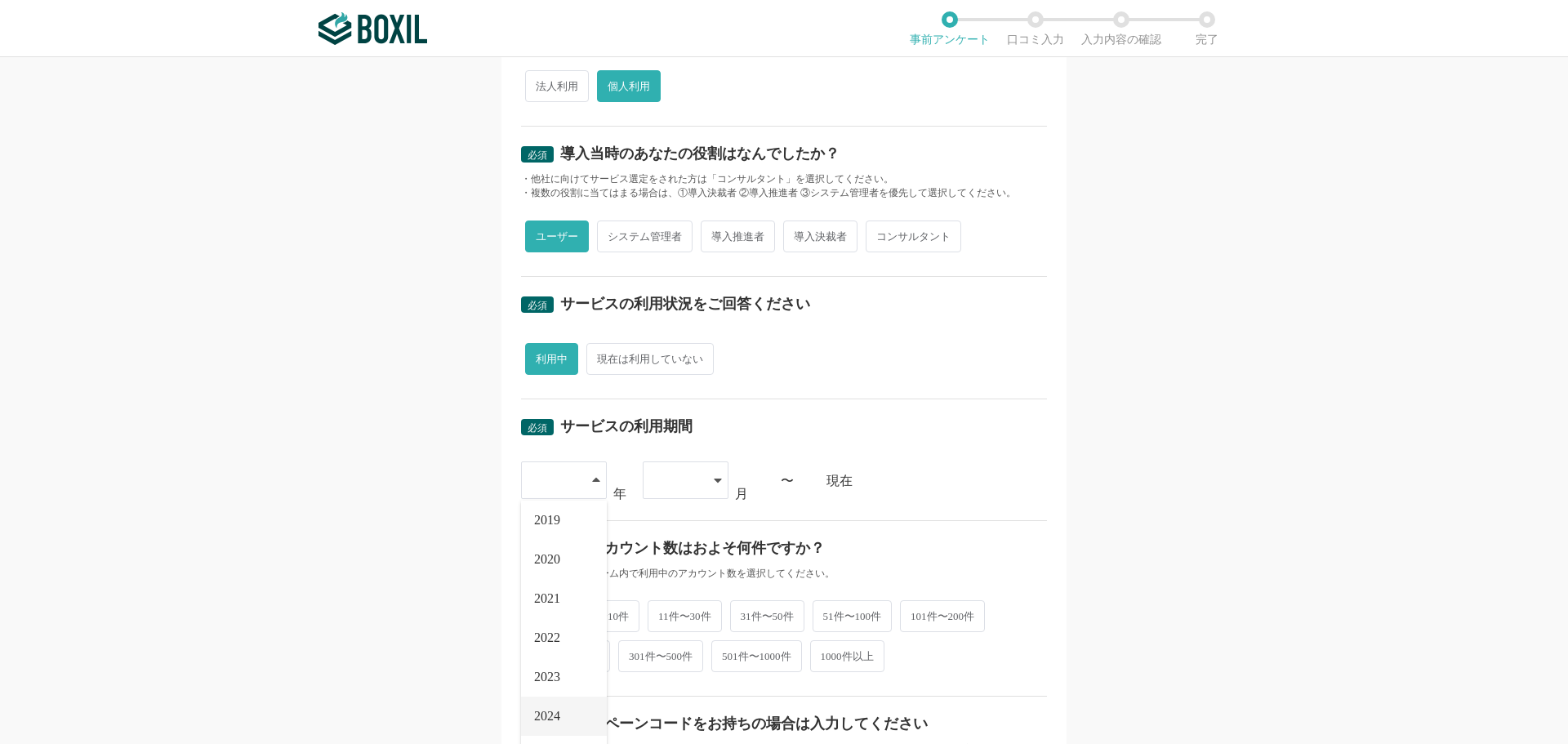
click at [555, 703] on li "2024" at bounding box center [564, 715] width 86 height 40
click at [673, 469] on div at bounding box center [677, 480] width 48 height 36
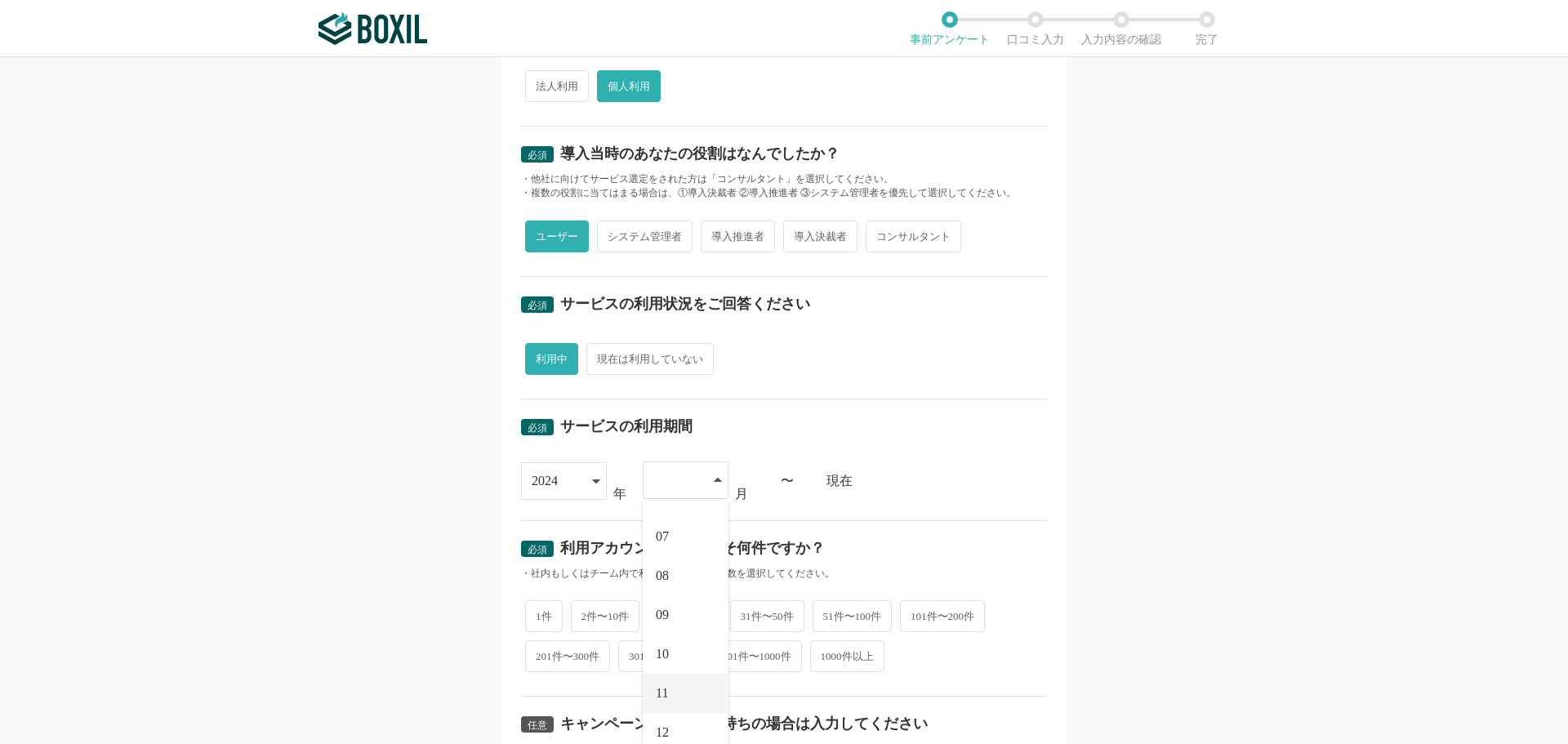
scroll to position [490, 0]
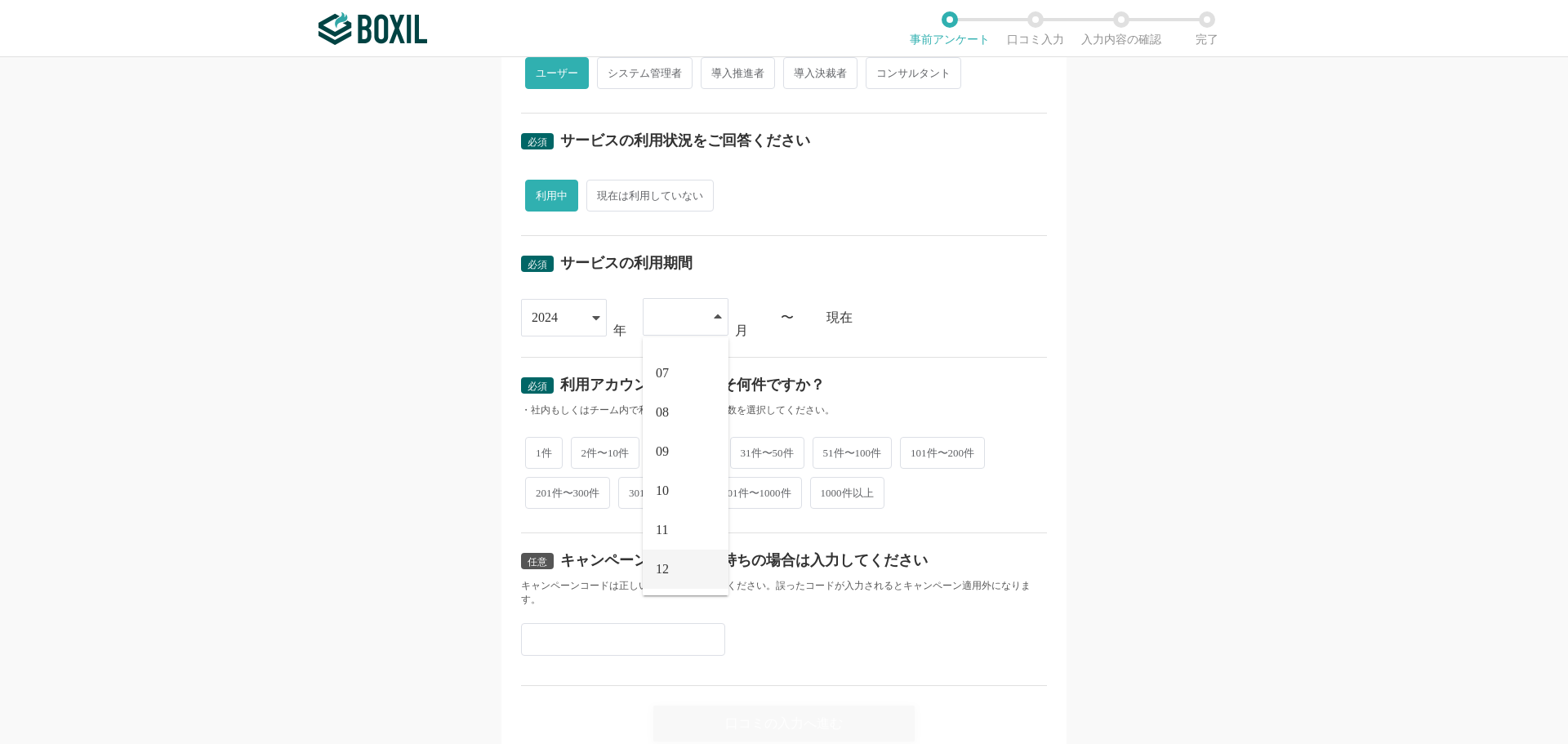
click at [667, 556] on li "12" at bounding box center [685, 569] width 86 height 40
click at [544, 448] on span "1件" at bounding box center [544, 451] width 38 height 32
click at [540, 448] on input "1件" at bounding box center [535, 443] width 11 height 11
radio input "true"
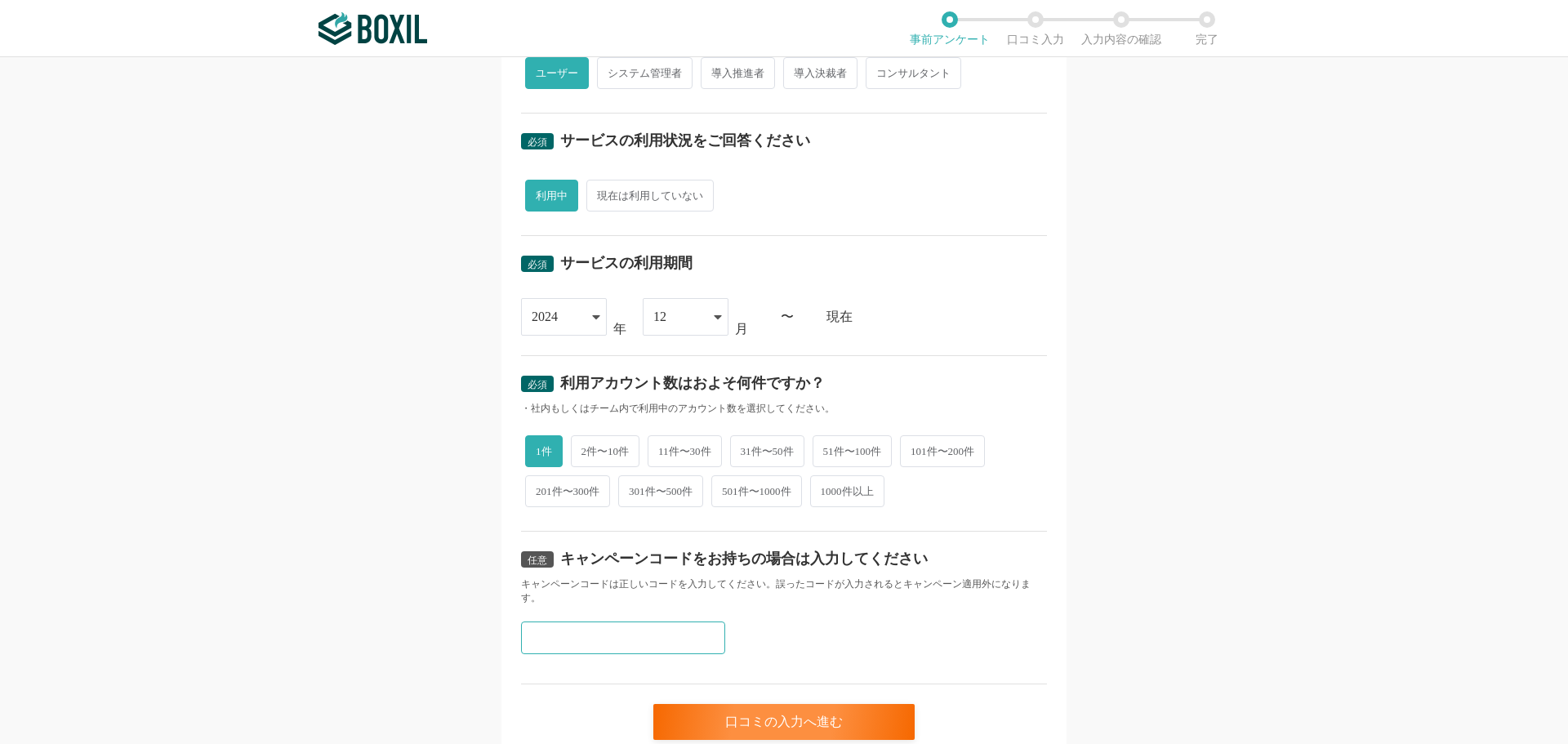
click at [544, 632] on input "text" at bounding box center [624, 637] width 205 height 32
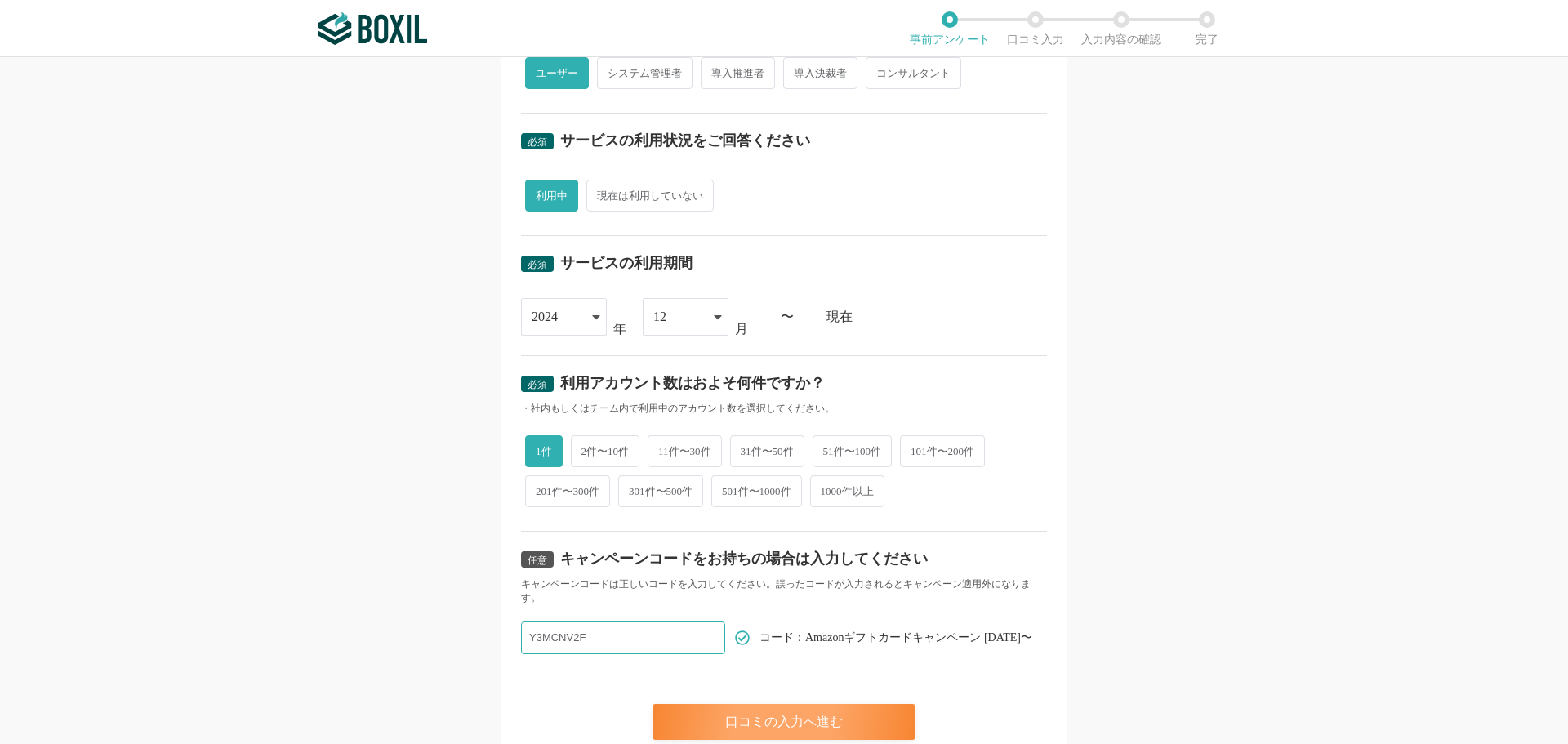
type input "Y3MCNV2F"
click at [752, 724] on div "口コミの入力へ進む" at bounding box center [784, 721] width 262 height 36
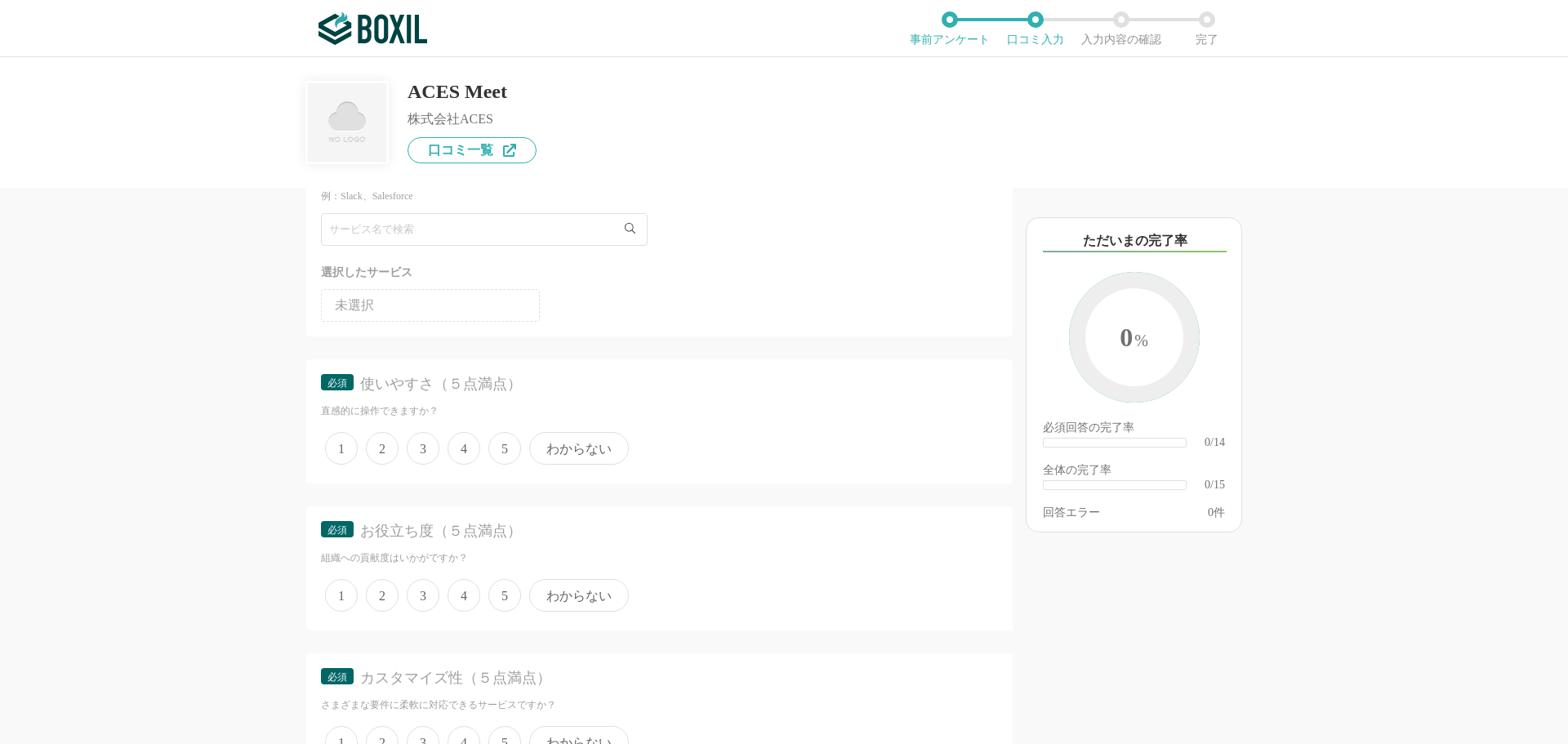
scroll to position [163, 0]
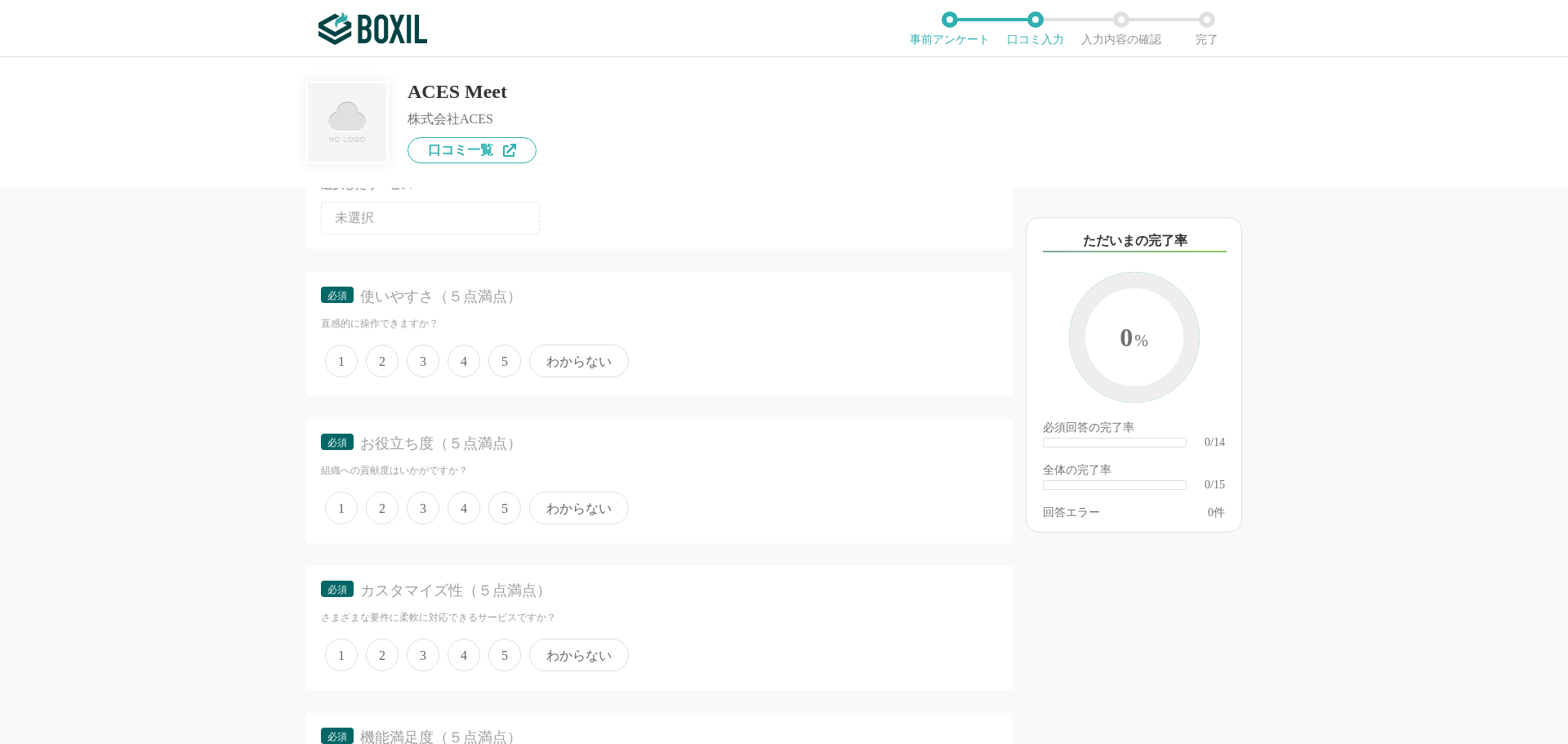
drag, startPoint x: 466, startPoint y: 366, endPoint x: 467, endPoint y: 381, distance: 15.0
click at [467, 366] on span "4" at bounding box center [463, 360] width 32 height 32
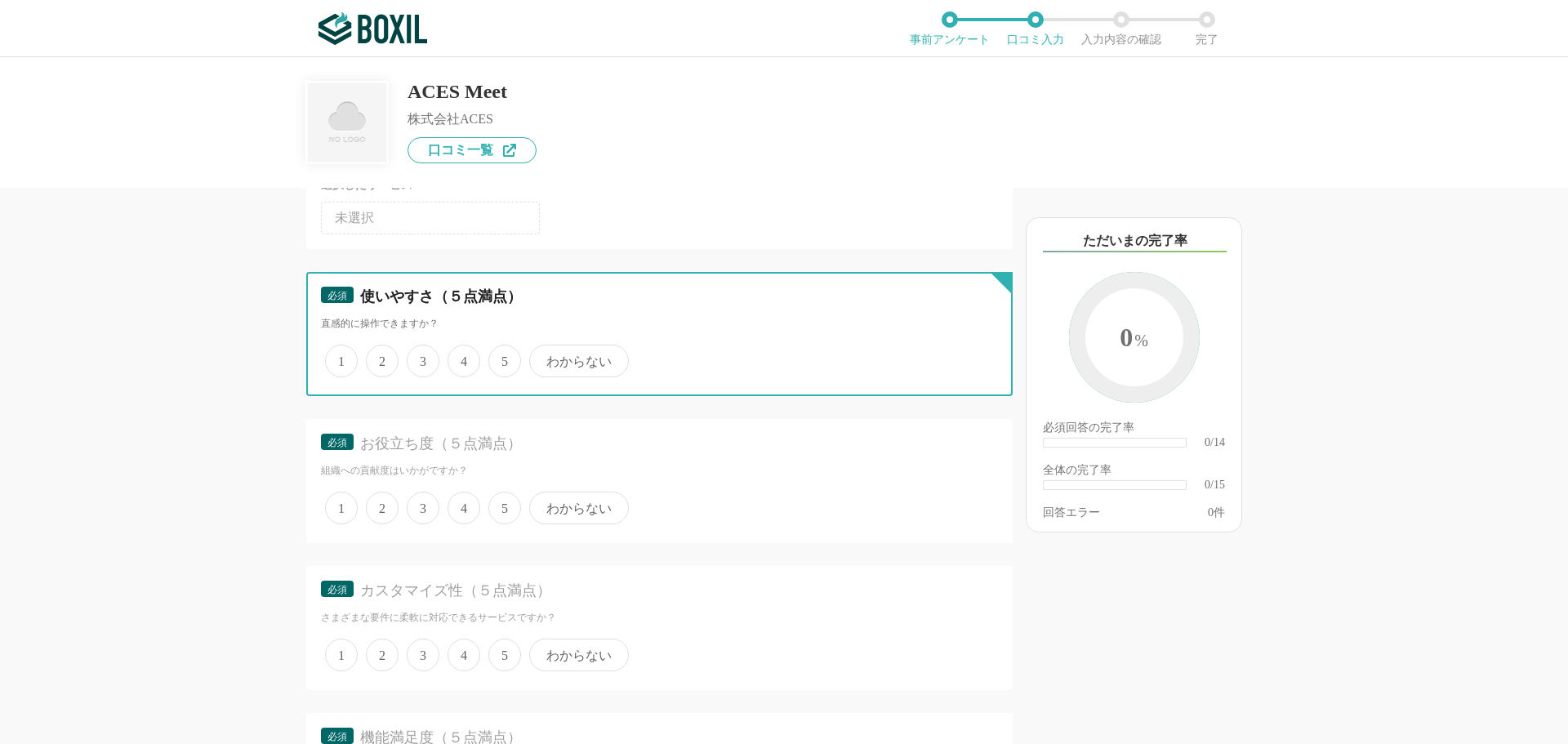
click at [462, 357] on input "4" at bounding box center [457, 353] width 11 height 11
radio input "true"
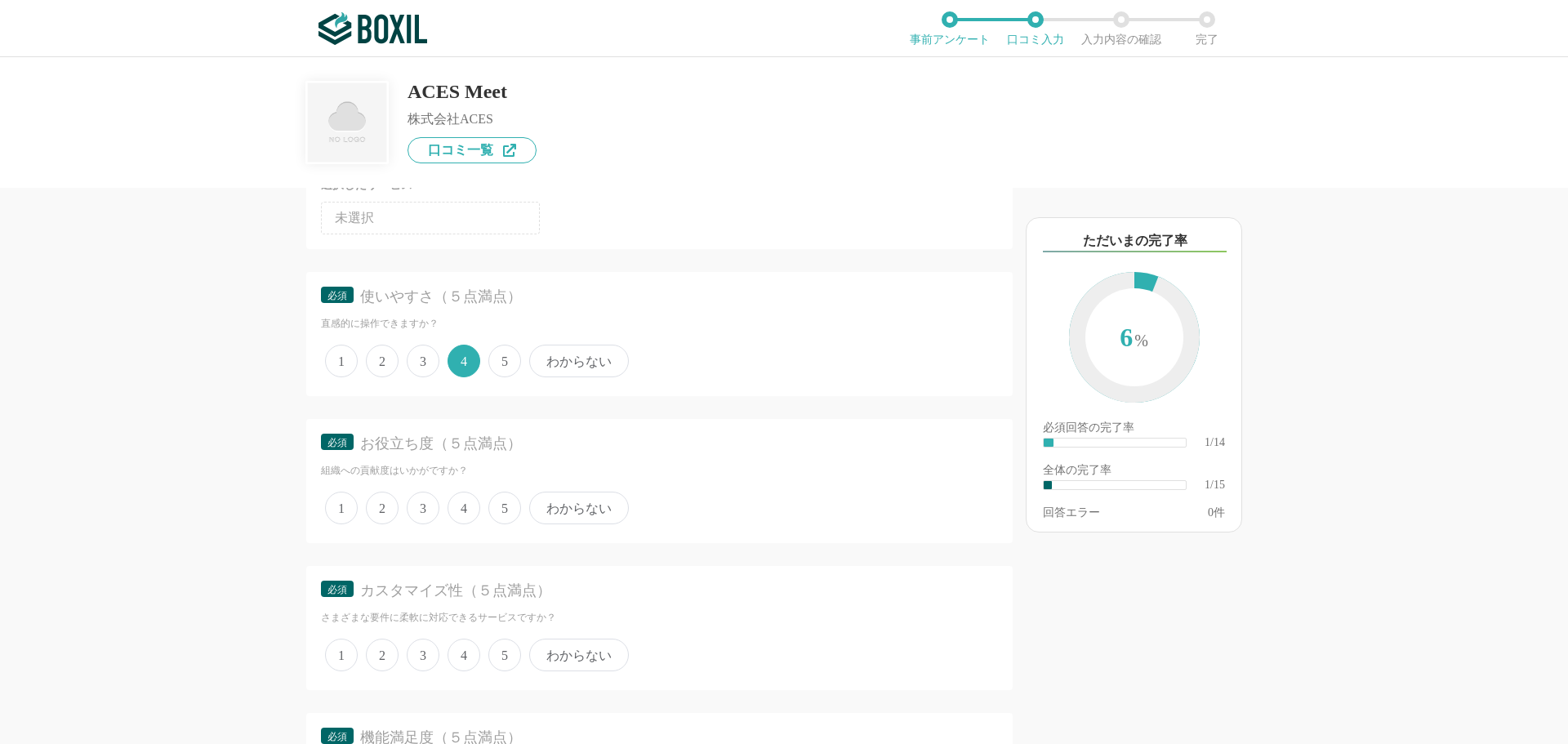
click at [422, 508] on span "3" at bounding box center [423, 507] width 32 height 32
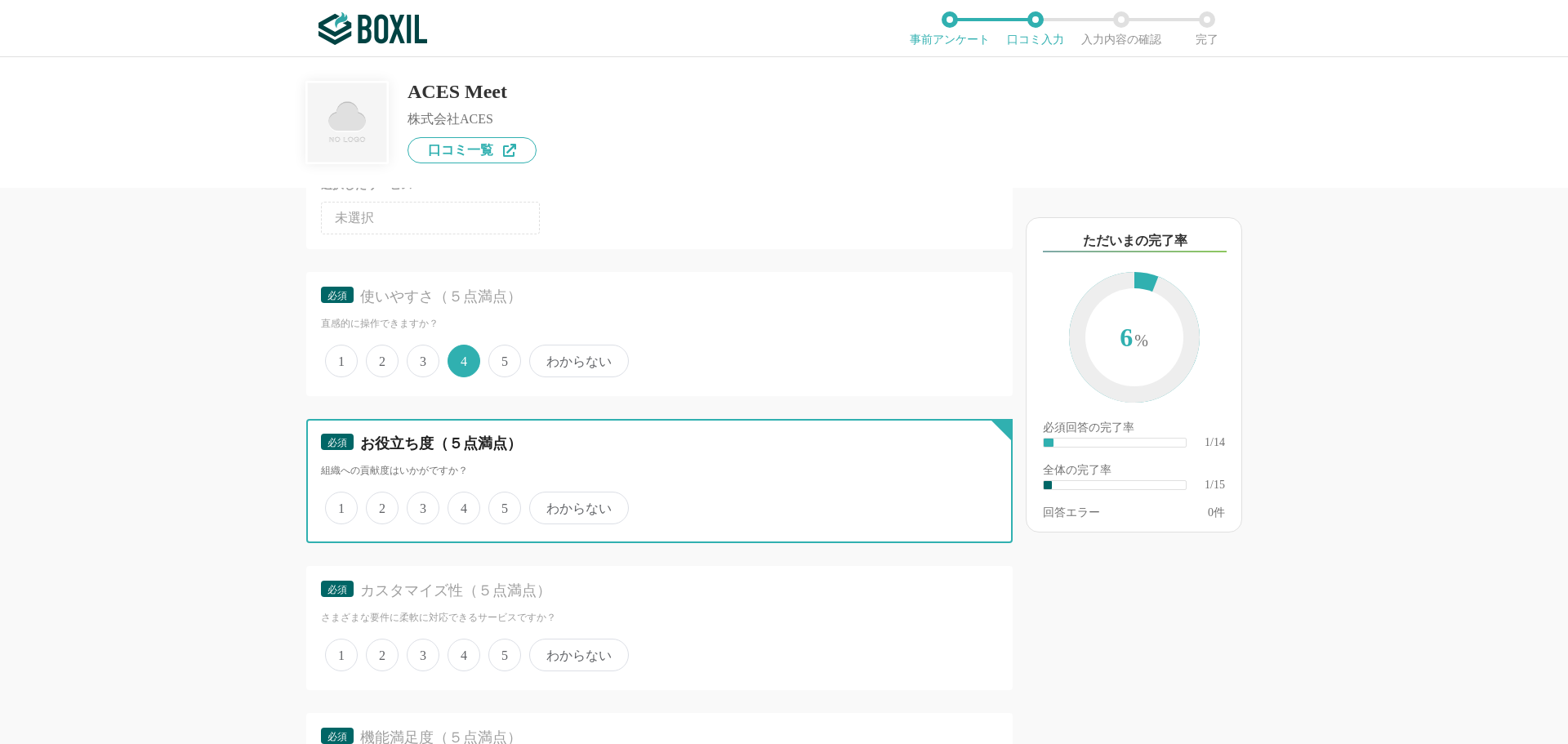
click at [422, 505] on input "3" at bounding box center [416, 499] width 11 height 11
radio input "true"
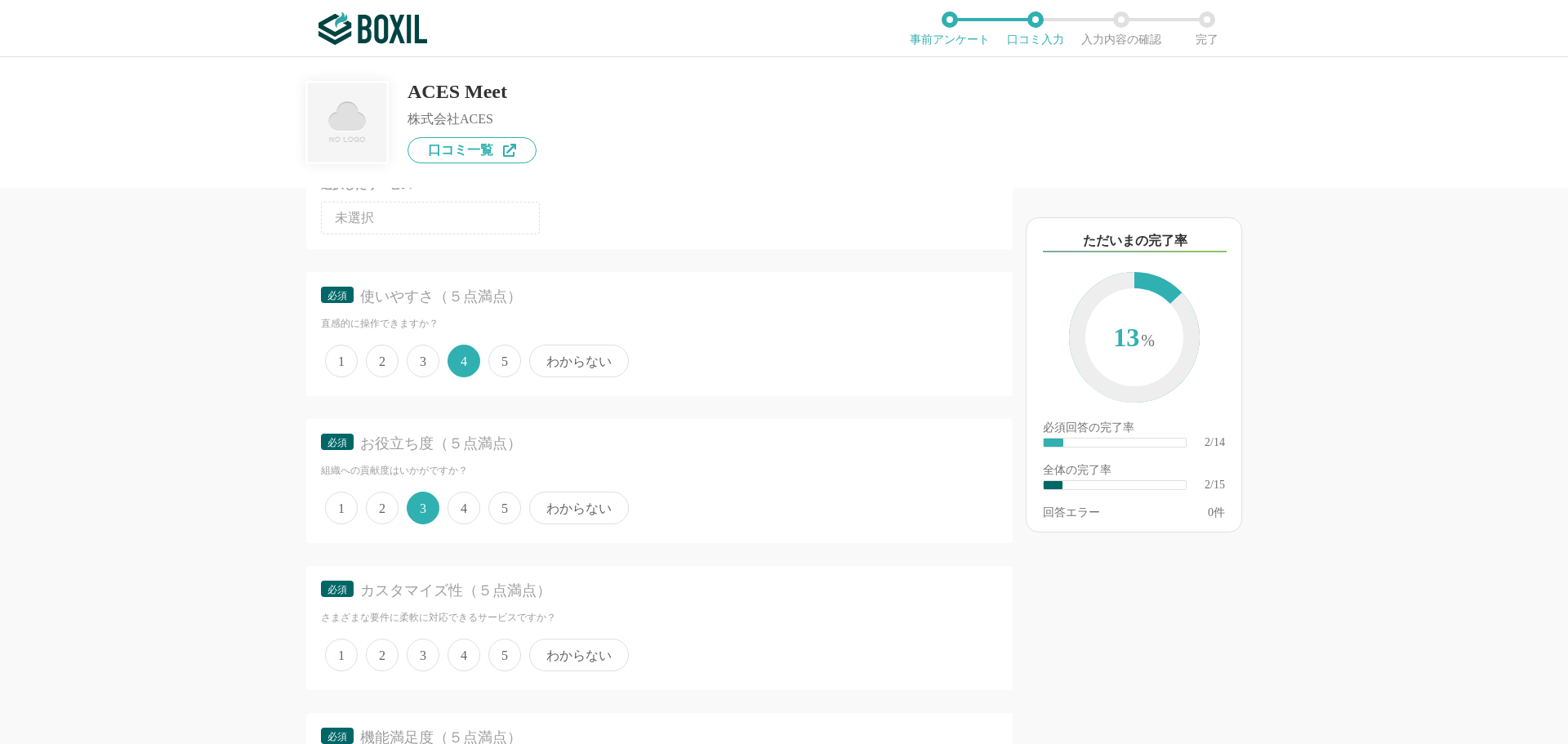
click at [470, 654] on span "4" at bounding box center [463, 654] width 32 height 32
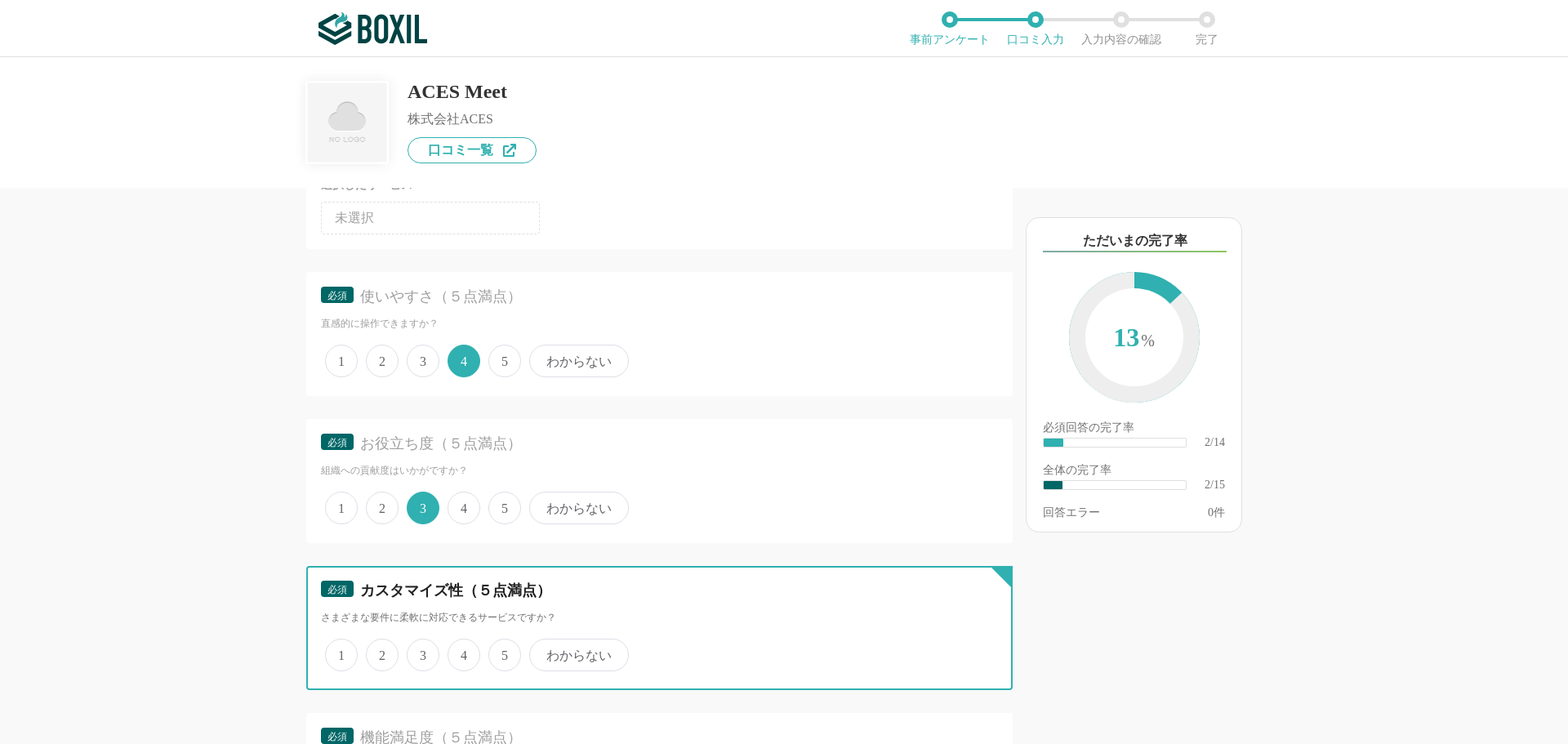
click at [462, 652] on input "4" at bounding box center [457, 646] width 11 height 11
radio input "true"
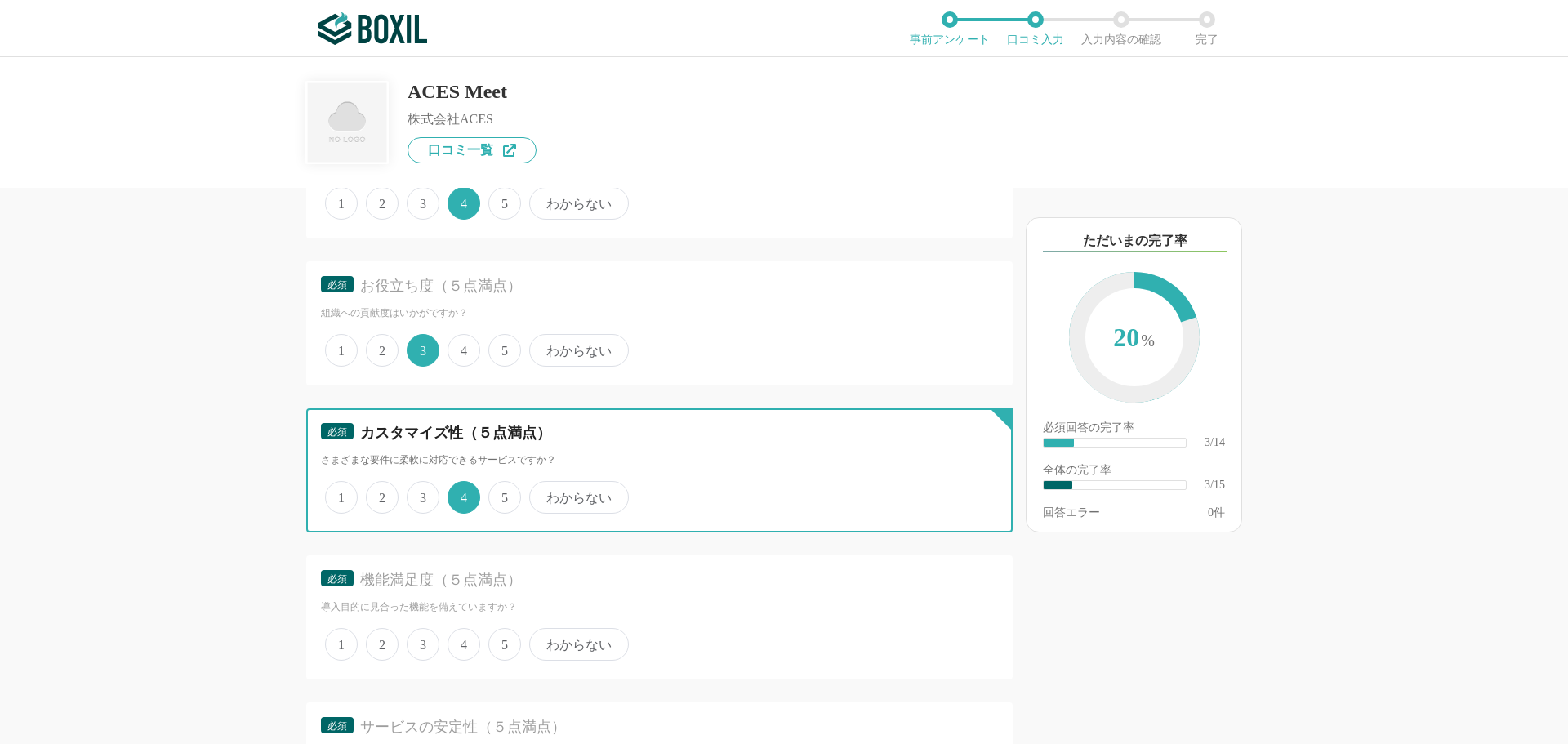
scroll to position [490, 0]
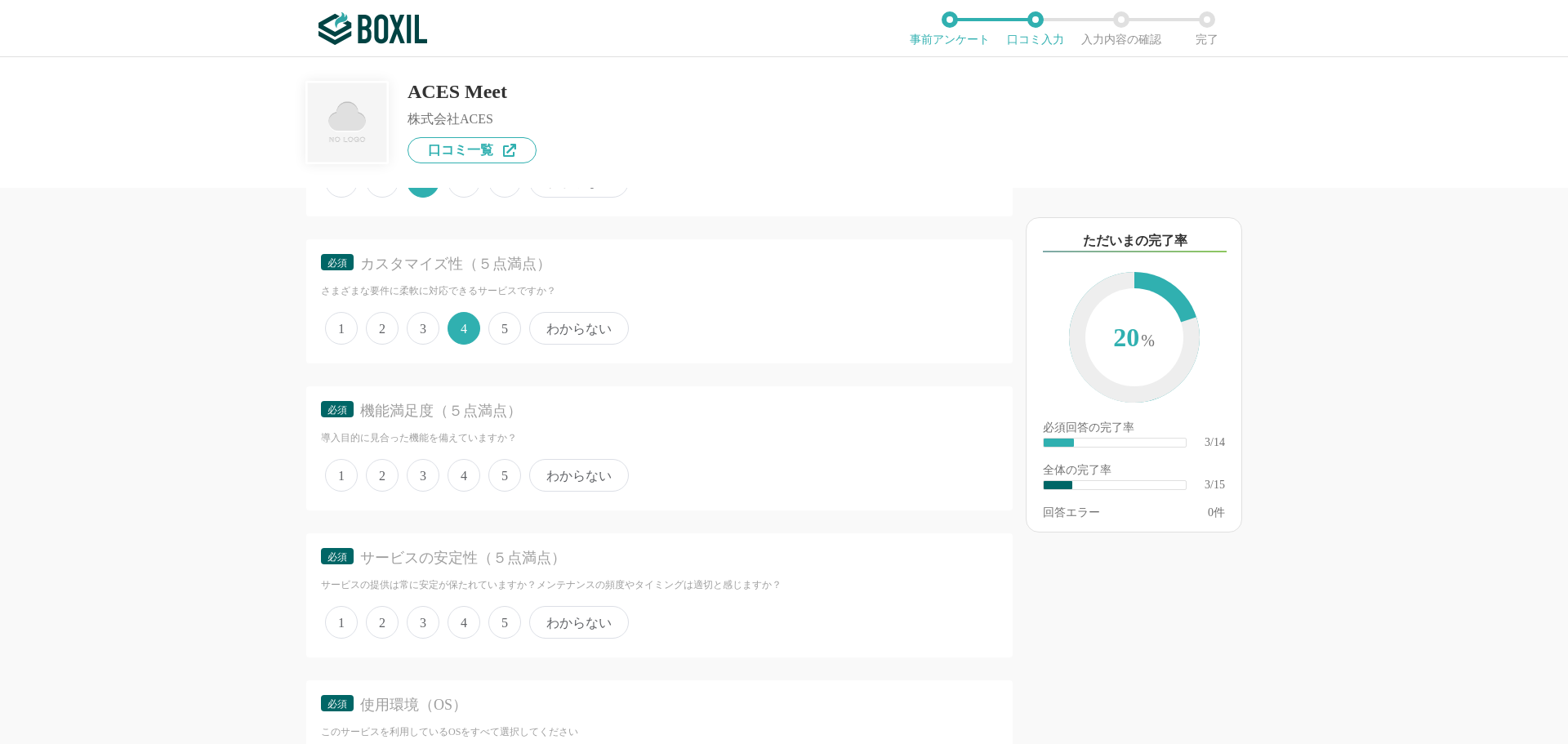
click at [462, 480] on span "4" at bounding box center [463, 474] width 32 height 32
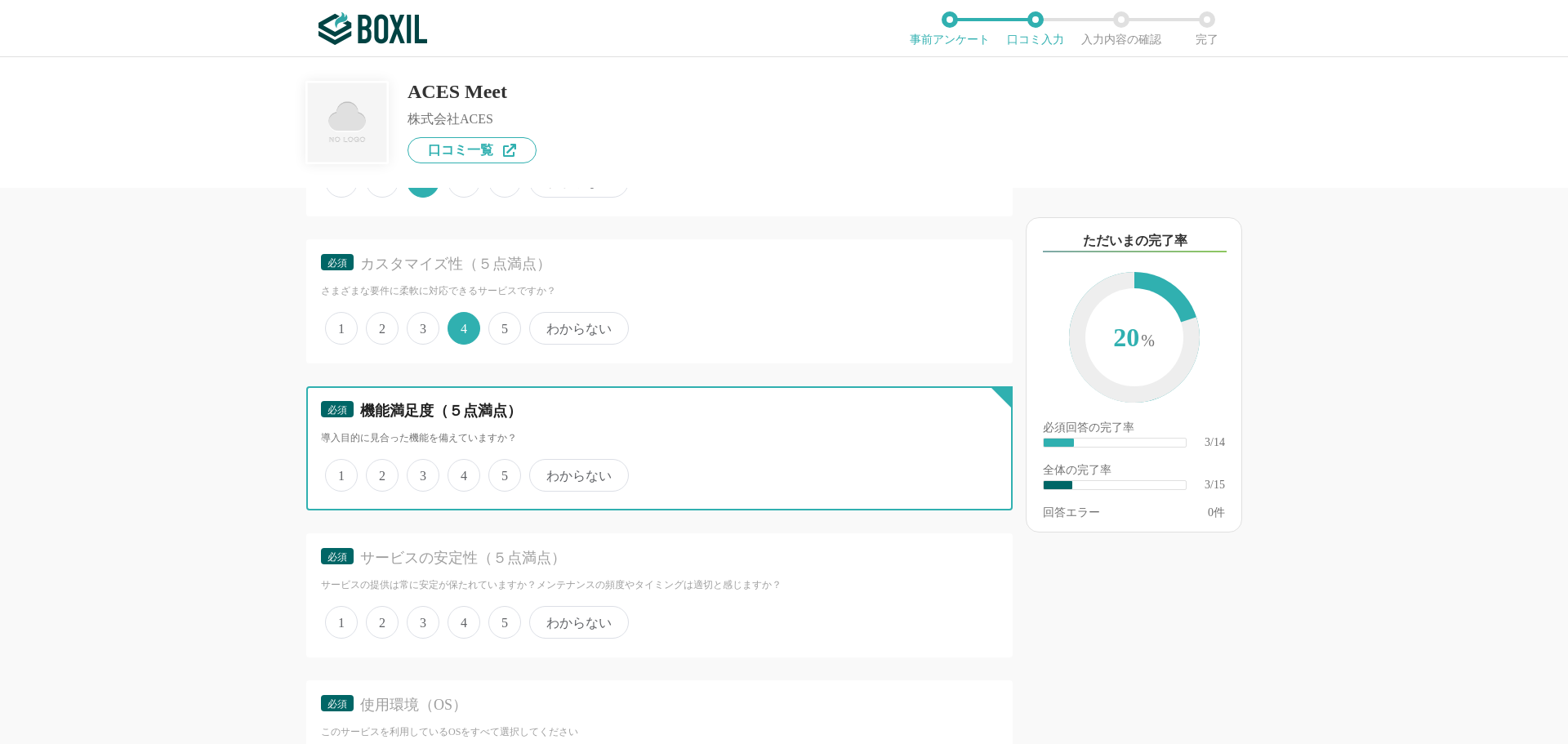
click at [462, 472] on input "4" at bounding box center [457, 467] width 11 height 11
radio input "true"
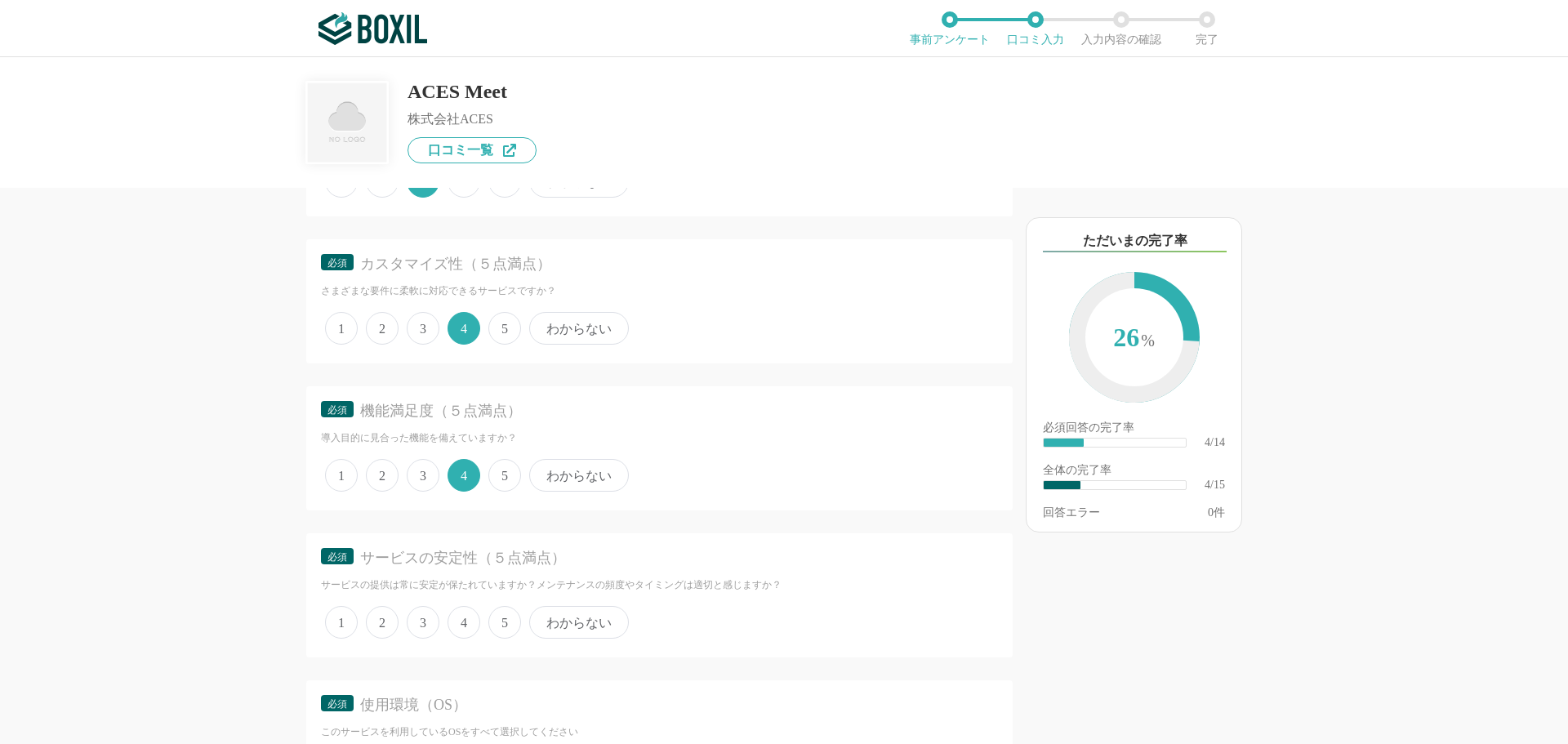
click at [466, 614] on span "4" at bounding box center [463, 622] width 32 height 32
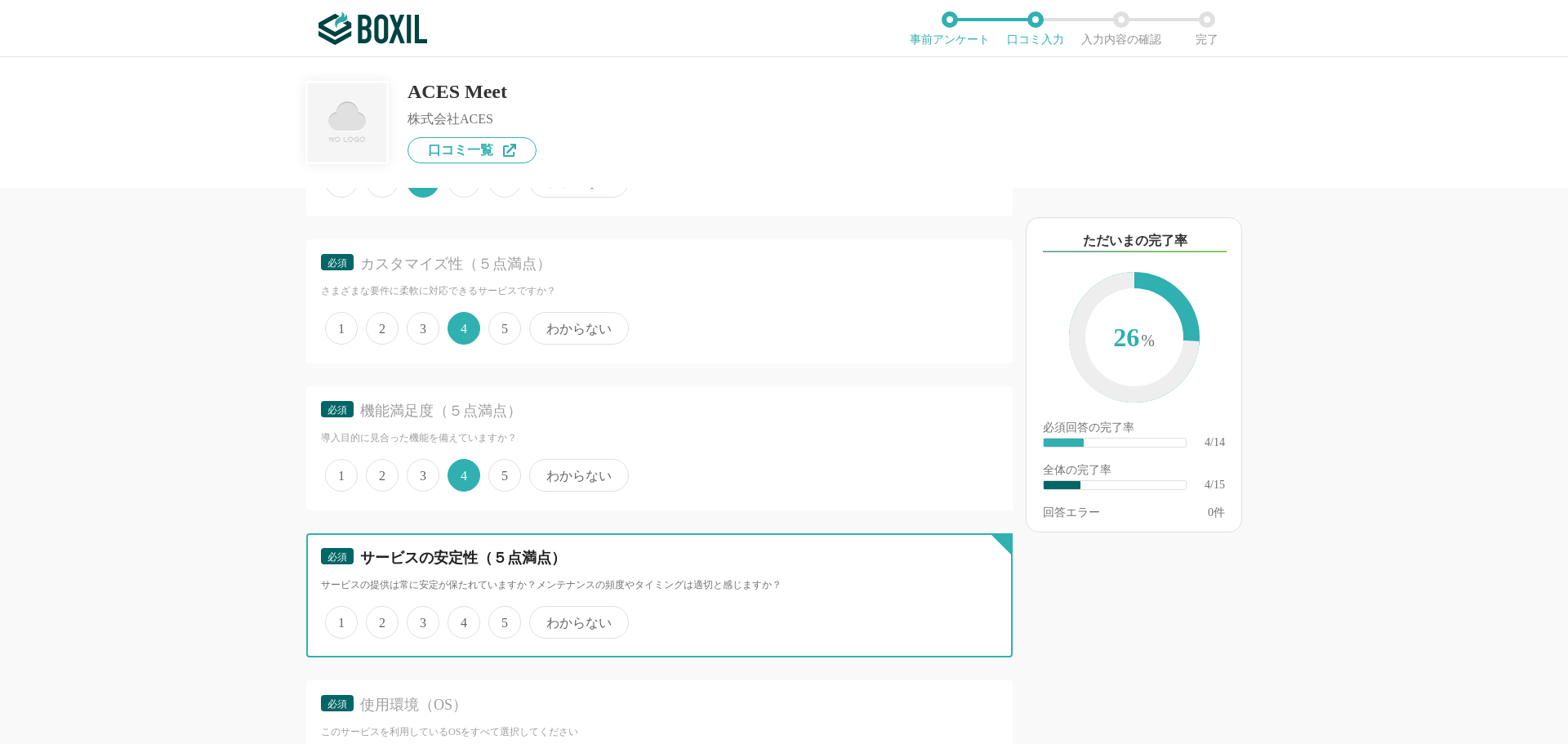
click at [462, 614] on input "4" at bounding box center [457, 614] width 11 height 11
radio input "true"
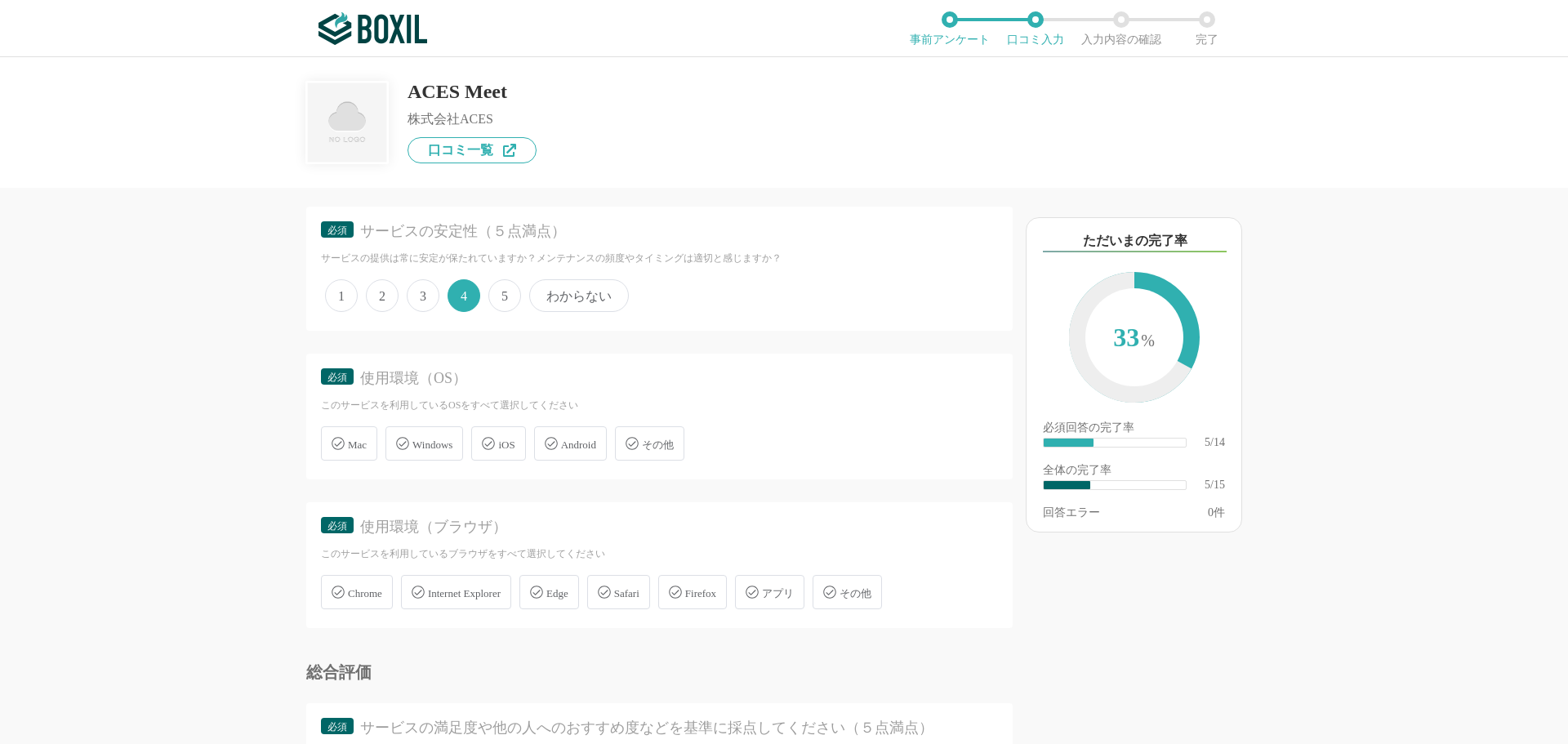
click at [421, 450] on span "Windows" at bounding box center [432, 444] width 40 height 12
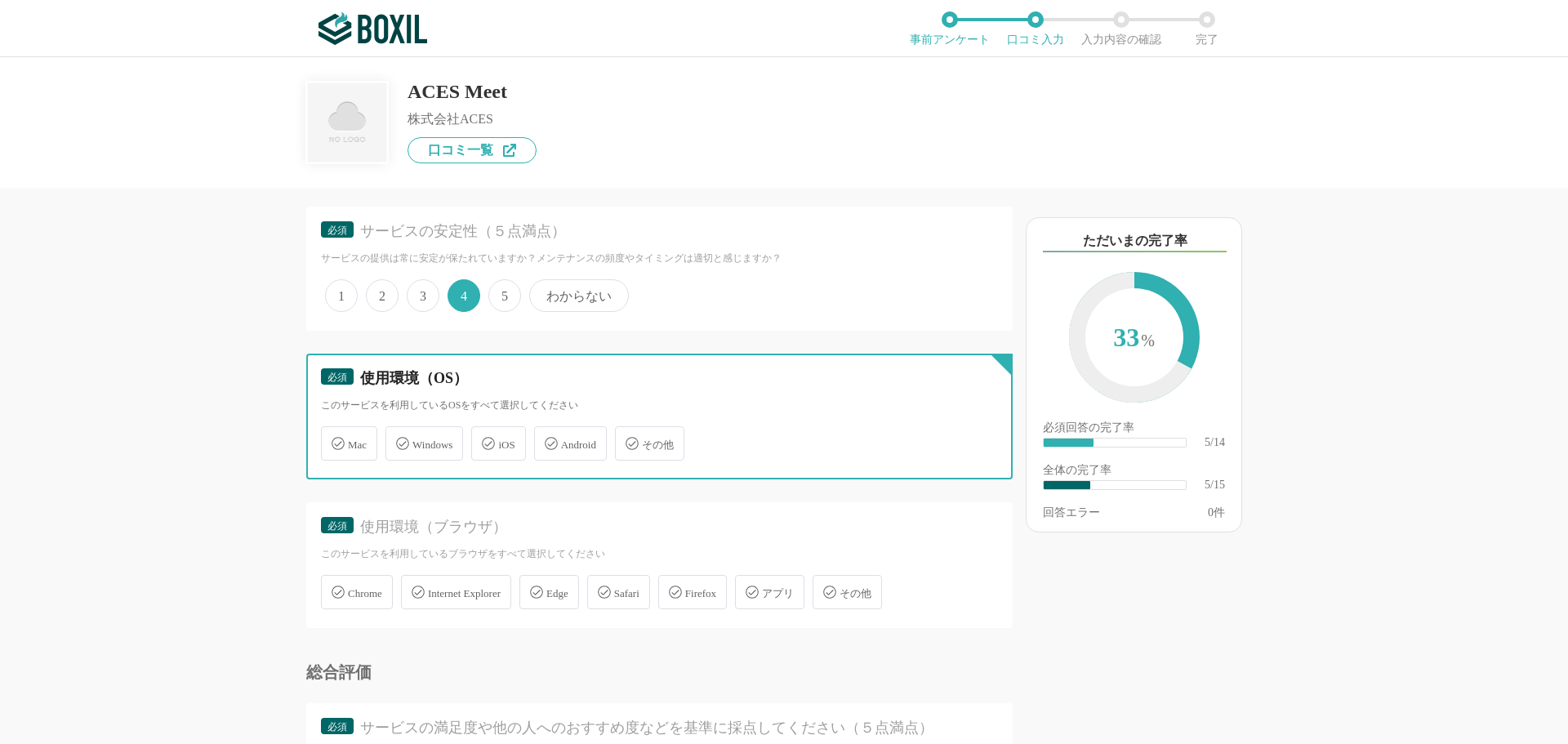
click at [400, 439] on input "Windows" at bounding box center [394, 435] width 11 height 11
checkbox input "true"
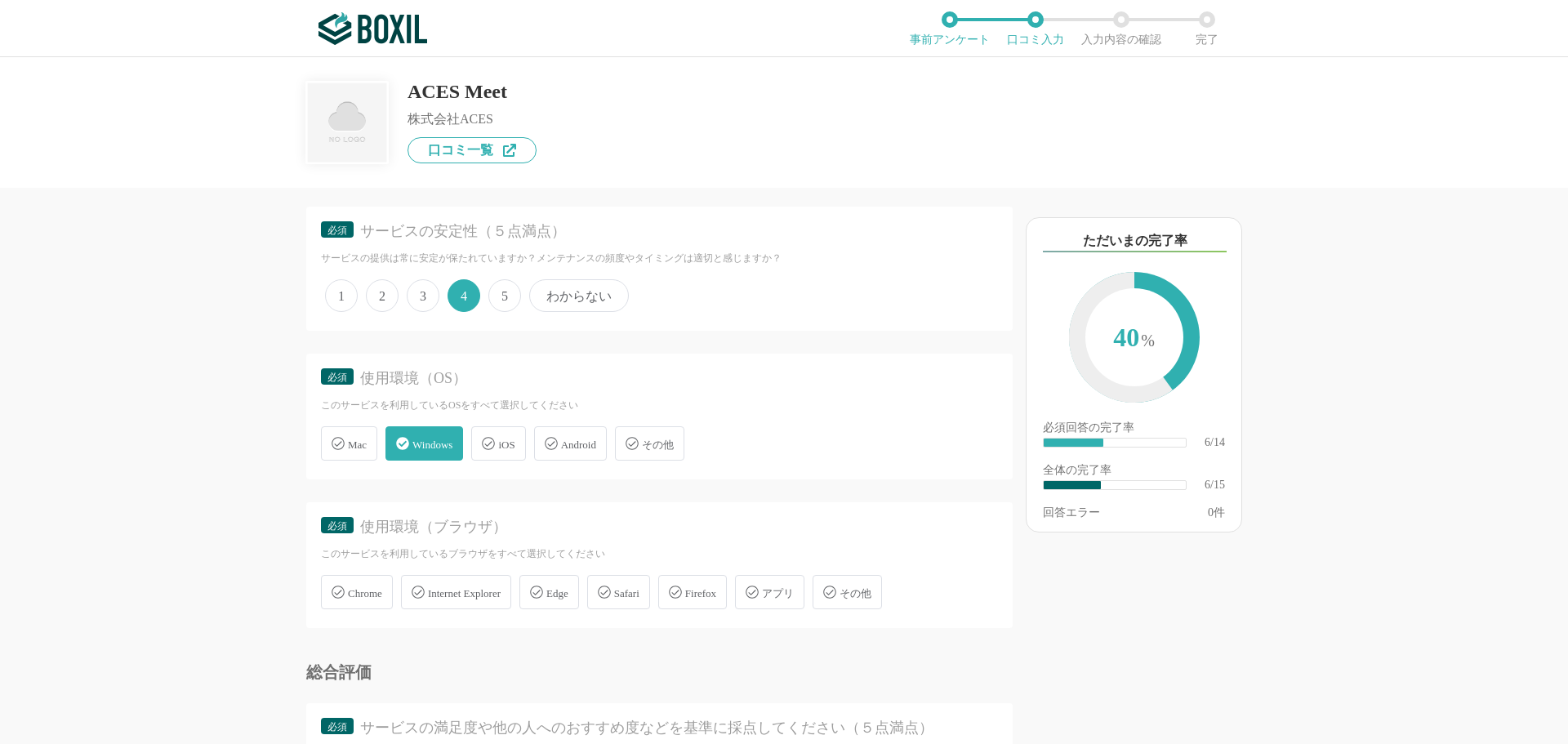
click at [371, 587] on span "Chrome" at bounding box center [365, 593] width 34 height 12
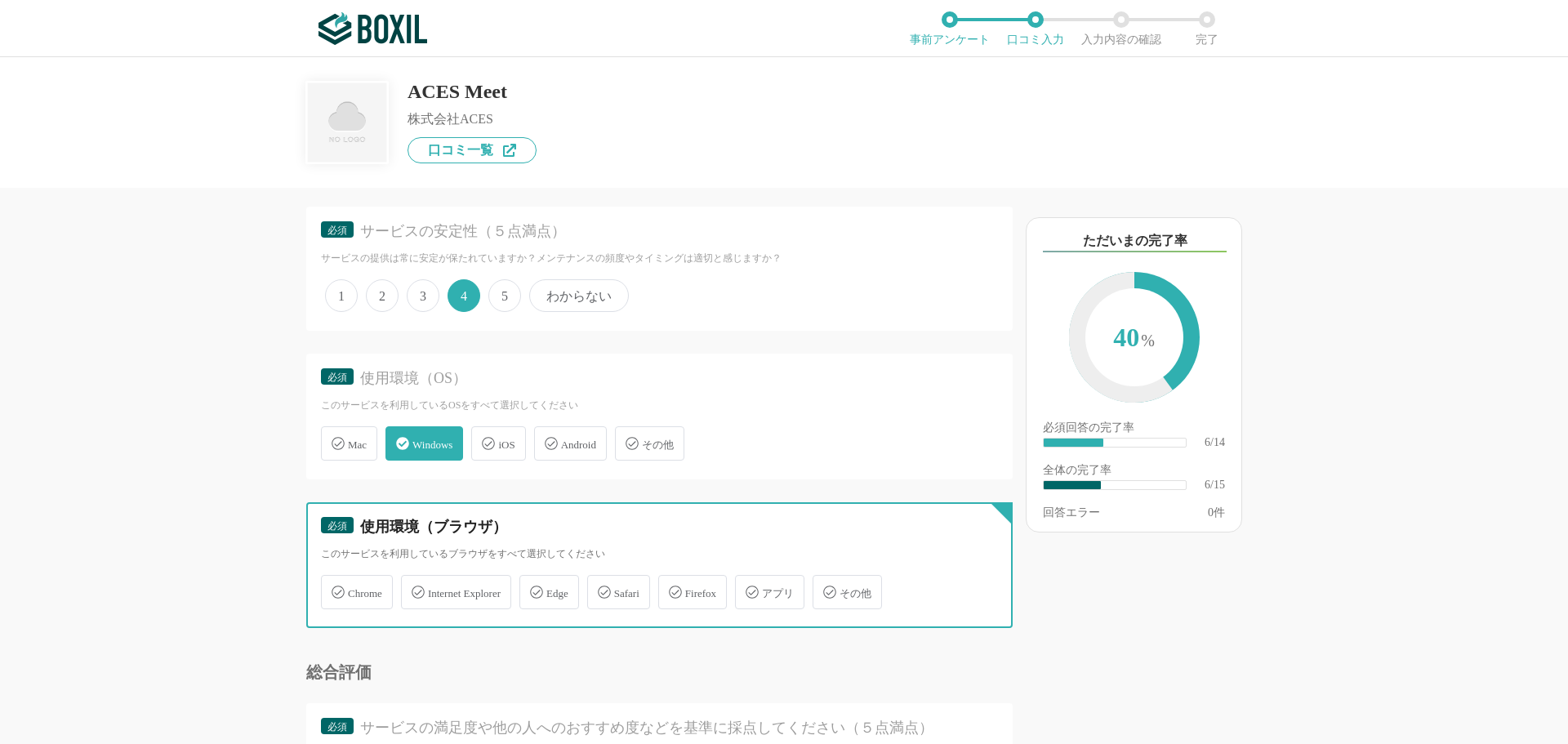
click at [335, 587] on input "Chrome" at bounding box center [330, 583] width 11 height 11
checkbox input "true"
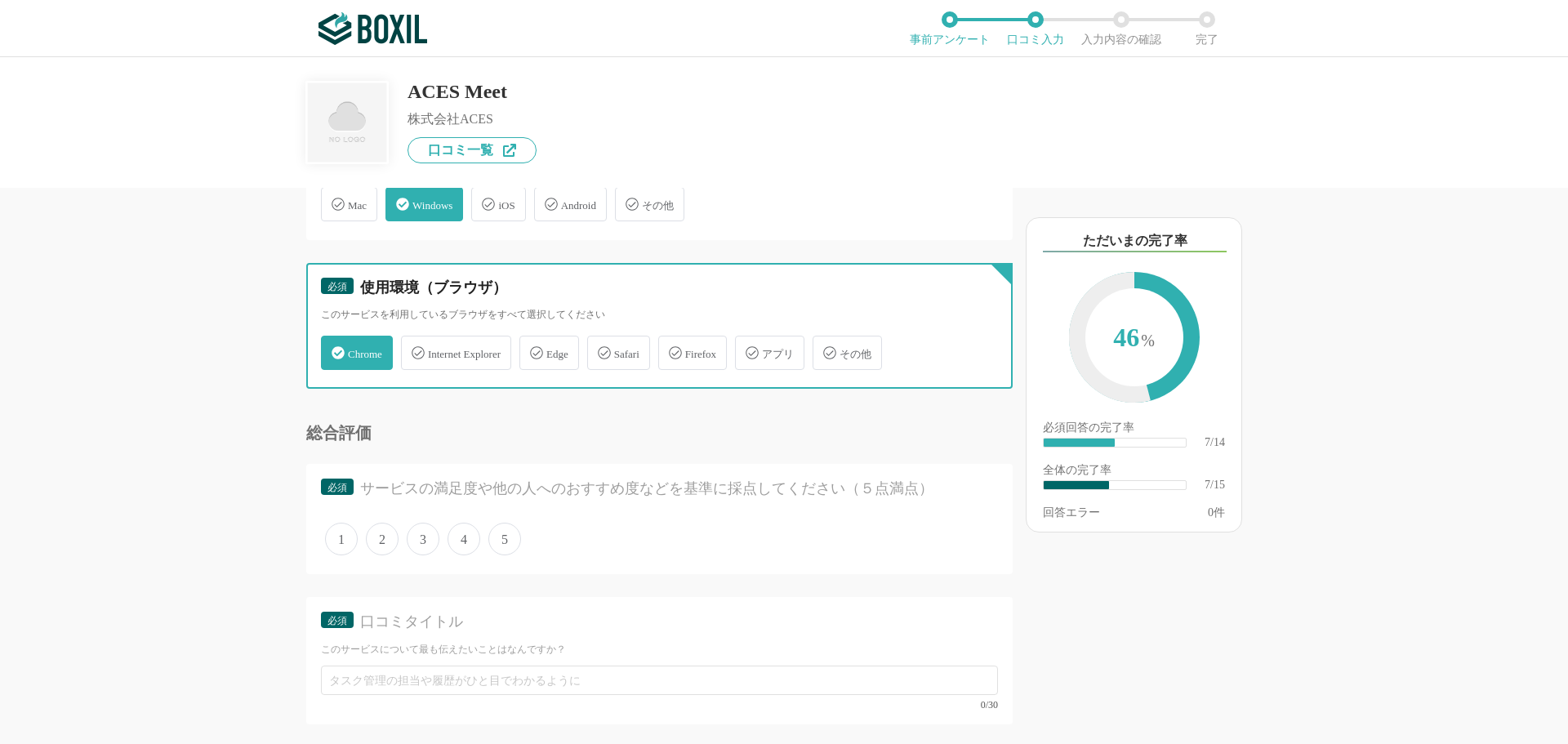
scroll to position [1062, 0]
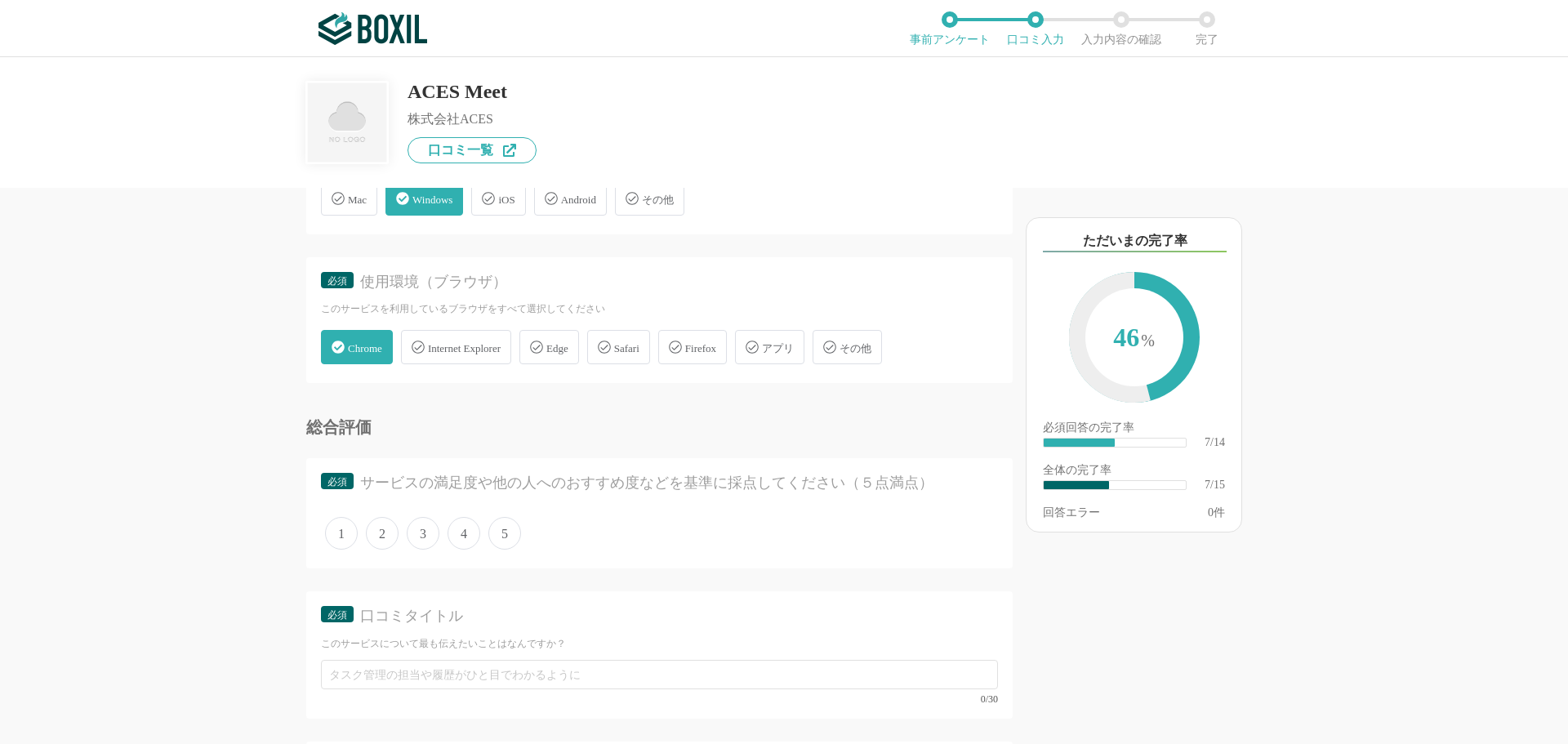
click at [457, 537] on span "4" at bounding box center [463, 532] width 32 height 32
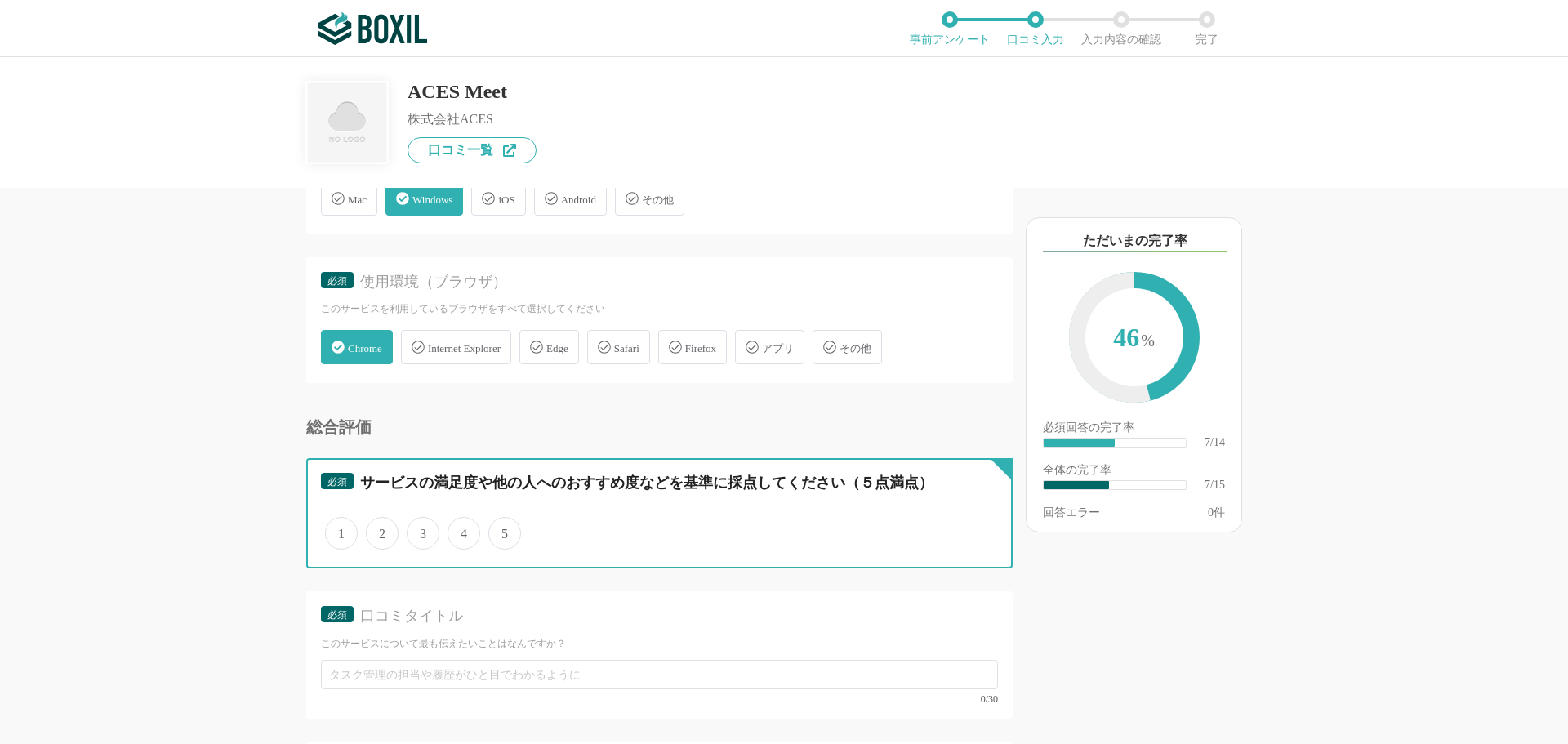
click at [457, 529] on input "4" at bounding box center [457, 525] width 11 height 11
radio input "true"
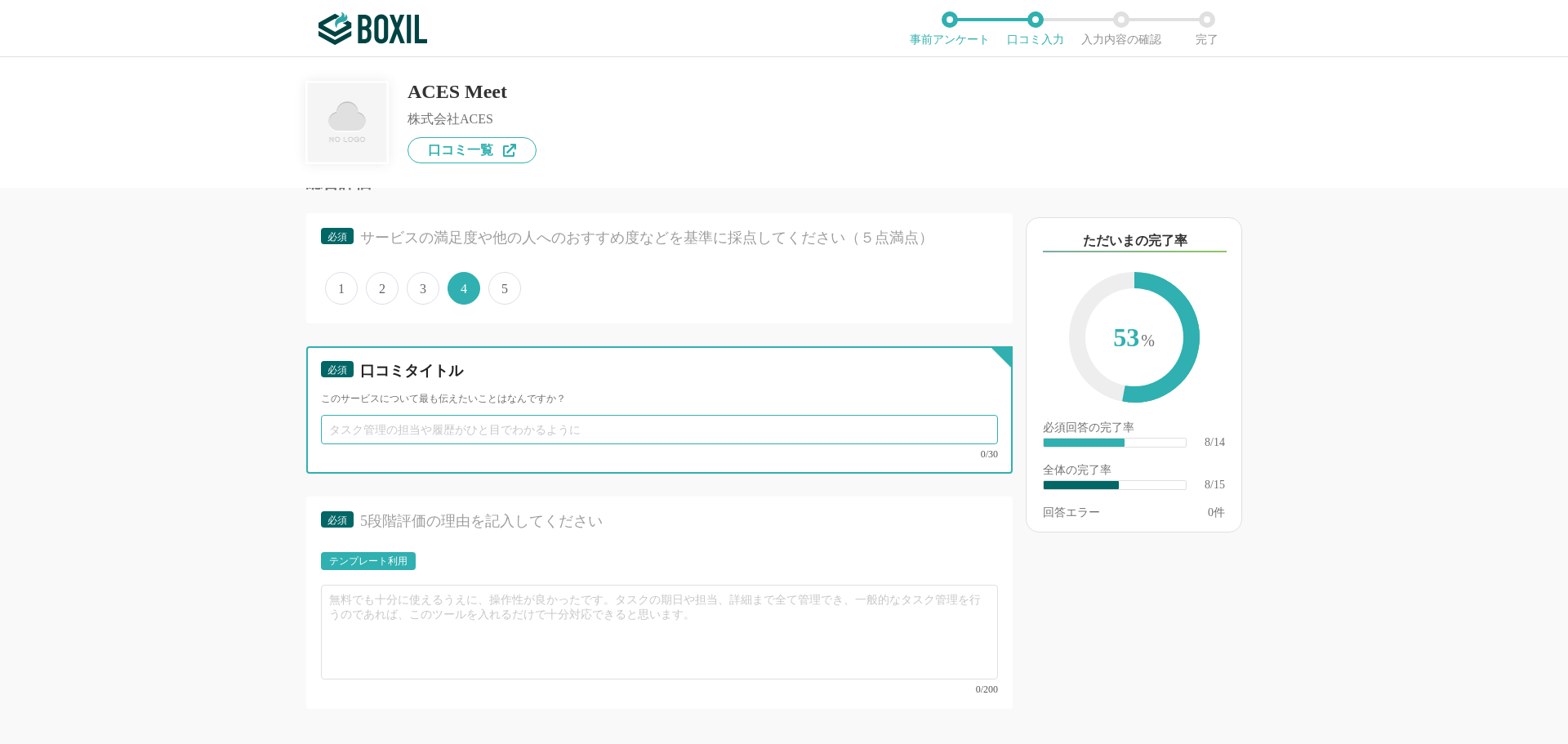
click at [367, 432] on input "text" at bounding box center [659, 429] width 677 height 29
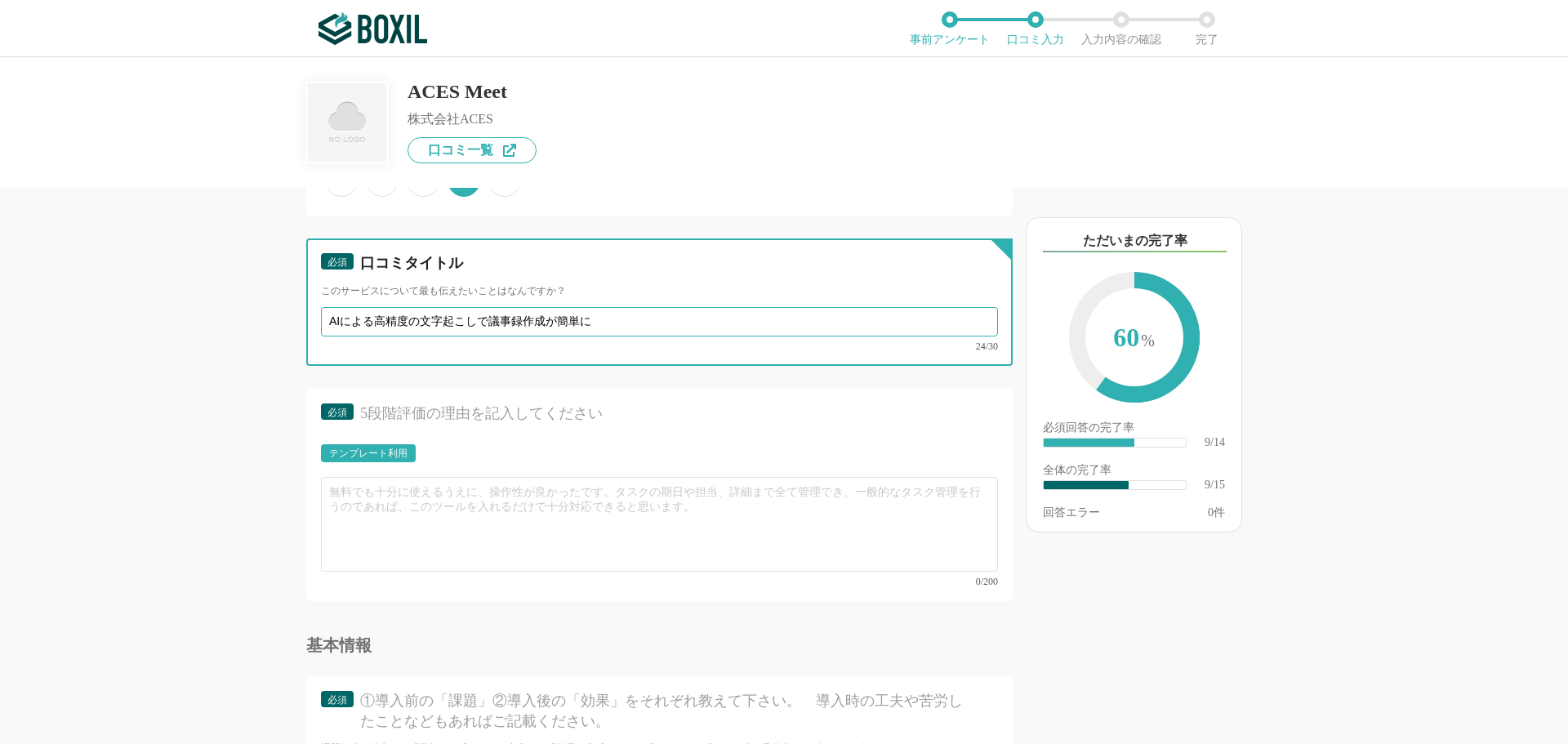
scroll to position [1552, 0]
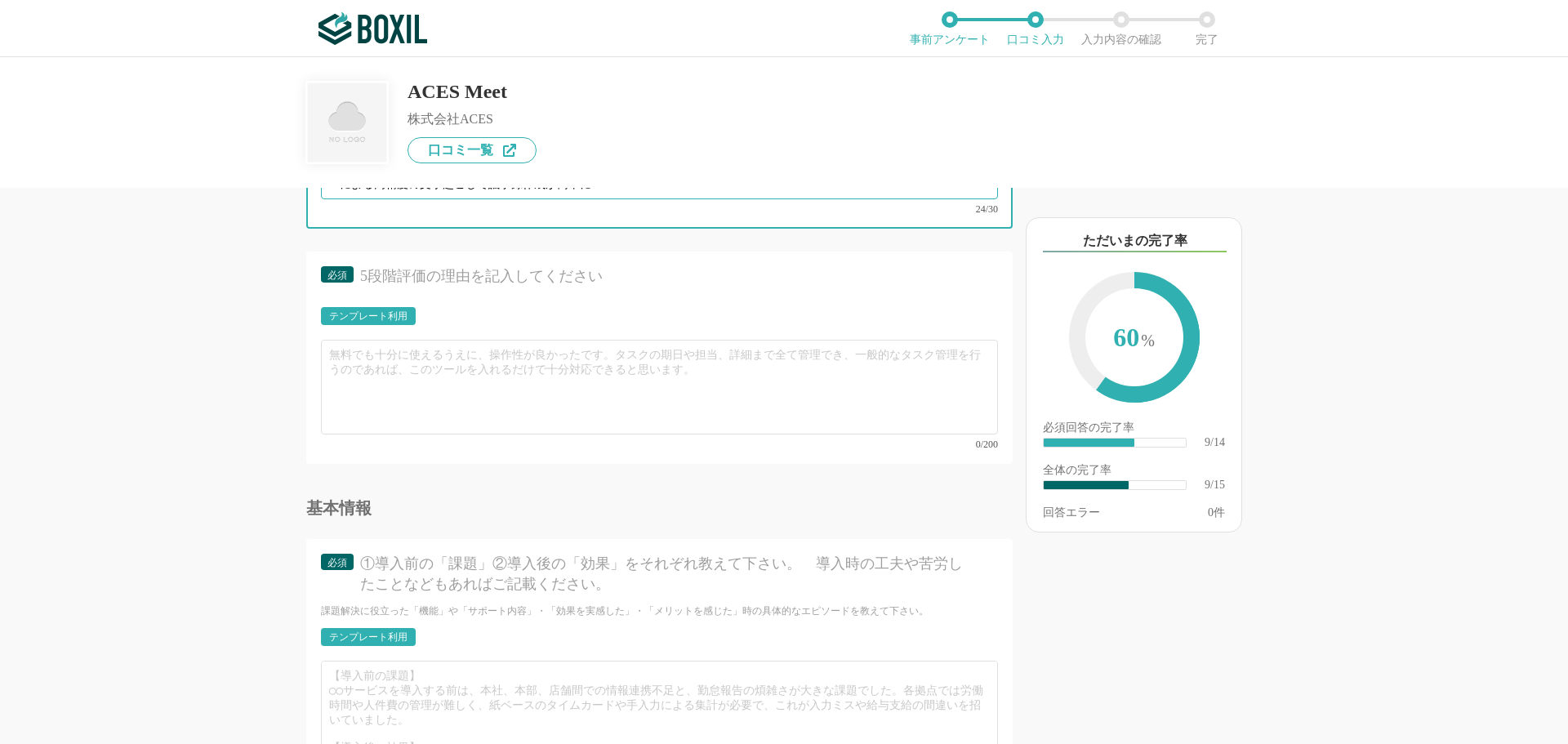
type input "AIによる高精度の文字起こしで議事録作成が簡単に"
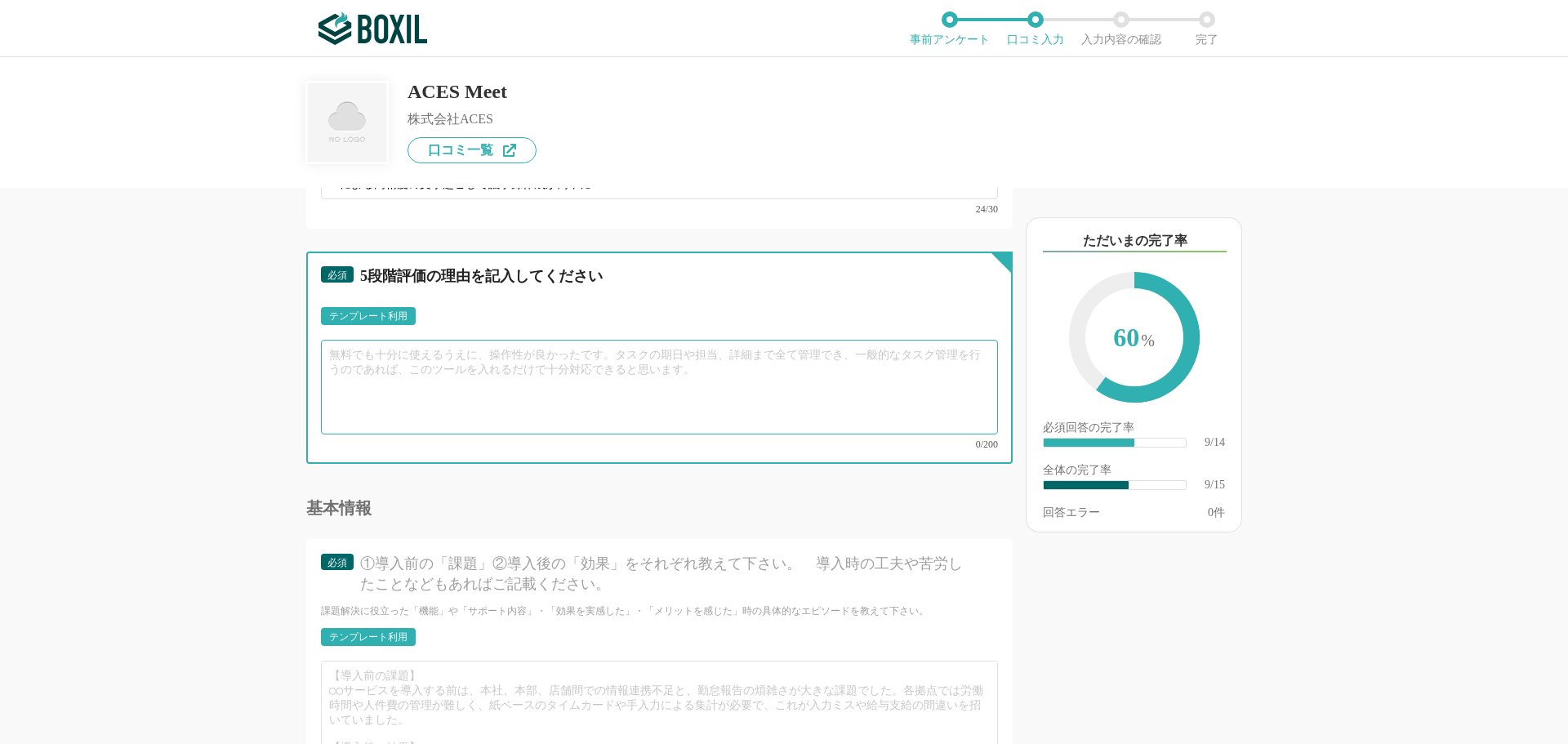
click at [370, 358] on textarea at bounding box center [659, 387] width 677 height 95
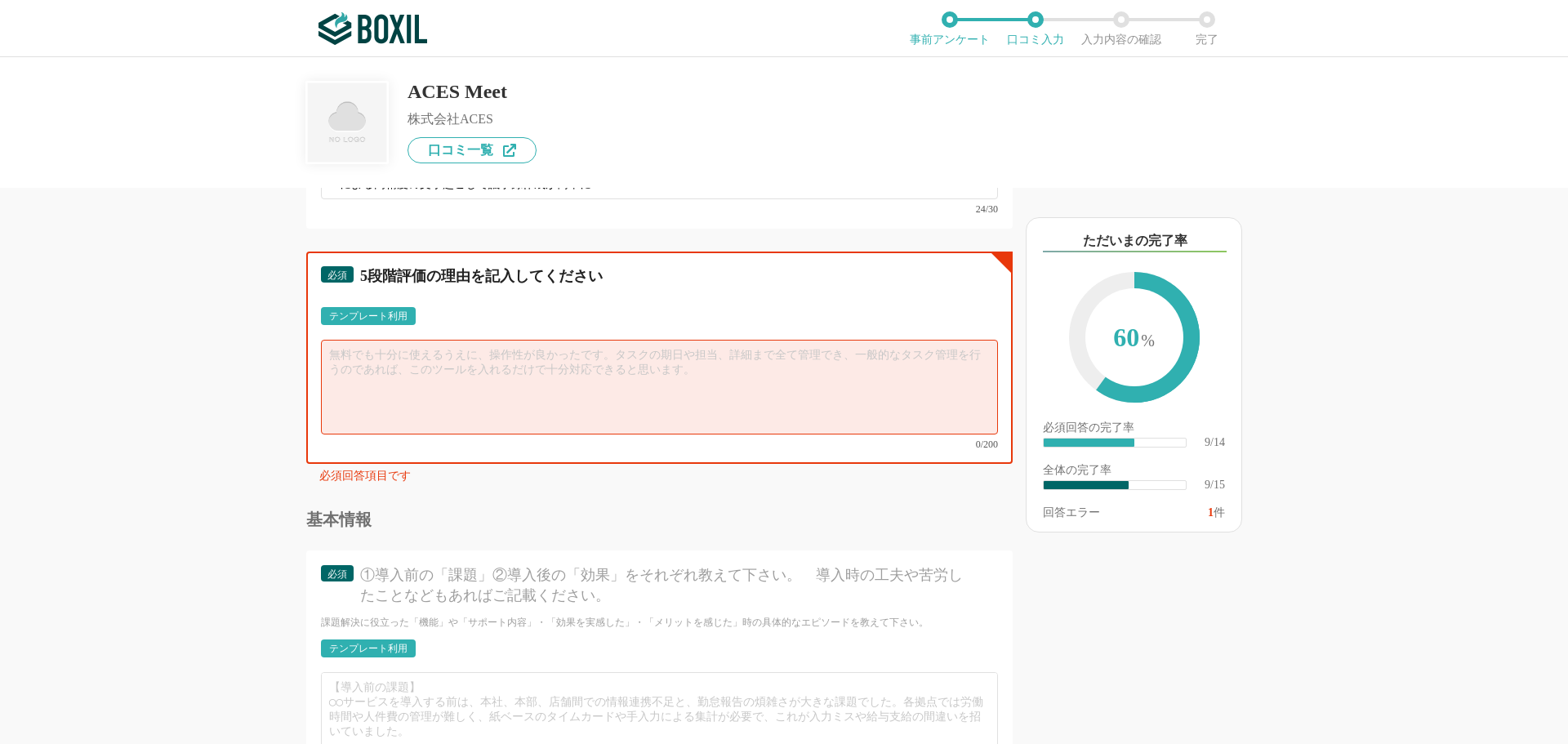
click at [386, 350] on textarea at bounding box center [659, 387] width 677 height 95
paste textarea "高精度のAIアルゴリズムが会議内容"
click at [539, 352] on textarea "高精度のAIアルゴリズムが会議内容" at bounding box center [659, 387] width 677 height 95
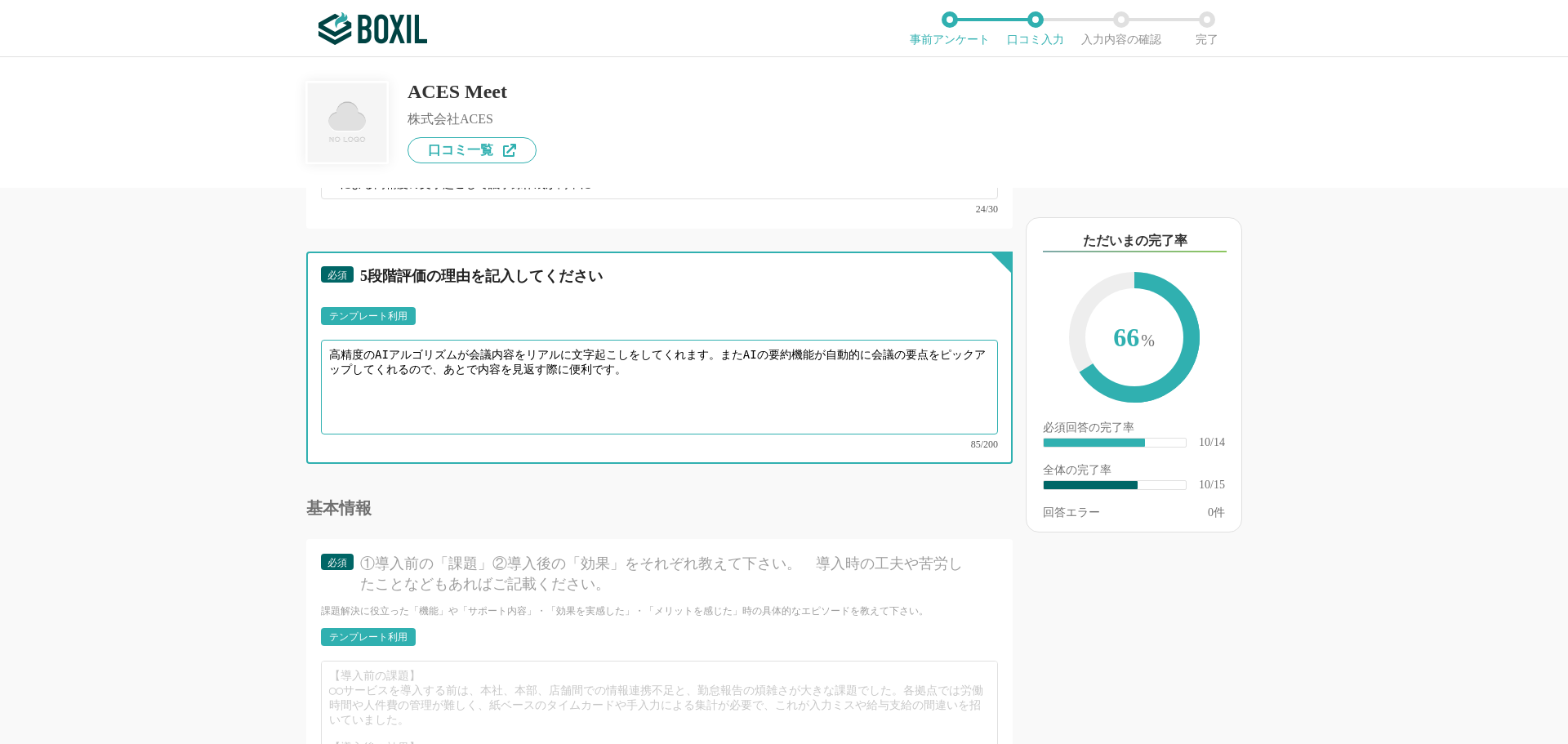
type textarea "高精度のAIアルゴリズムが会議内容をリアルに文字起こしをしてくれます。またAIの要約機能が自動的に会議の要点をピックアップしてくれるので、あとで内容を見返す際…"
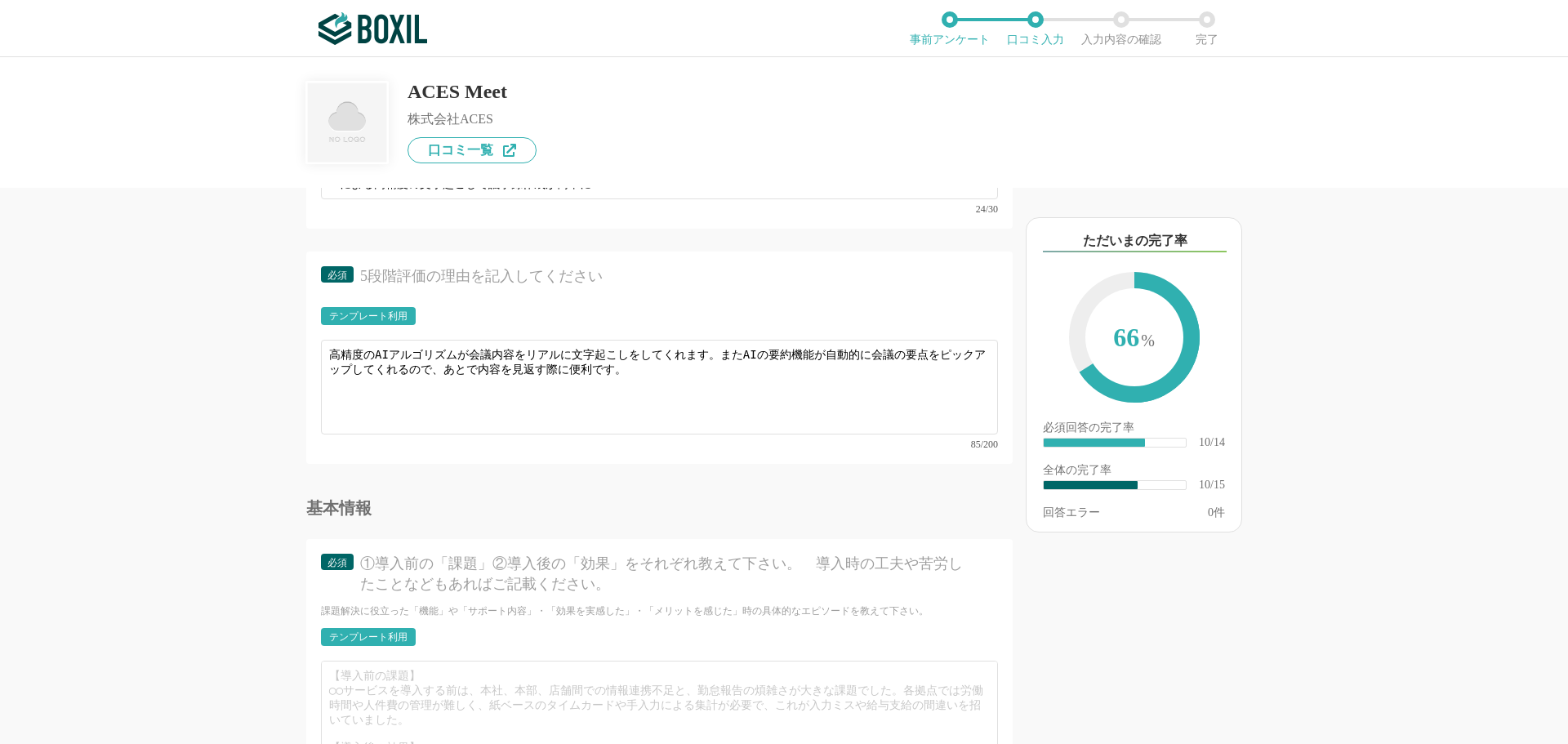
click at [371, 632] on div "テンプレート利用" at bounding box center [368, 636] width 78 height 10
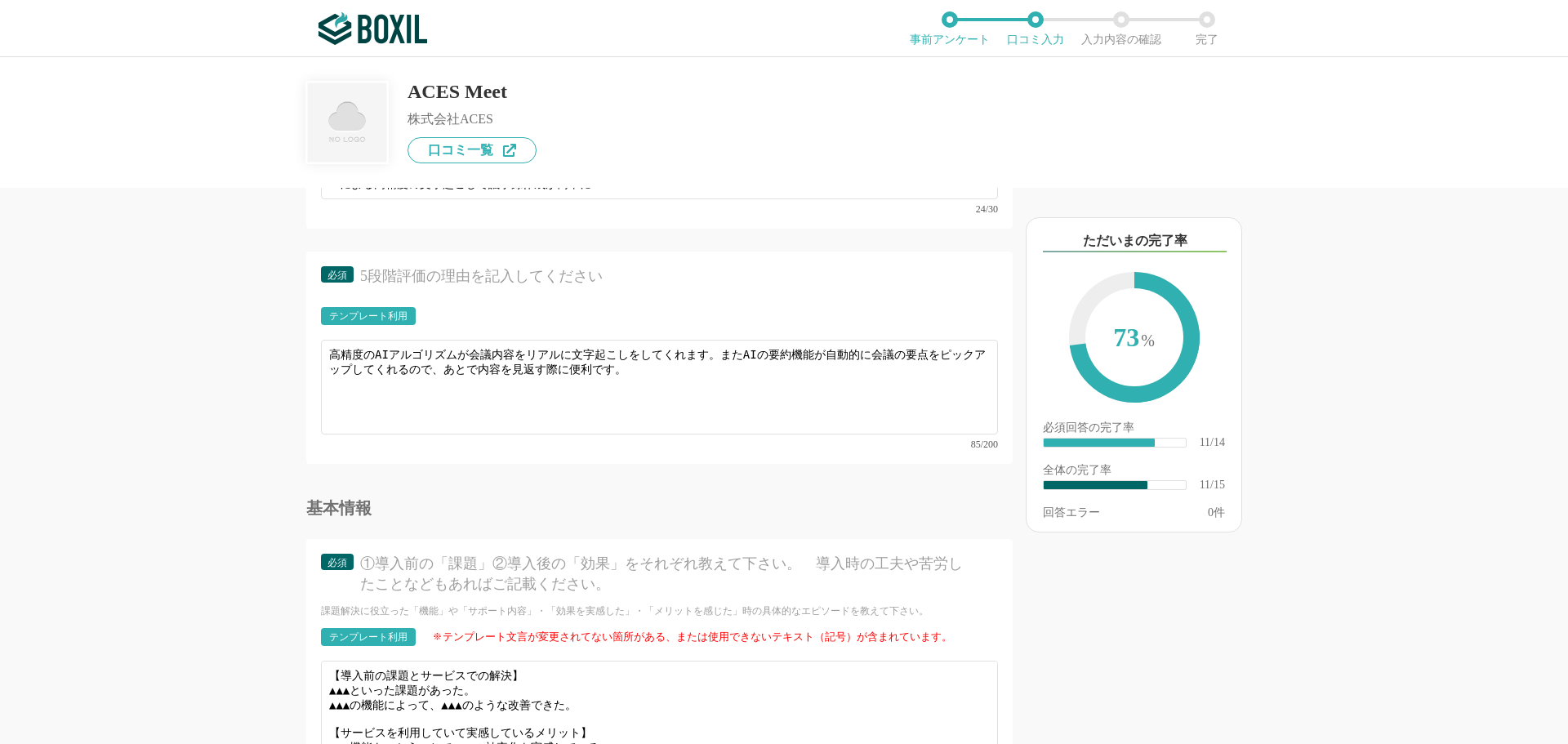
scroll to position [1877, 0]
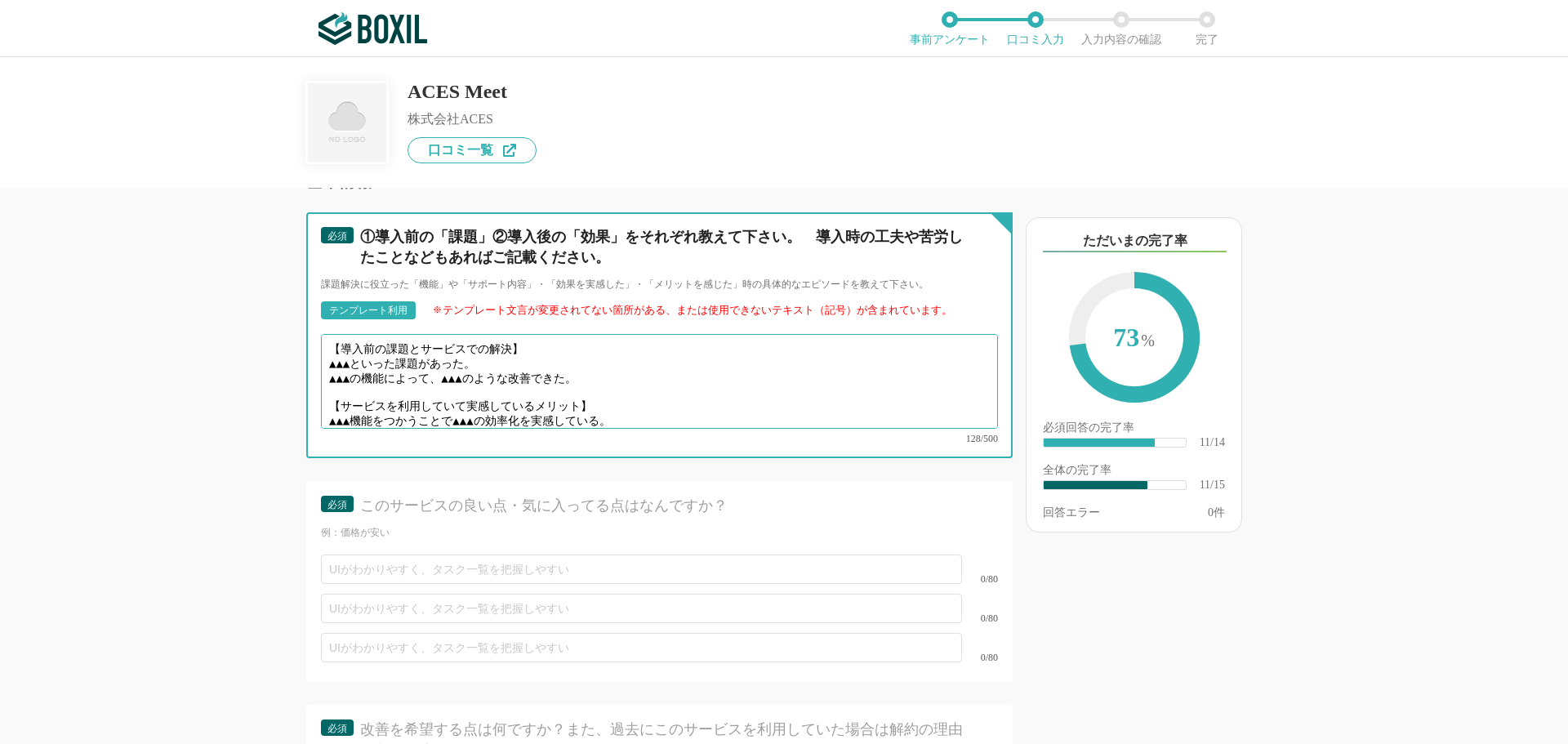
click at [491, 344] on textarea "【導入前の課題とサービスでの解決】 ▲▲▲といった課題があった。 ▲▲▲の機能によって、▲▲▲のような改善できた。 【サービスを利用していて実感しているメリッ…" at bounding box center [659, 381] width 677 height 95
click at [370, 355] on textarea "【導入前の課題とサービスでの解決】 ▲▲▲といった課題があった。 ▲▲▲の機能によって、▲▲▲のような改善できた。 【サービスを利用していて実感しているメリッ…" at bounding box center [659, 381] width 677 height 95
click at [369, 353] on textarea "【導入前の課題とサービスでの解決】 ▲▲▲といった課題があった。 ▲▲▲の機能によって、▲▲▲のような改善できた。 【サービスを利用していて実感しているメリッ…" at bounding box center [659, 381] width 677 height 95
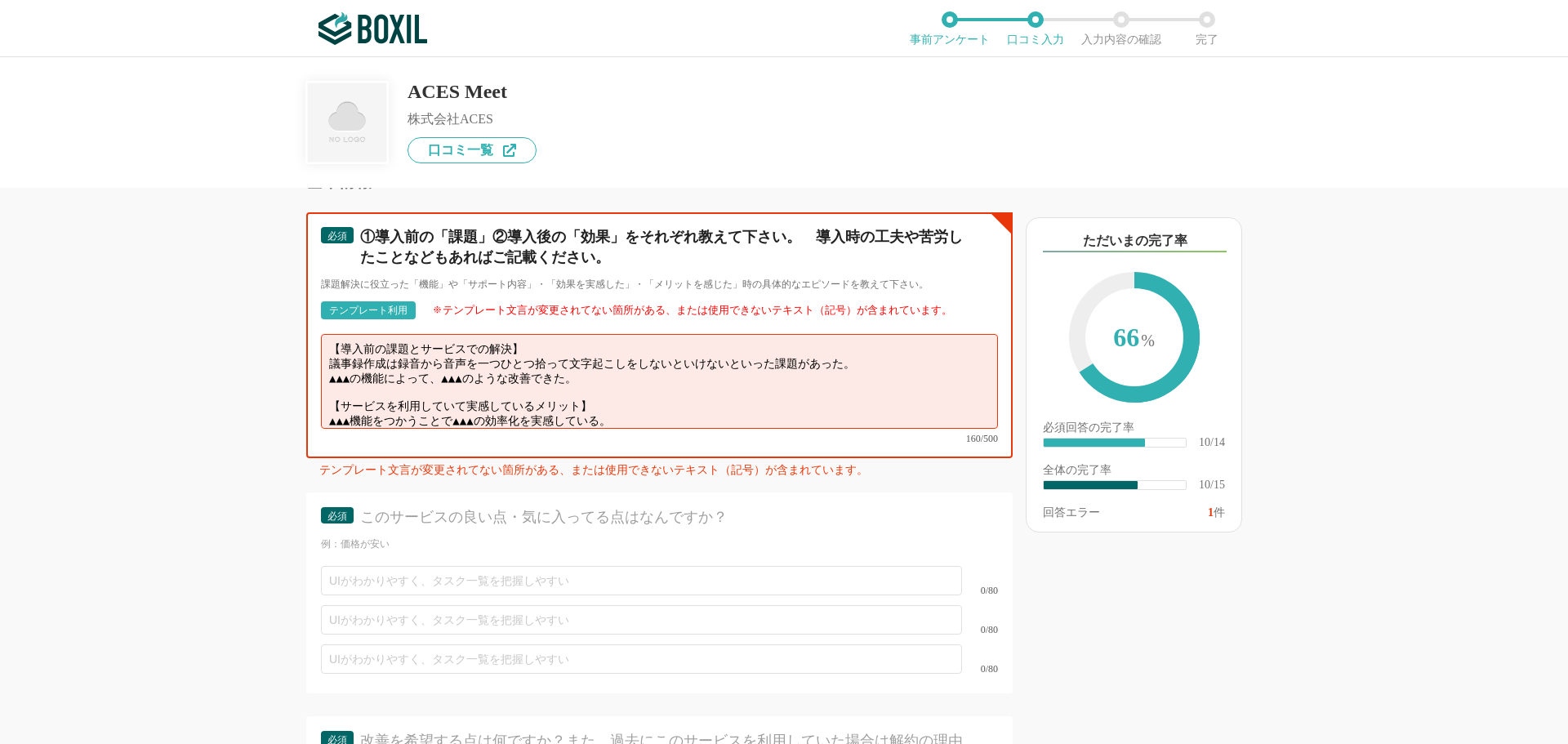
click at [607, 363] on textarea "【導入前の課題とサービスでの解決】 議事録作成は録音から音声を一つひとつ拾って文字起こしをしないといけないといった課題があった。 ▲▲▲の機能によって、▲▲▲…" at bounding box center [659, 381] width 677 height 95
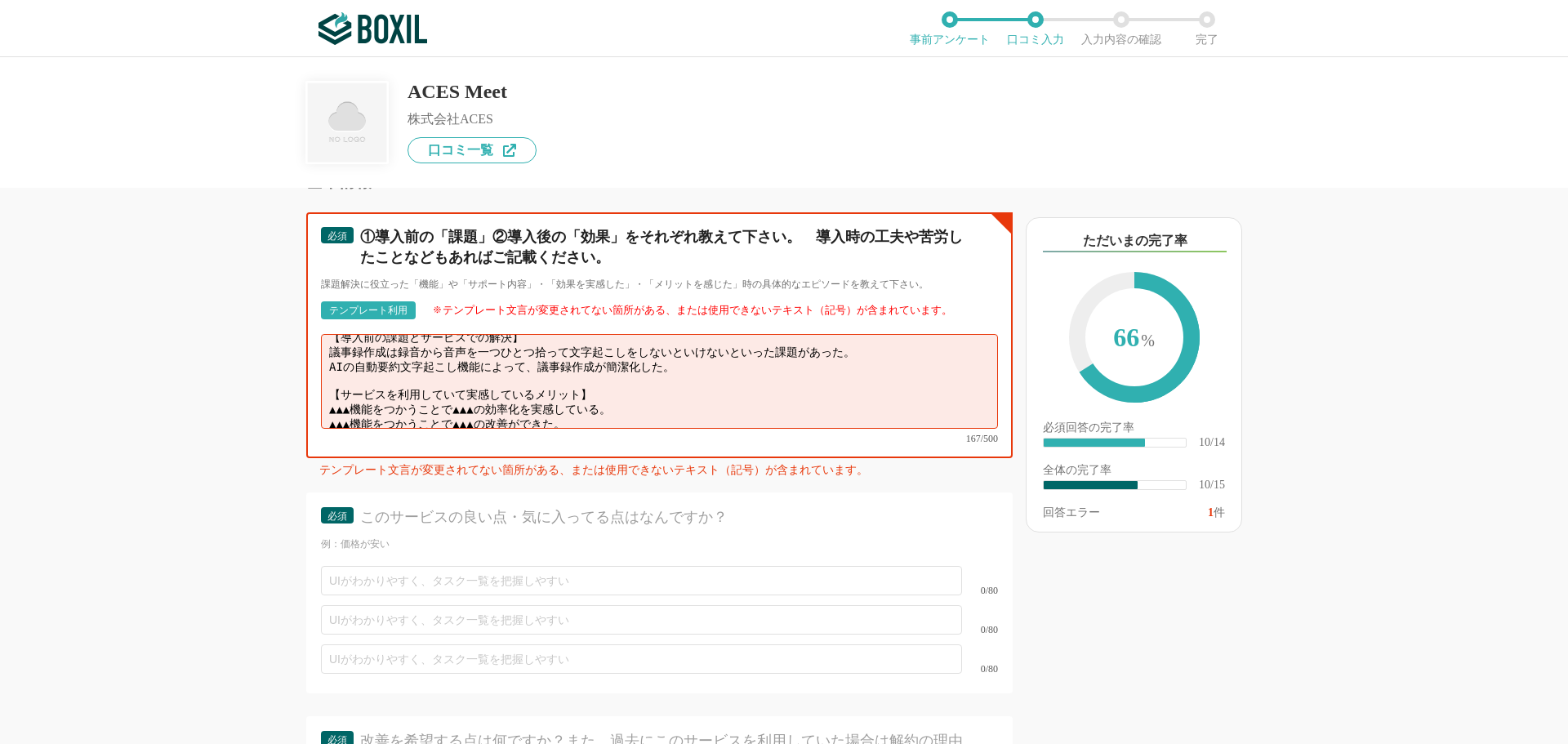
drag, startPoint x: 593, startPoint y: 390, endPoint x: 320, endPoint y: 374, distance: 273.5
click at [320, 374] on div "必須 ①導入前の「課題」②導入後の「効果」をそれぞれ教えて下さい。　導入時の工夫や苦労したことなどもあればご記載ください。 課題解決に役立った「機能」や「サポ…" at bounding box center [660, 335] width 707 height 246
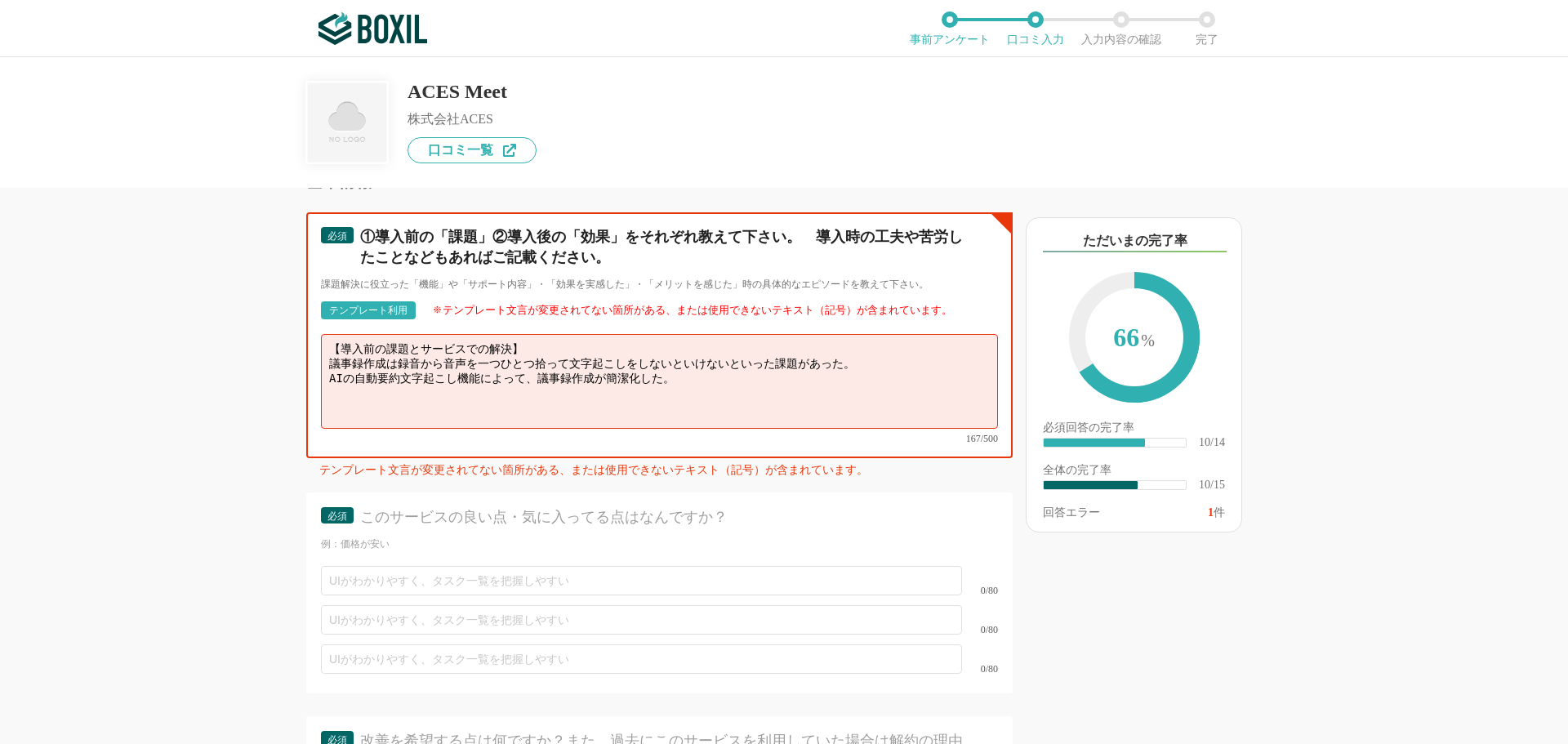
scroll to position [0, 0]
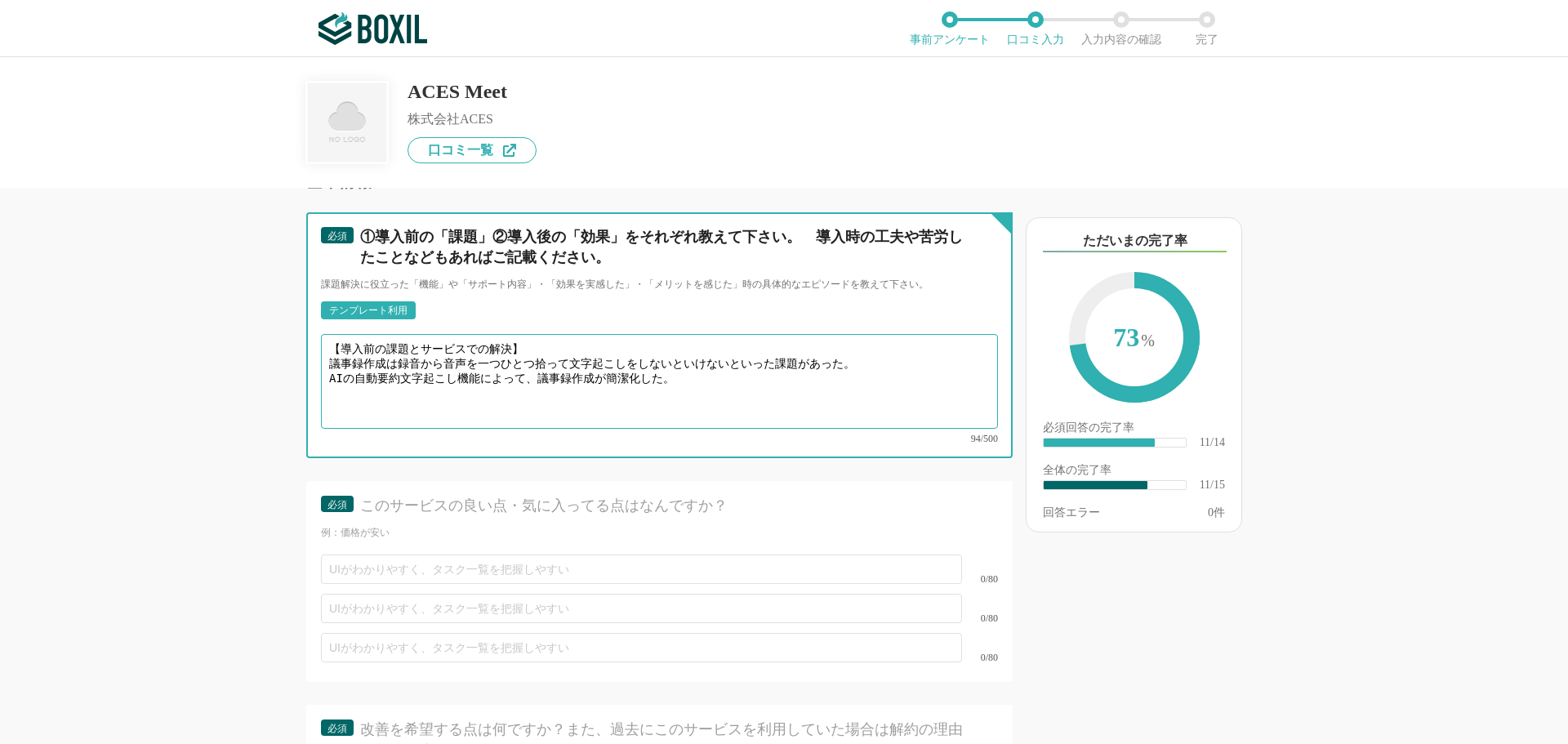
type textarea "【導入前の課題とサービスでの解決】 議事録作成は録音から音声を一つひとつ拾って文字起こしをしないといけないといった課題があった。 AIの自動要約文字起こし機能…"
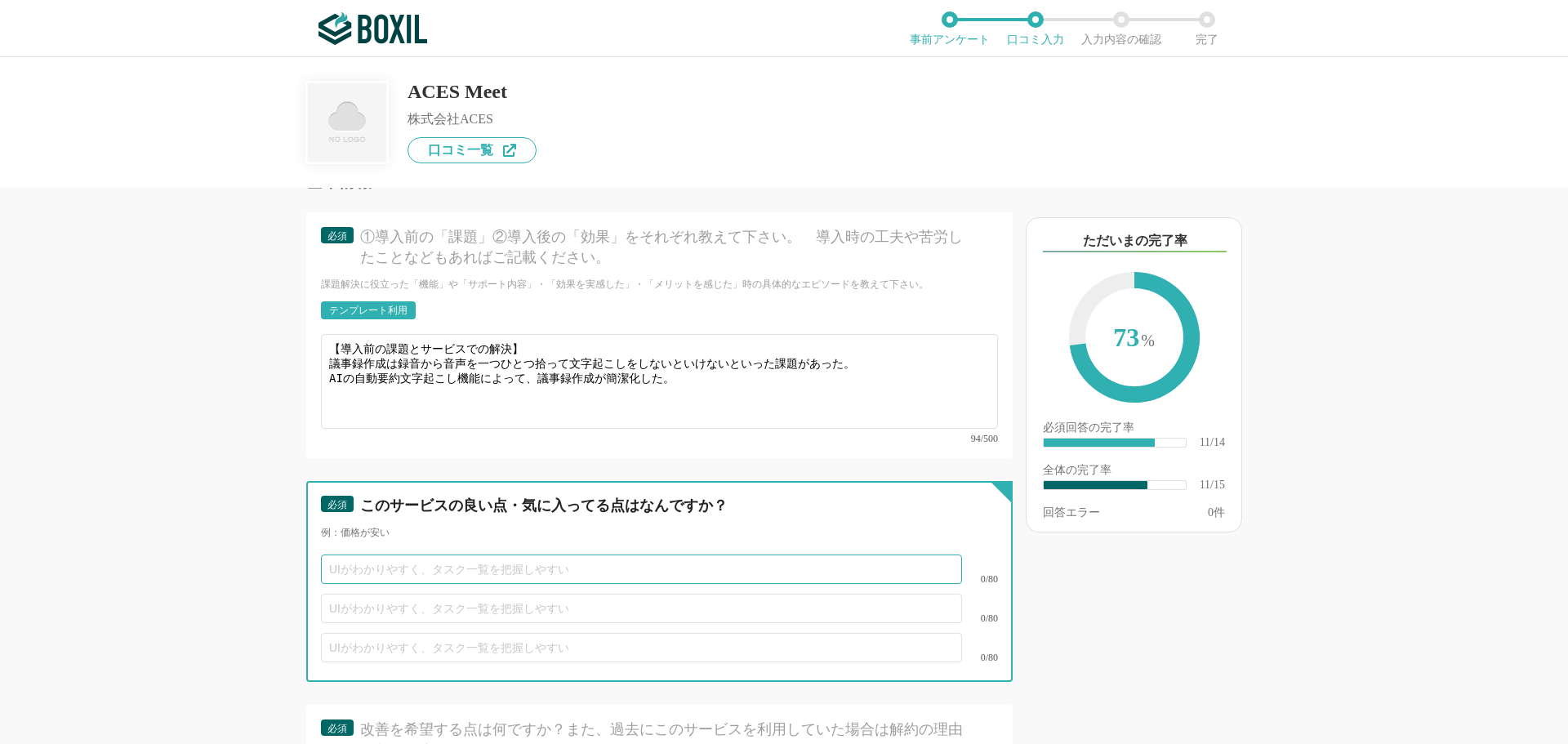
click at [383, 554] on input "text" at bounding box center [641, 569] width 641 height 29
type input "無料トライアル期間である程度の機能をお試しで利用できる点"
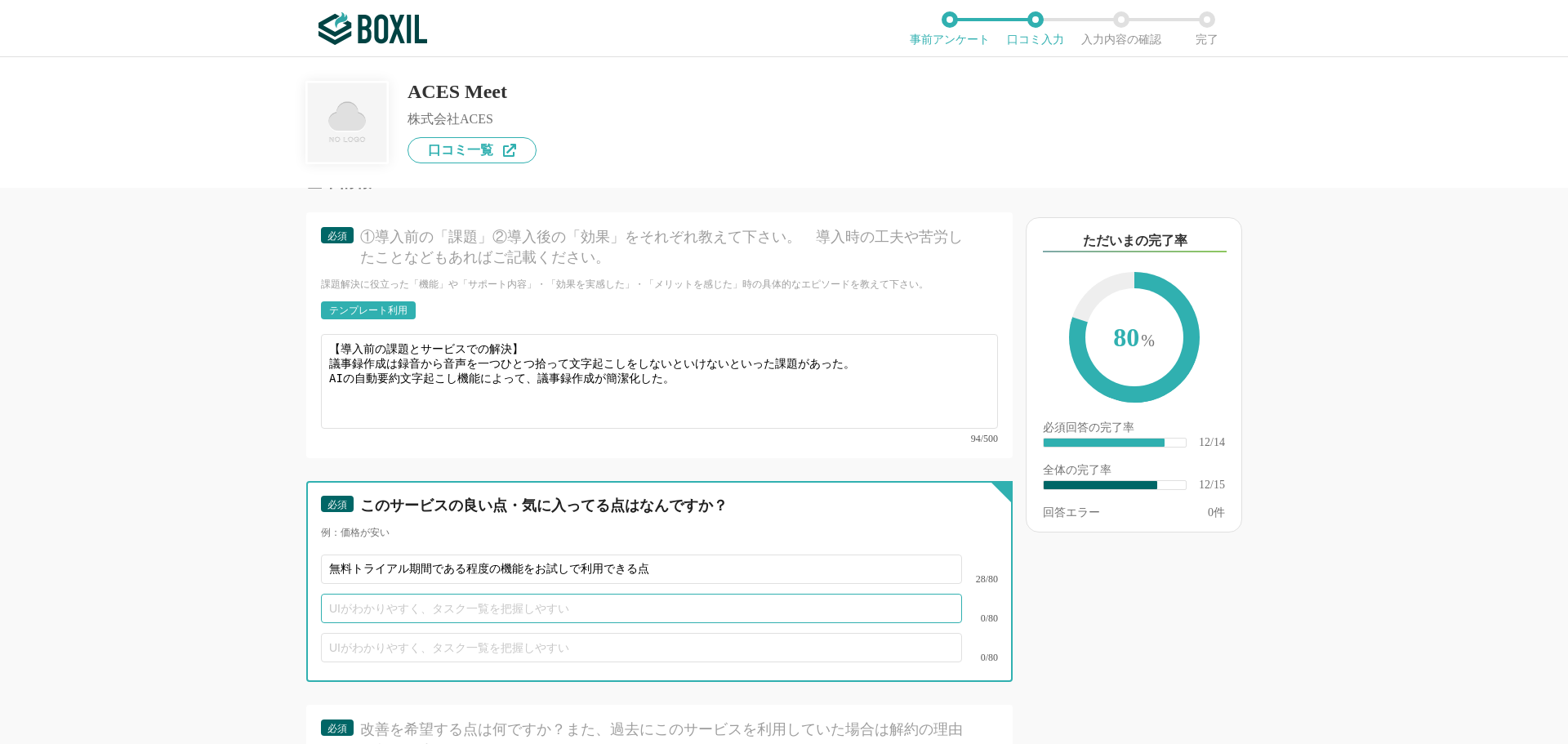
click at [366, 594] on input "text" at bounding box center [641, 609] width 641 height 29
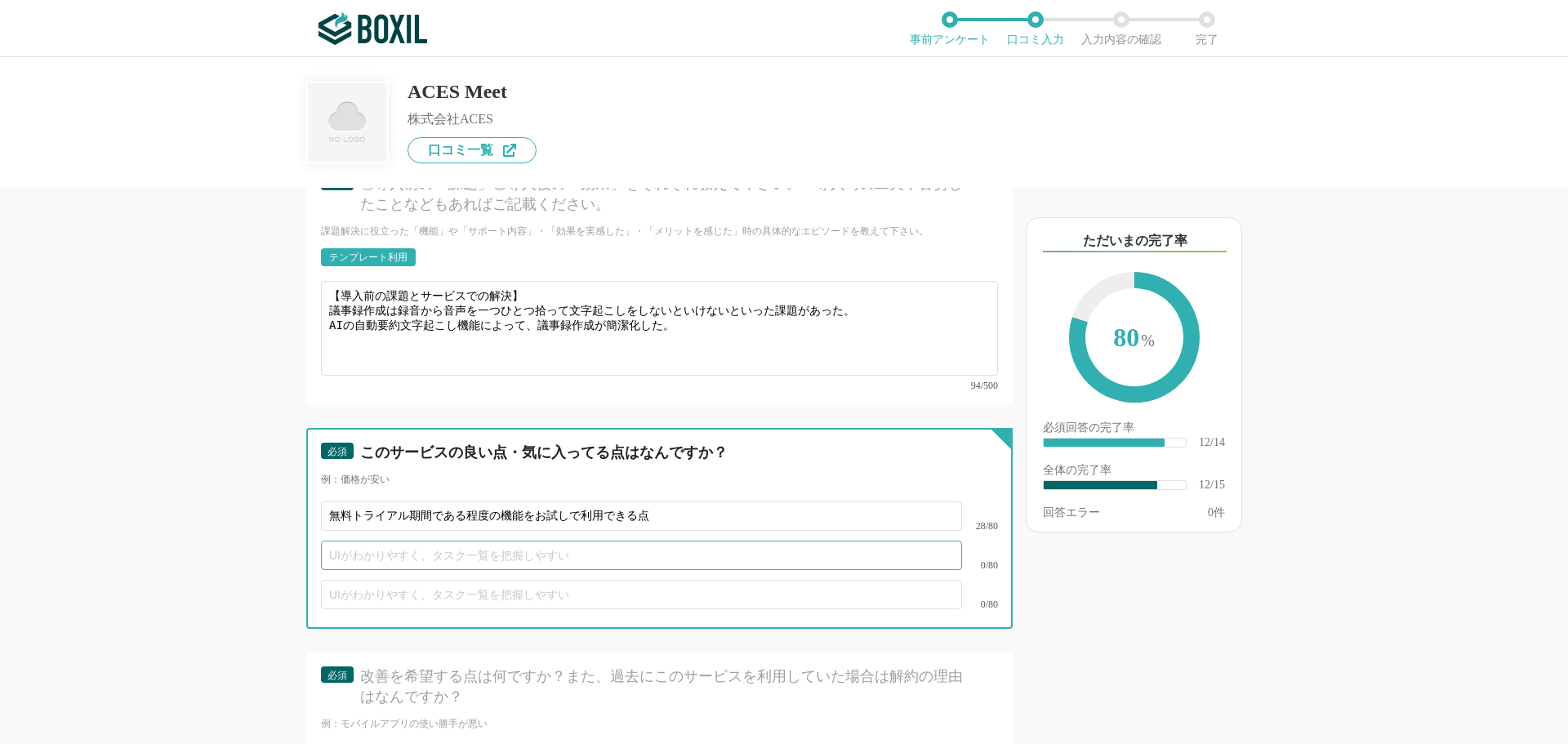
scroll to position [1959, 0]
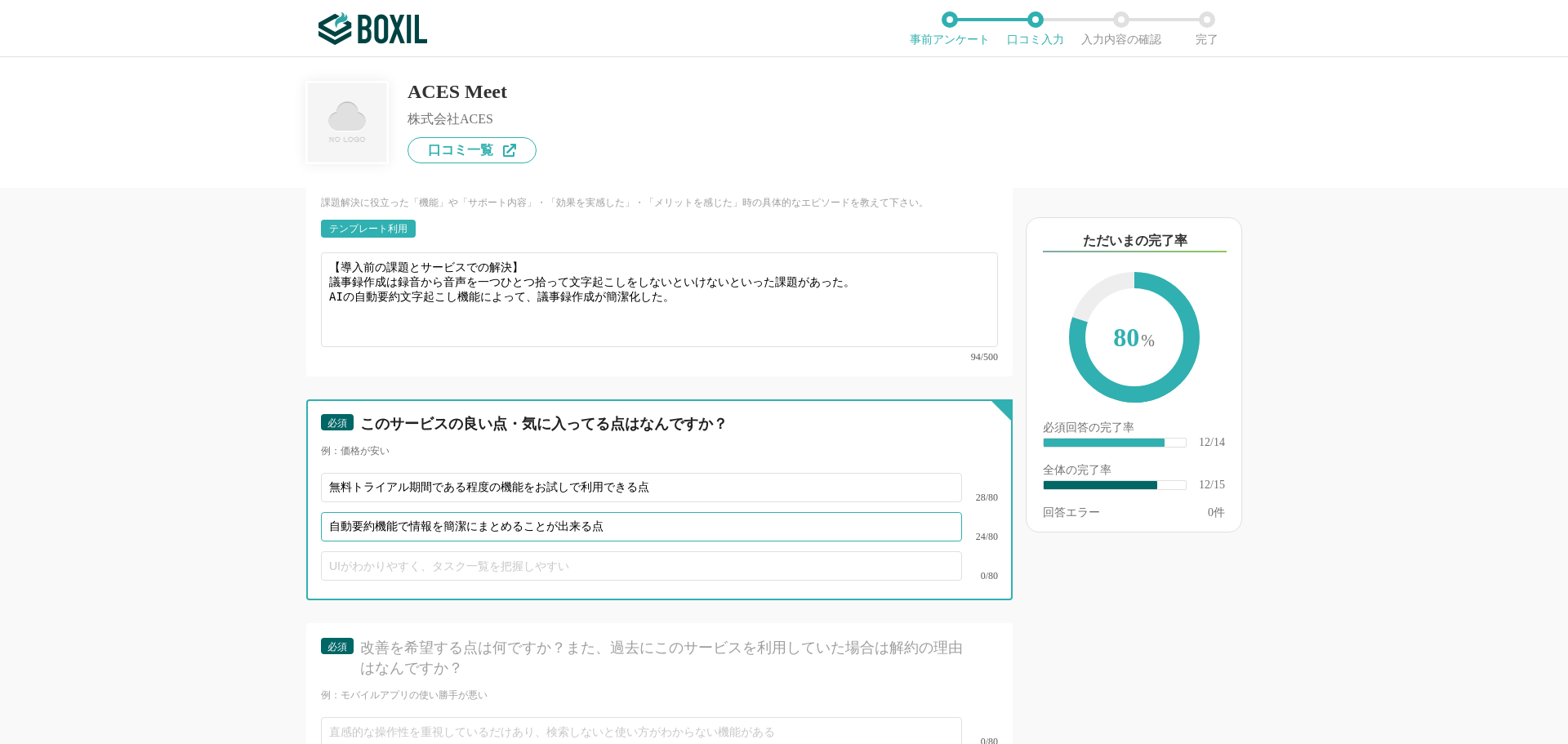
click at [580, 512] on input "自動要約機能で情報を簡潔にまとめることが出来る点" at bounding box center [641, 527] width 641 height 29
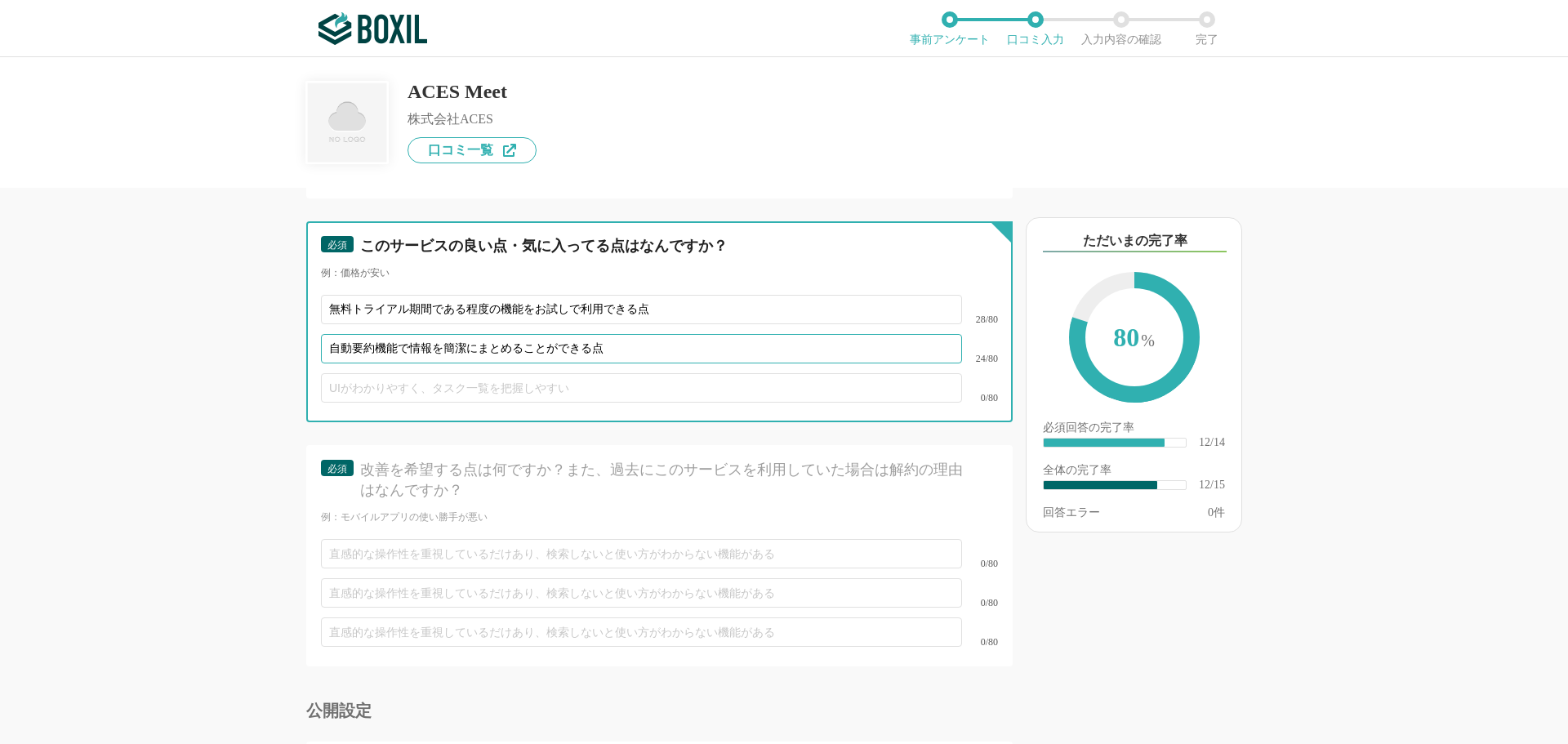
scroll to position [2286, 0]
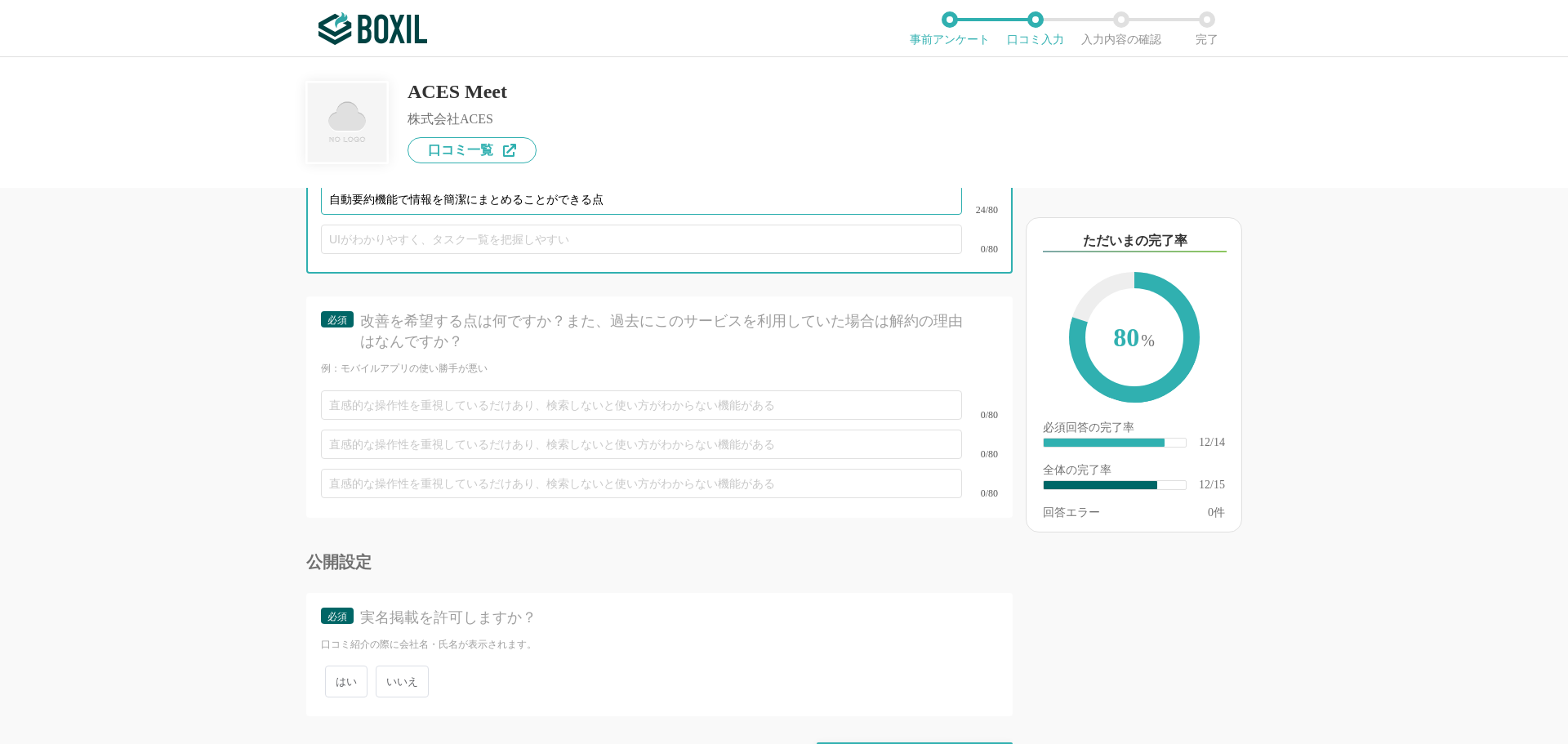
type input "自動要約機能で情報を簡潔にまとめることができる点"
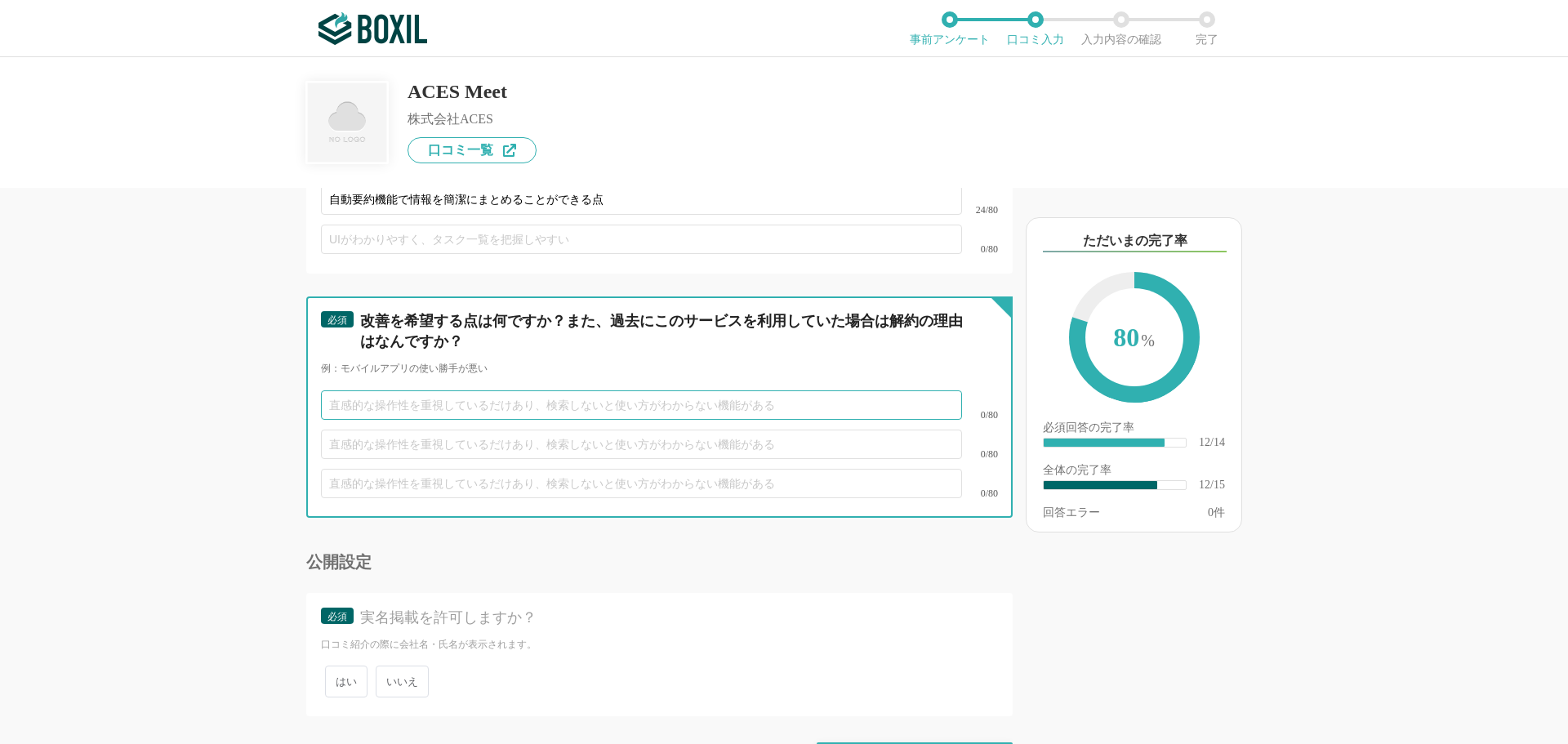
click at [373, 390] on input "text" at bounding box center [641, 405] width 641 height 29
type input "とくにありません。"
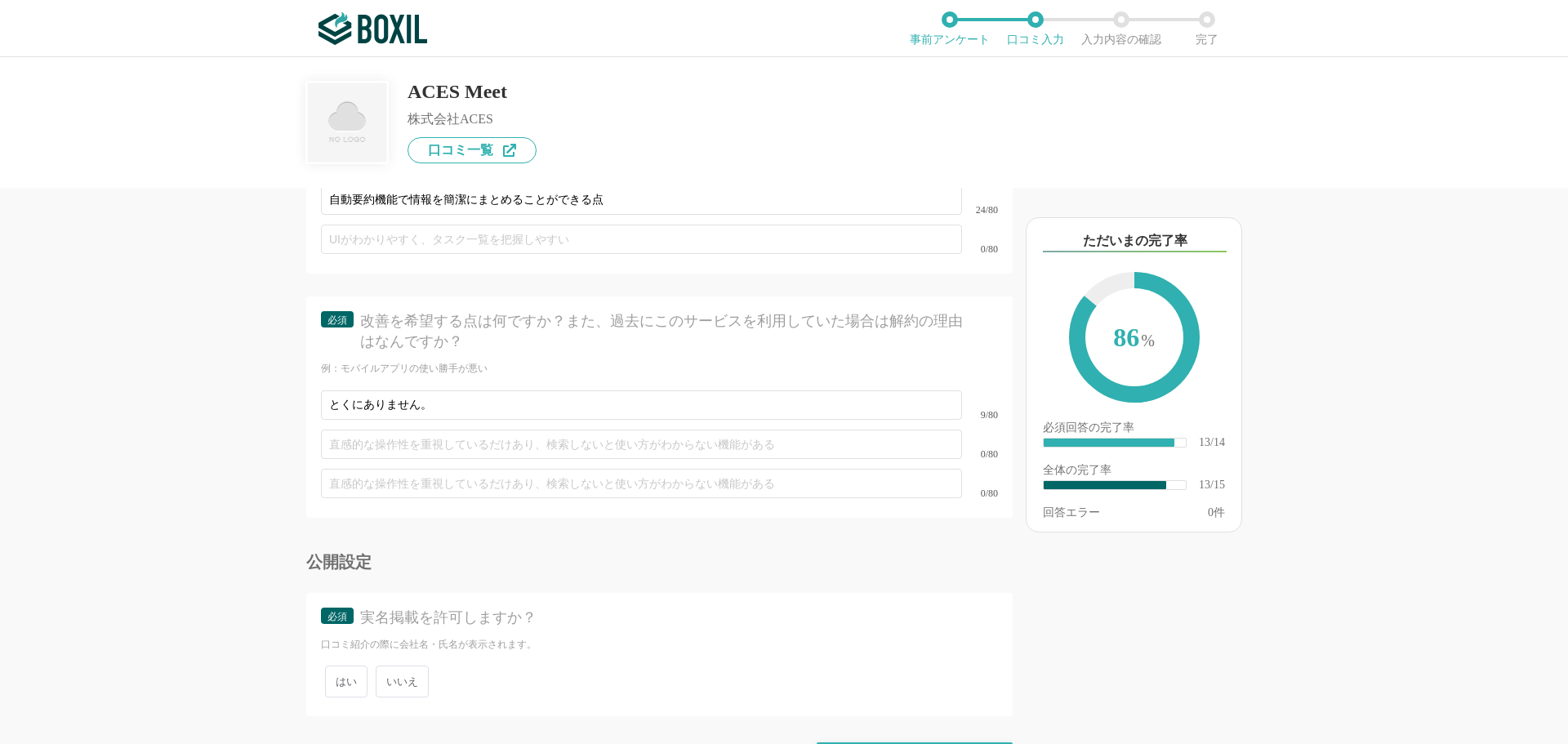
click at [400, 666] on span "いいえ" at bounding box center [403, 681] width 53 height 32
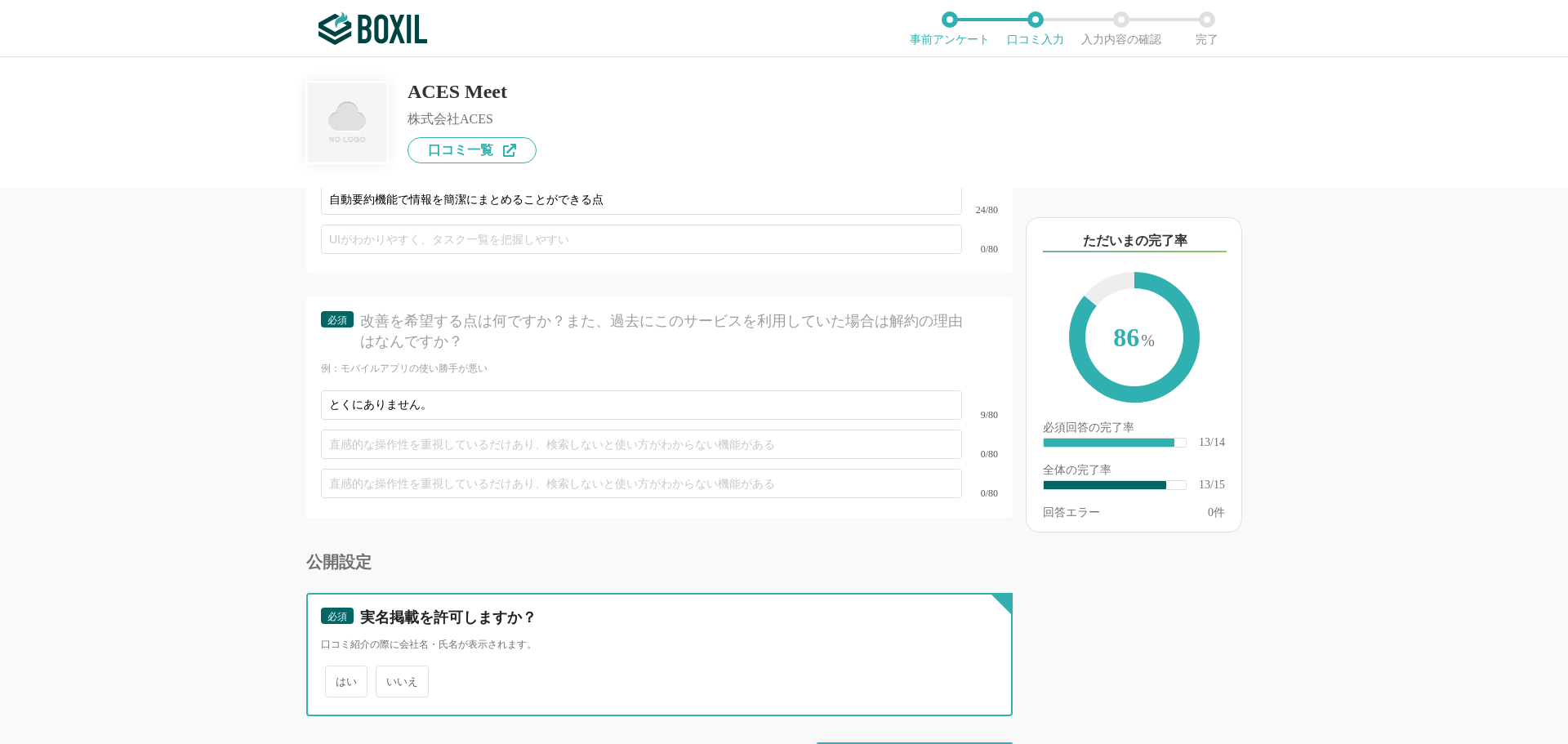
click at [391, 668] on input "いいえ" at bounding box center [385, 673] width 11 height 11
radio input "true"
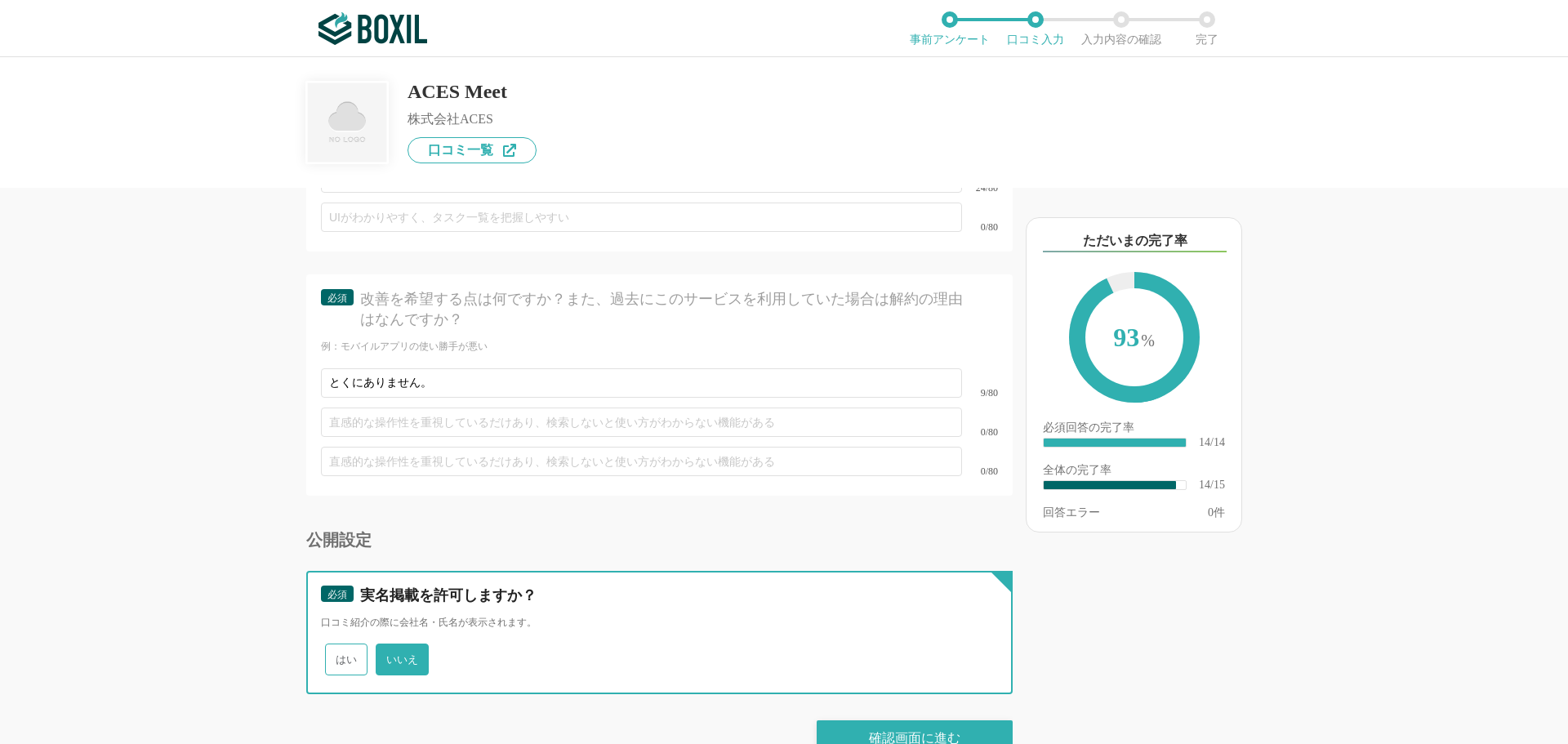
scroll to position [2325, 0]
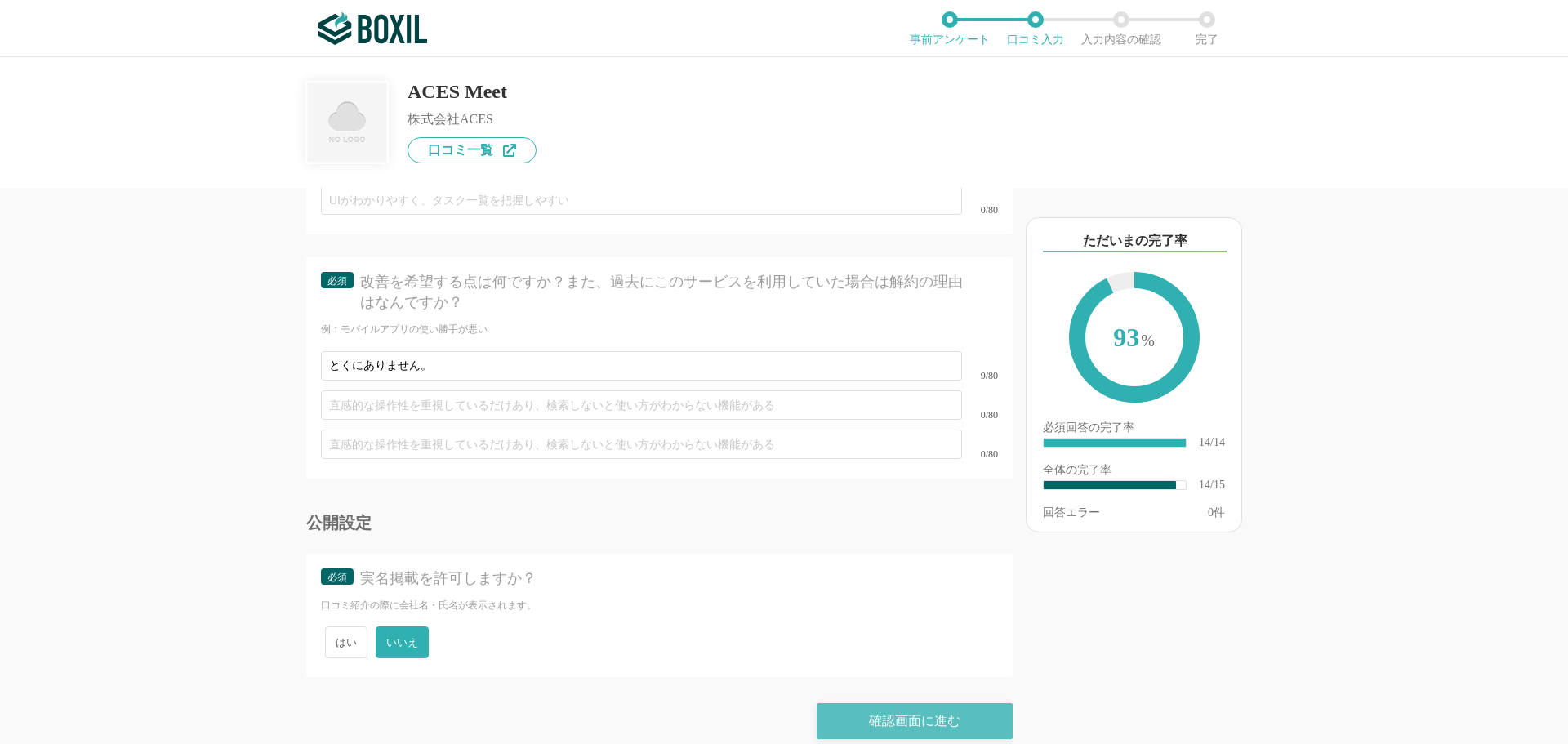
click at [881, 703] on div "確認画面に進む" at bounding box center [915, 720] width 196 height 36
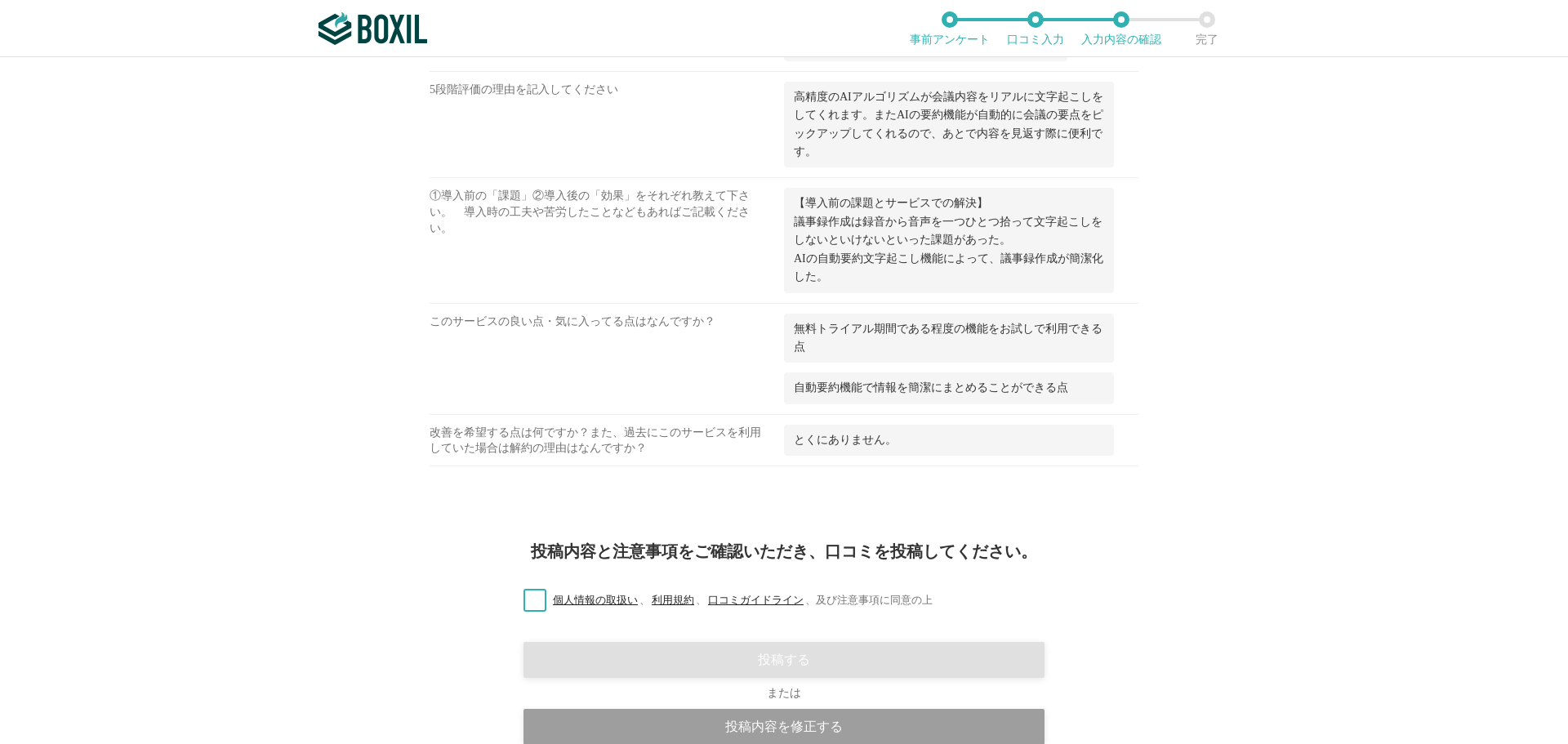
scroll to position [1081, 0]
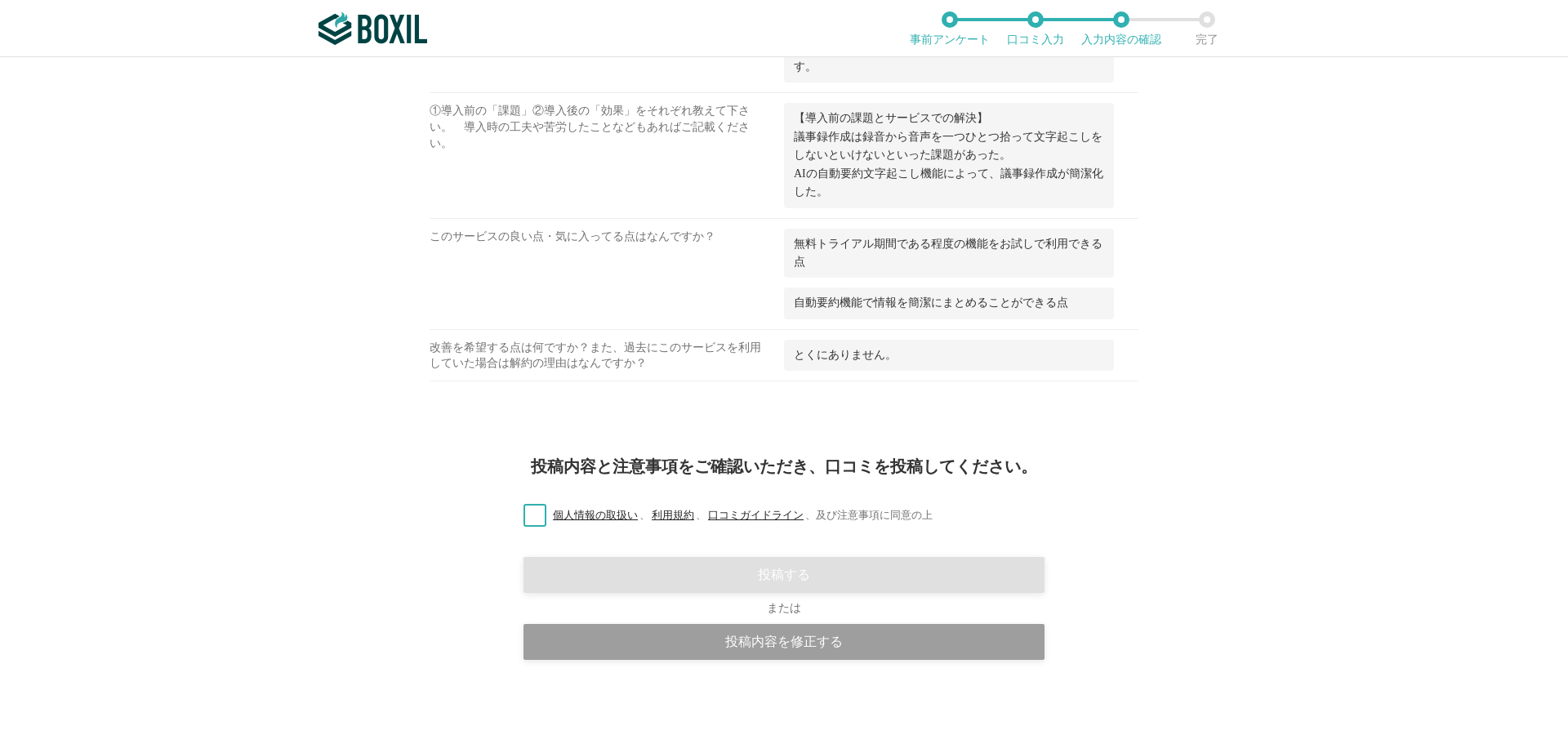
click at [530, 516] on label "個人情報の取扱い 、 利用規約 、 口コミガイドライン 、 及び注意事項に同意の上" at bounding box center [721, 516] width 422 height 17
click at [0, 0] on input "個人情報の取扱い 、 利用規約 、 口コミガイドライン 、 及び注意事項に同意の上" at bounding box center [0, 0] width 0 height 0
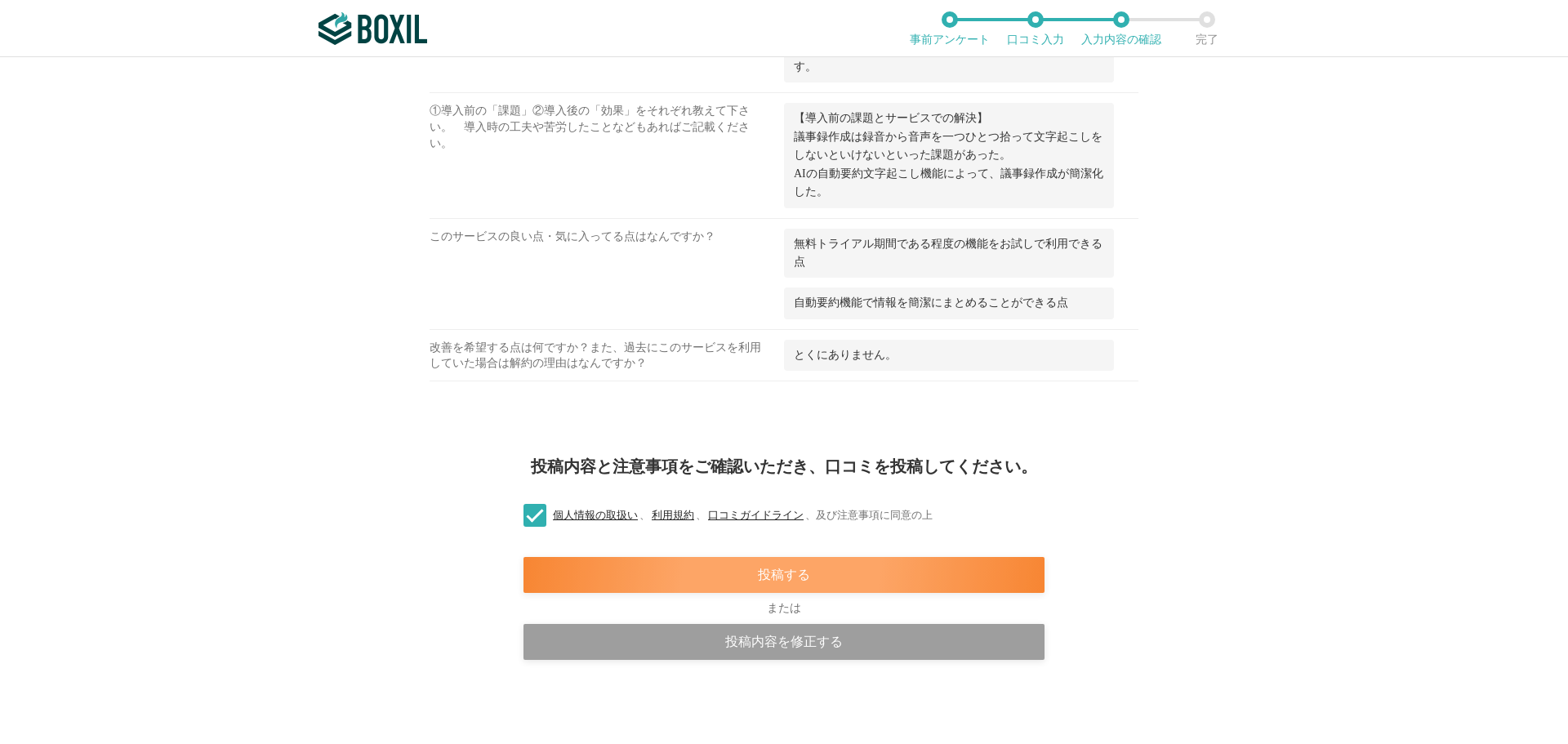
click at [588, 572] on div "投稿する" at bounding box center [784, 575] width 521 height 36
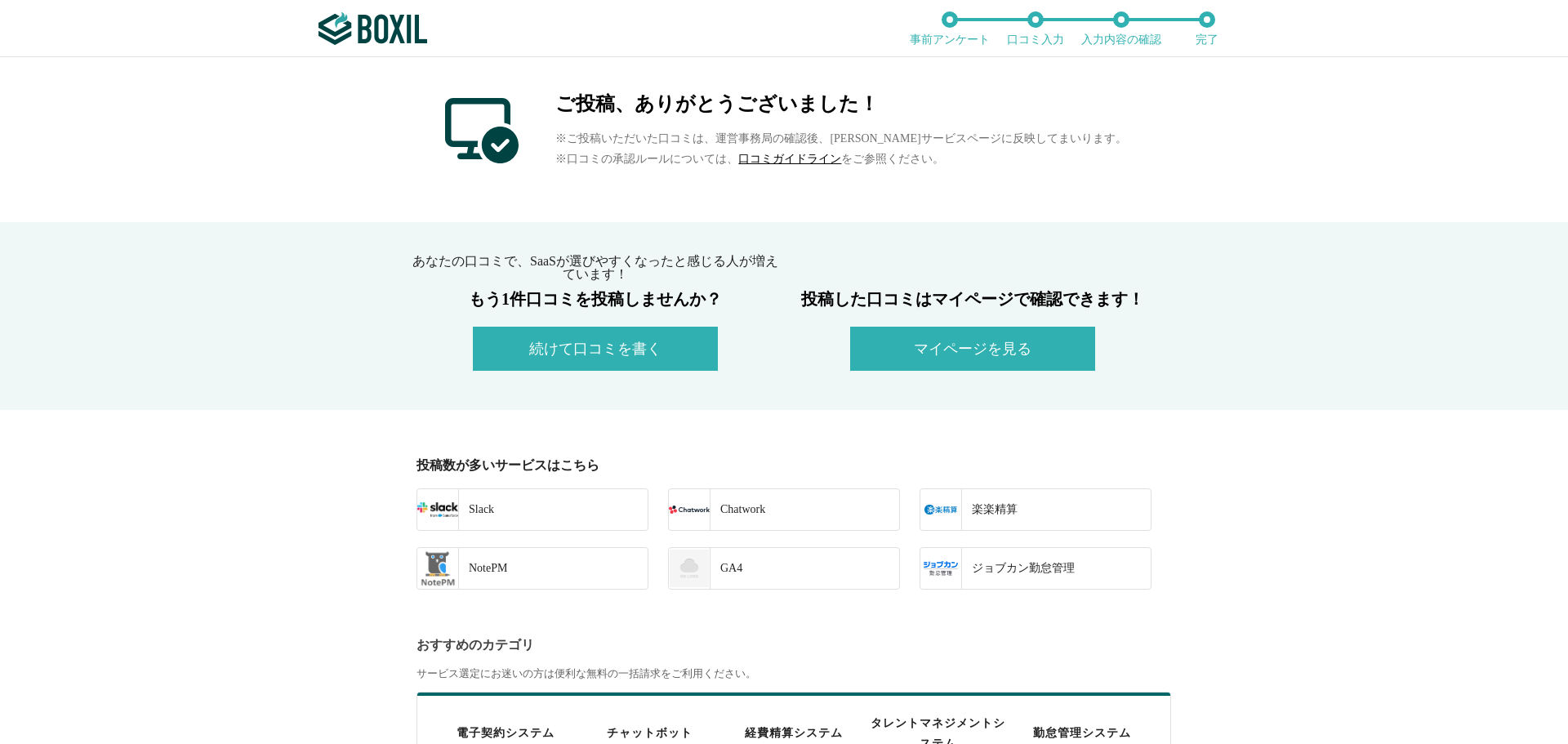
click at [984, 353] on button "マイページを見る" at bounding box center [973, 349] width 245 height 44
